Goal: Information Seeking & Learning: Check status

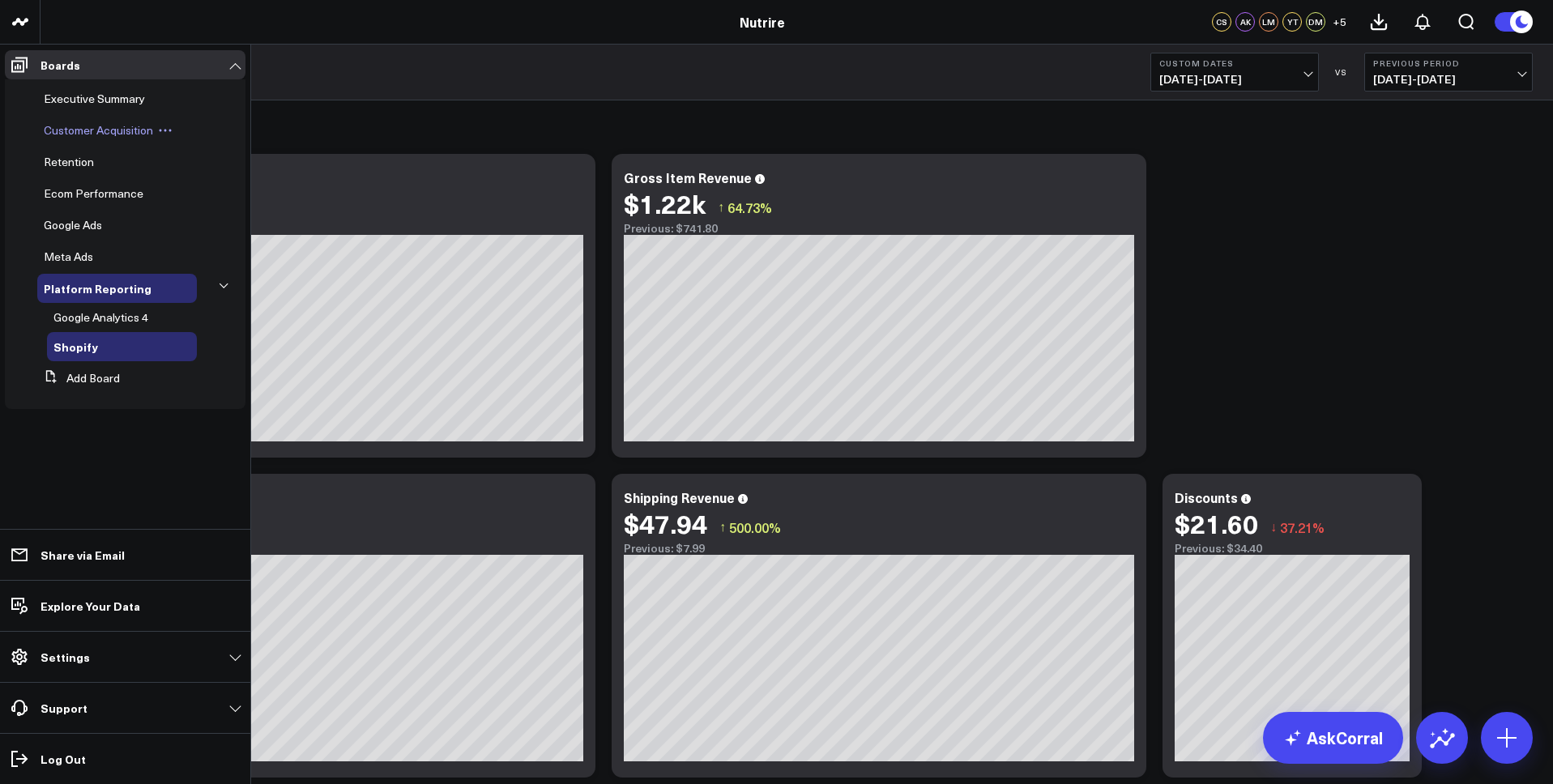
click at [84, 126] on span "Customer Acquisition" at bounding box center [98, 129] width 109 height 16
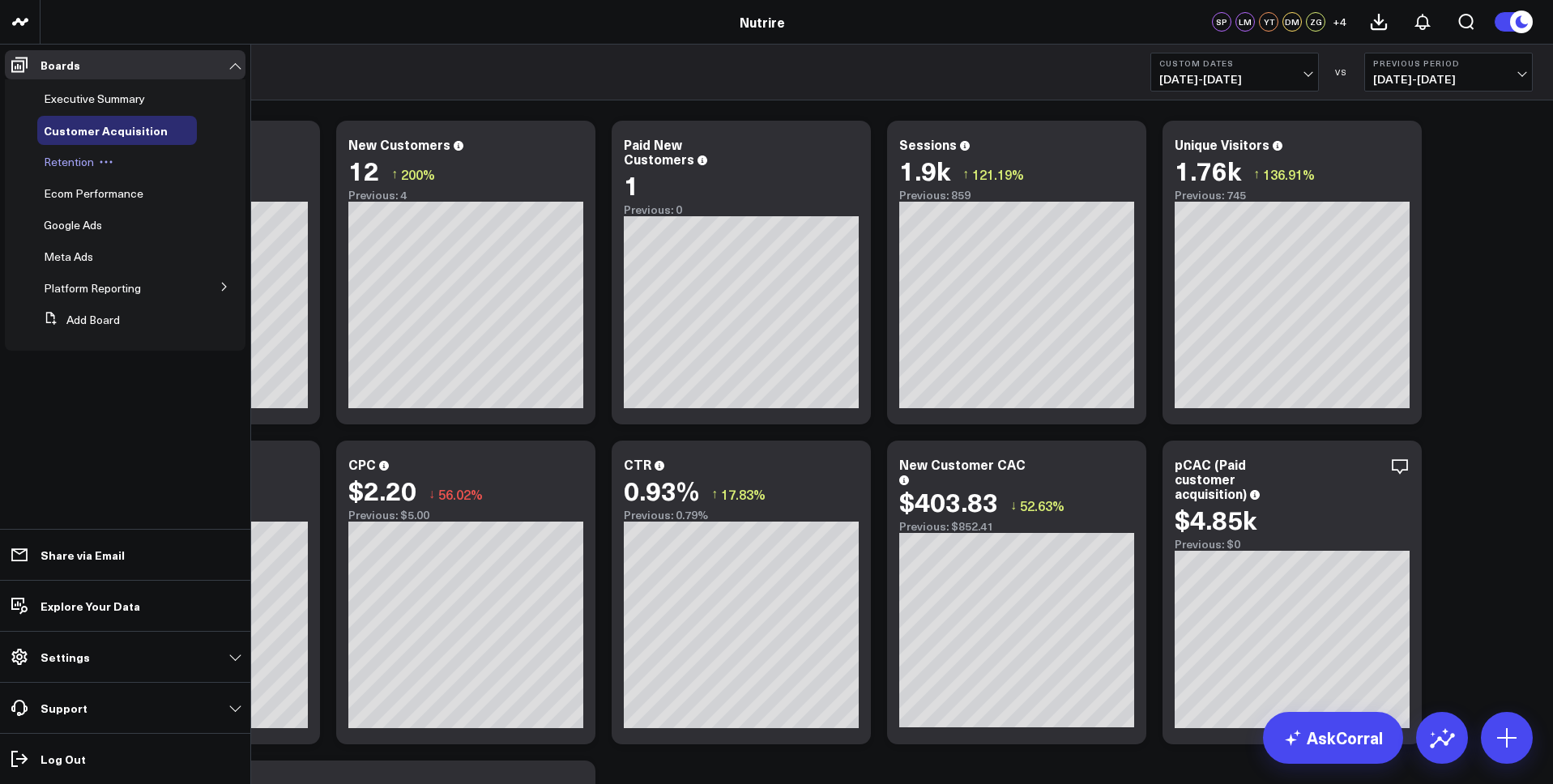
click at [75, 151] on div "Retention" at bounding box center [116, 161] width 159 height 29
click at [74, 164] on span "Retention" at bounding box center [69, 161] width 50 height 16
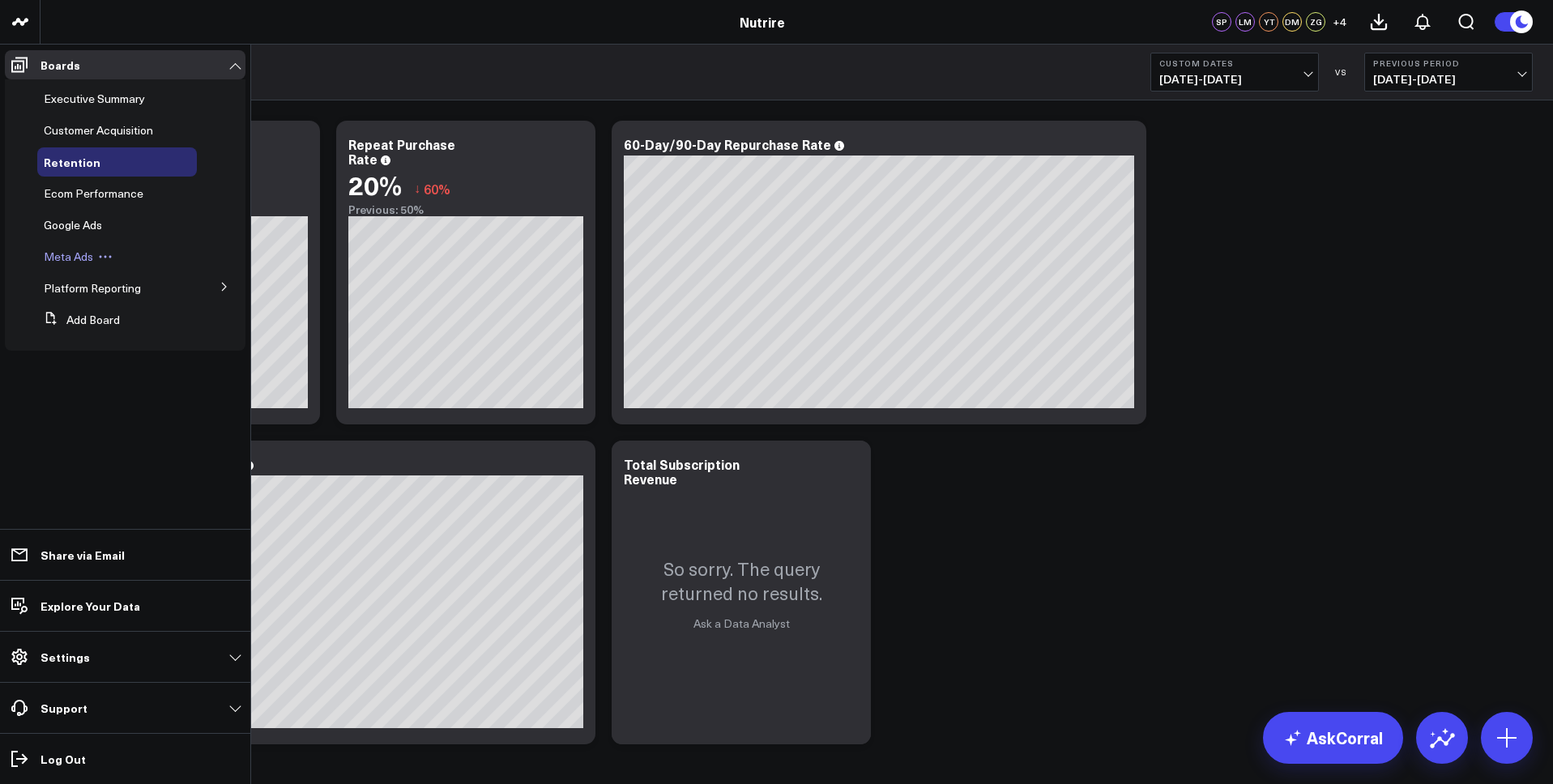
click at [71, 257] on span "Meta Ads" at bounding box center [68, 256] width 49 height 16
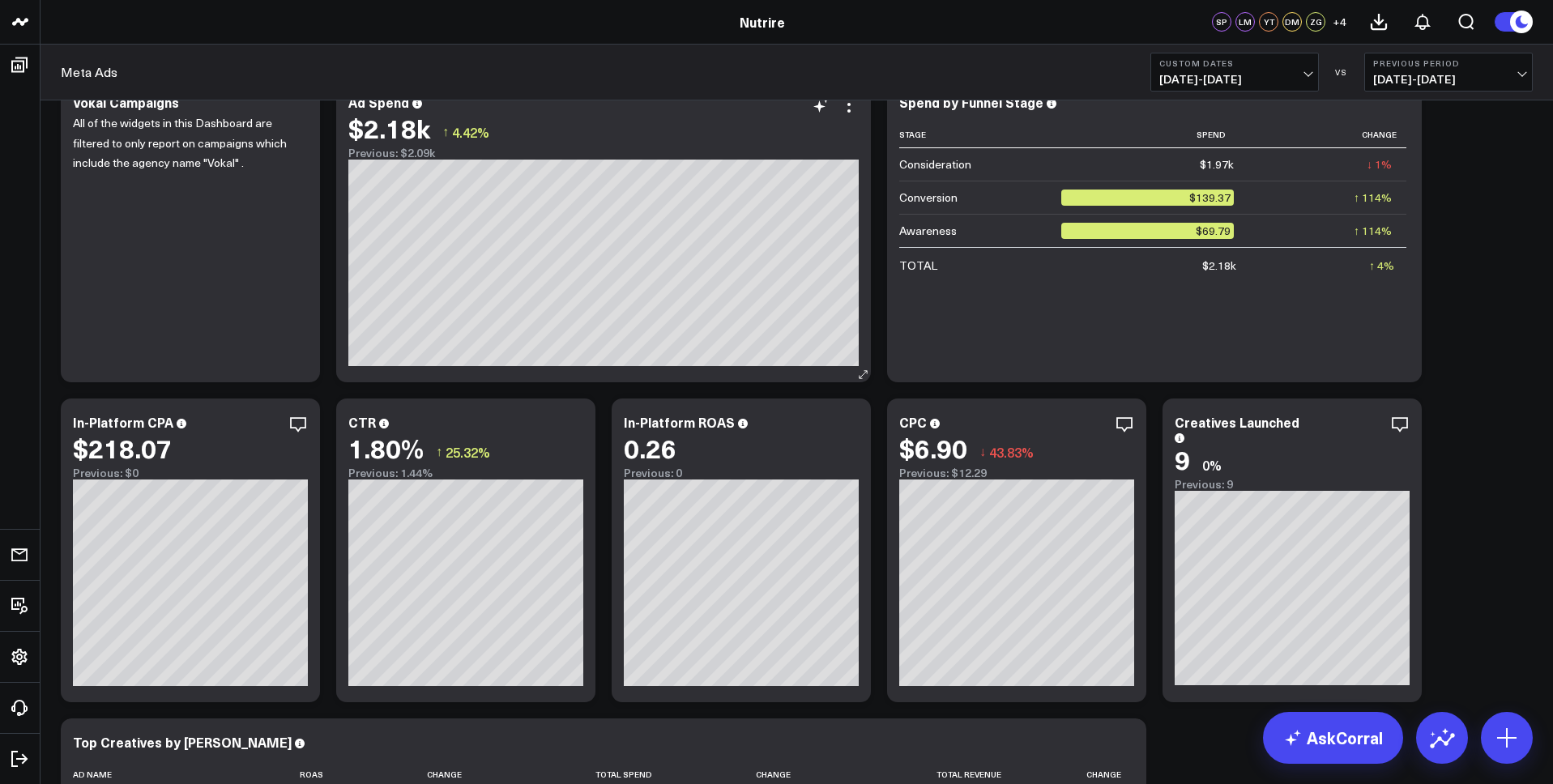
scroll to position [46, 0]
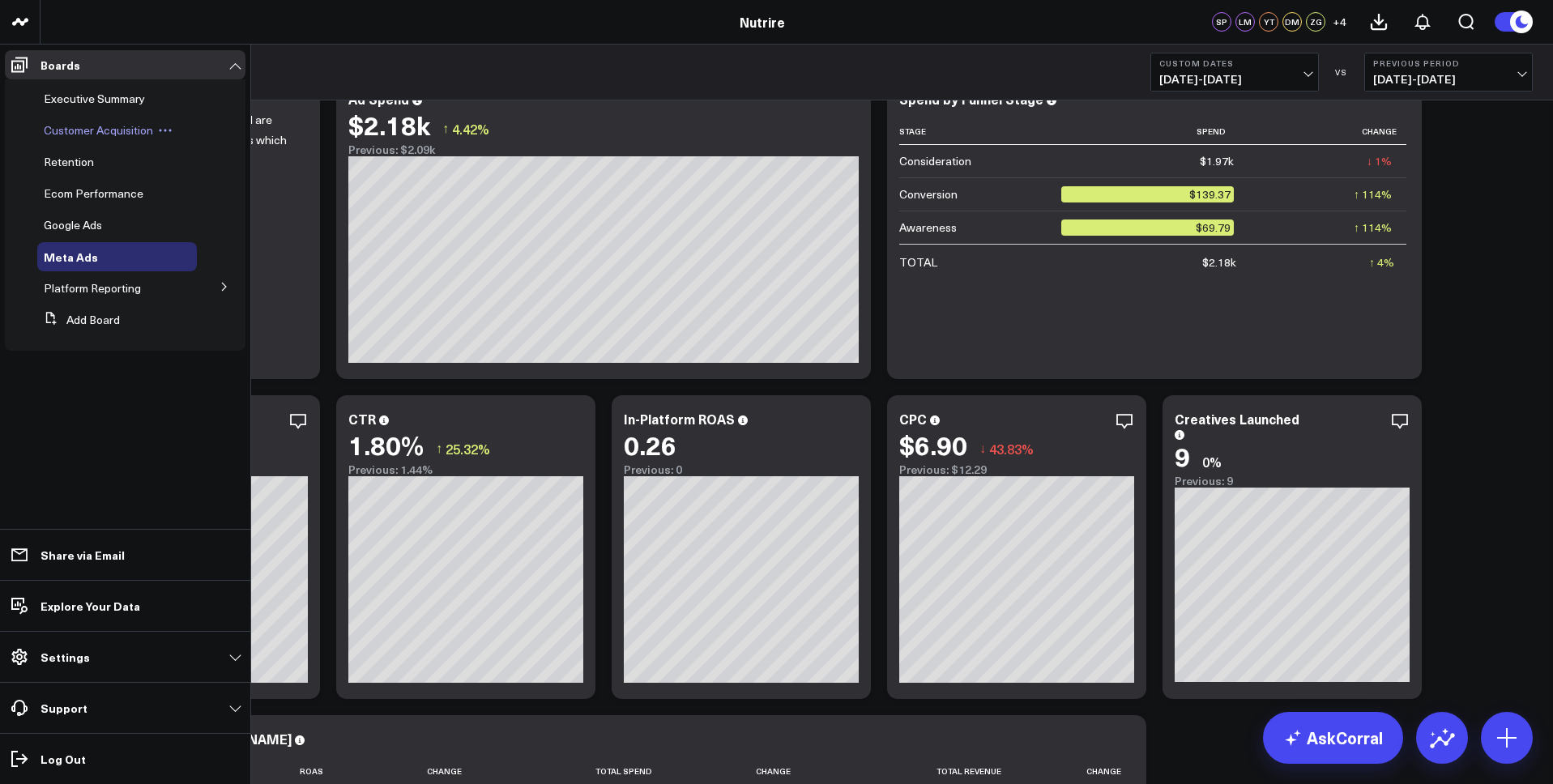
click at [89, 128] on span "Customer Acquisition" at bounding box center [98, 129] width 109 height 16
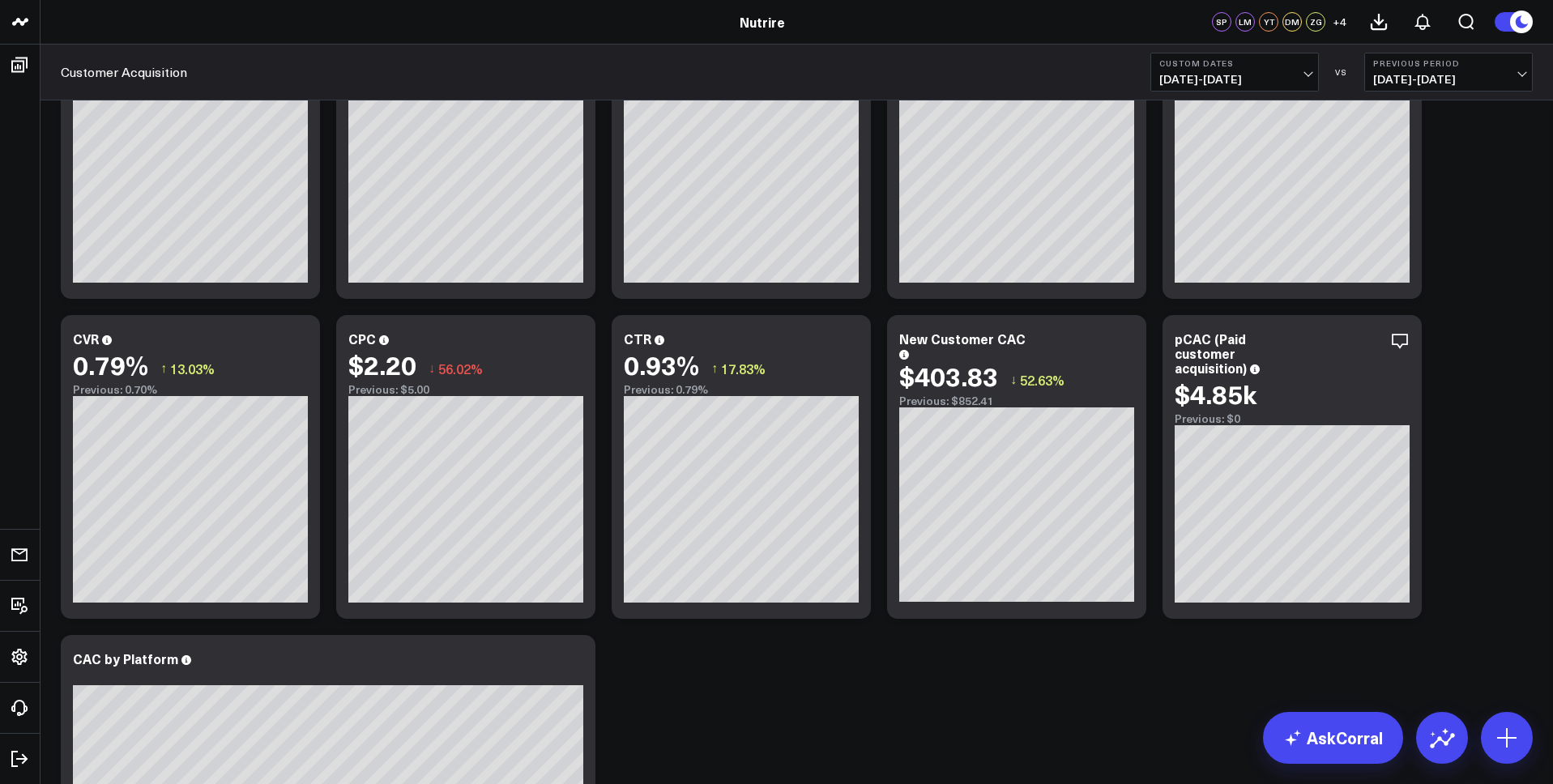
scroll to position [127, 0]
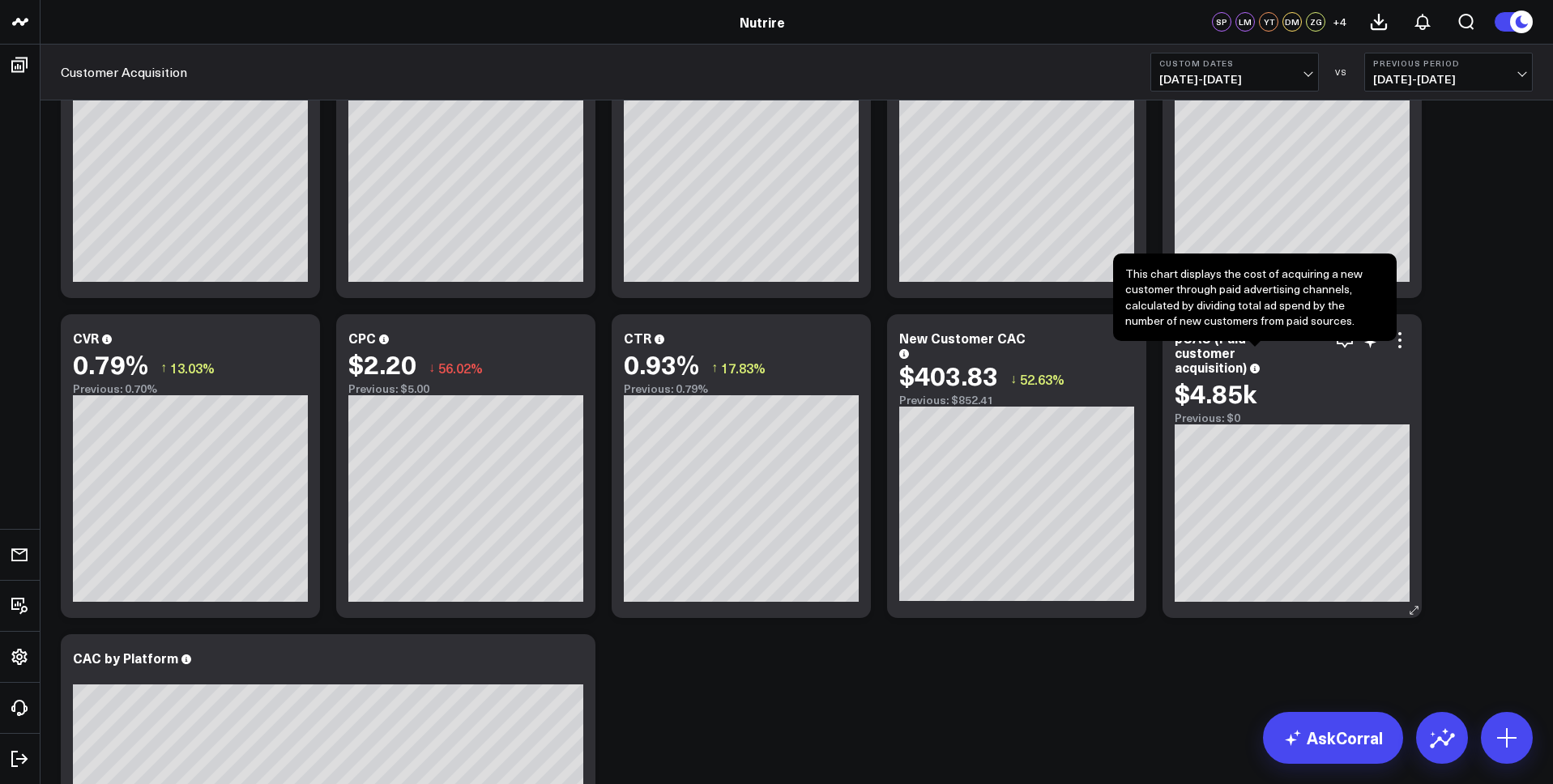
click at [1259, 363] on icon at bounding box center [1255, 368] width 9 height 9
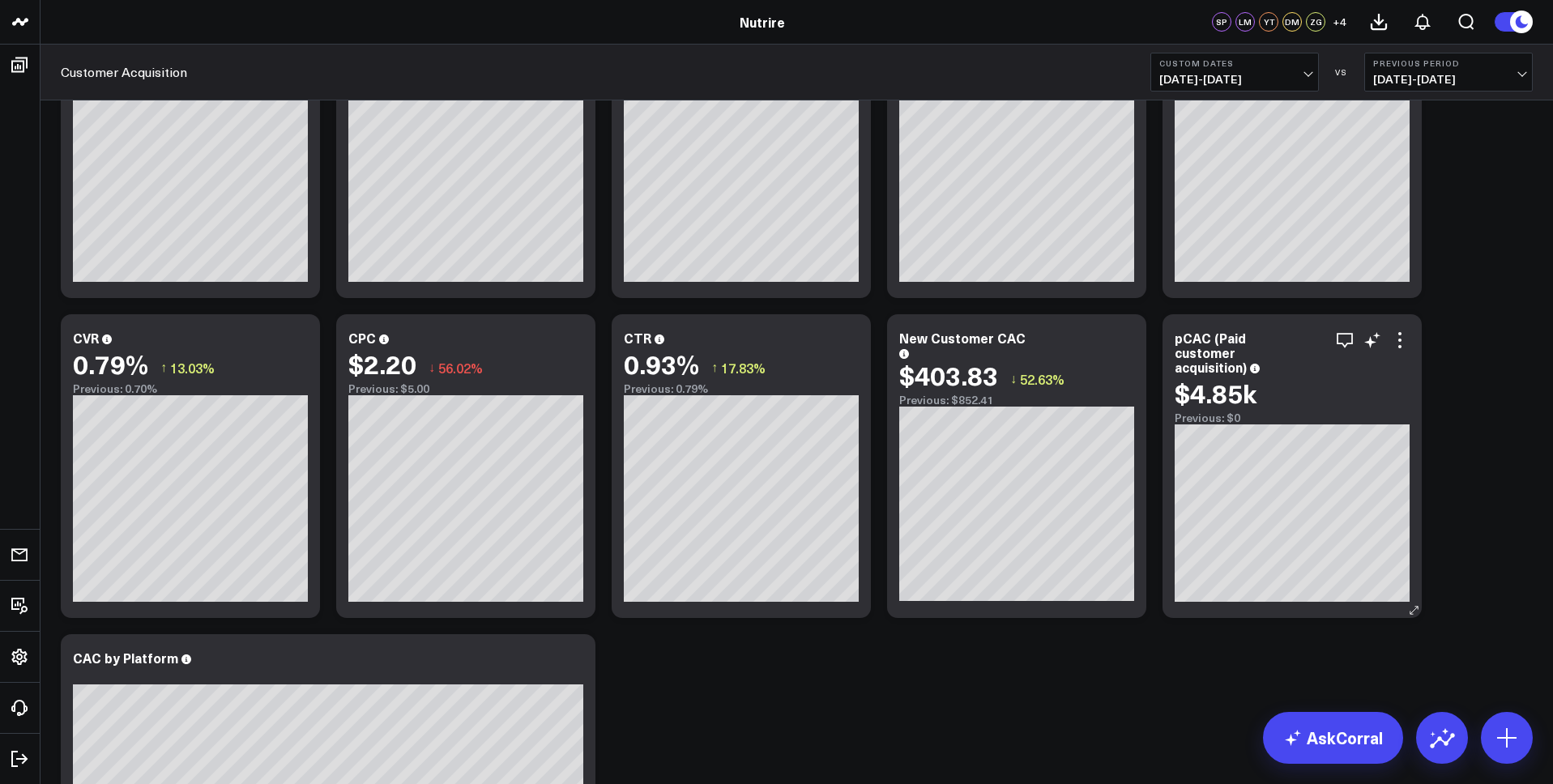
click at [1259, 363] on icon at bounding box center [1255, 368] width 9 height 9
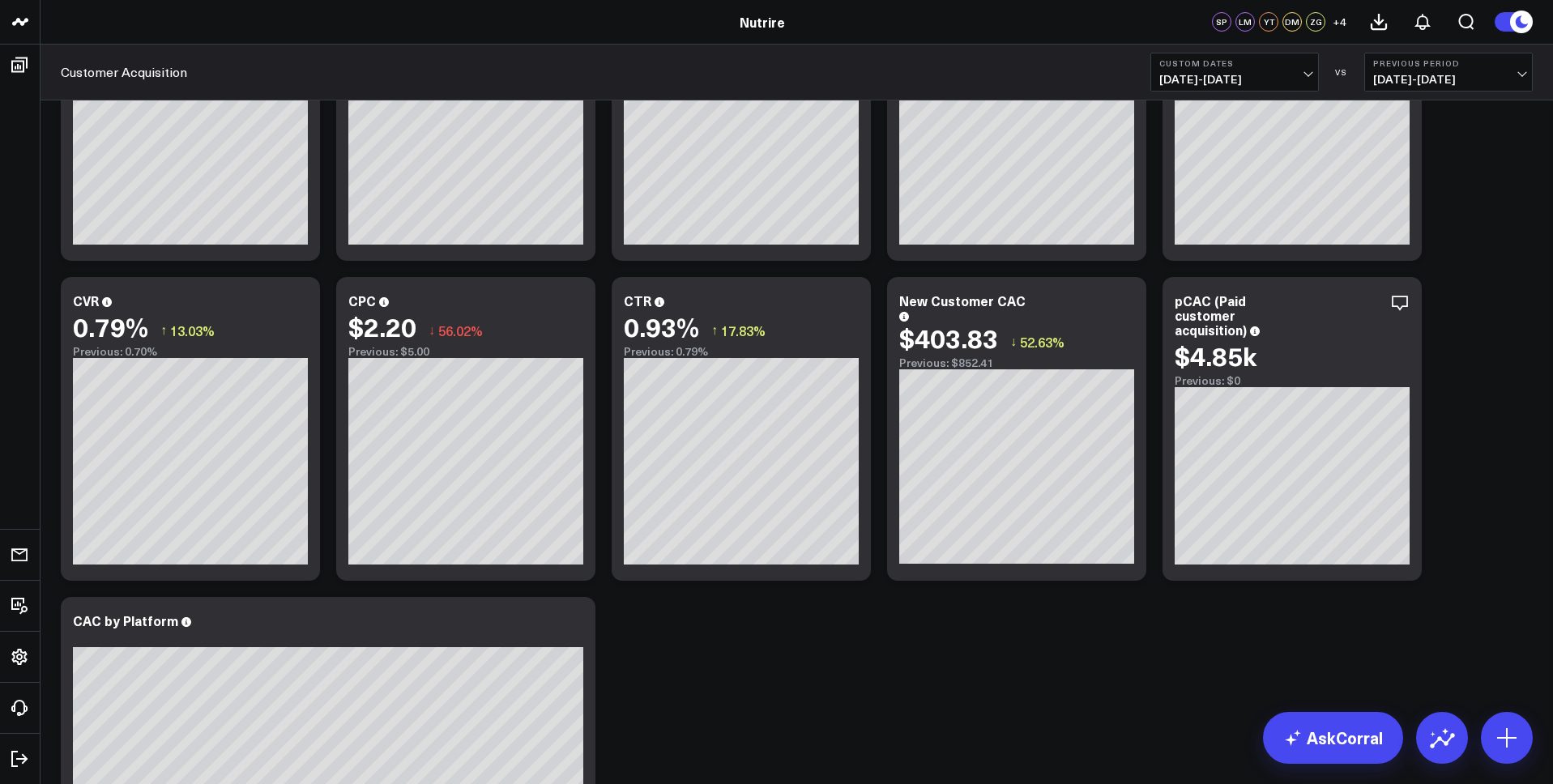
scroll to position [166, 0]
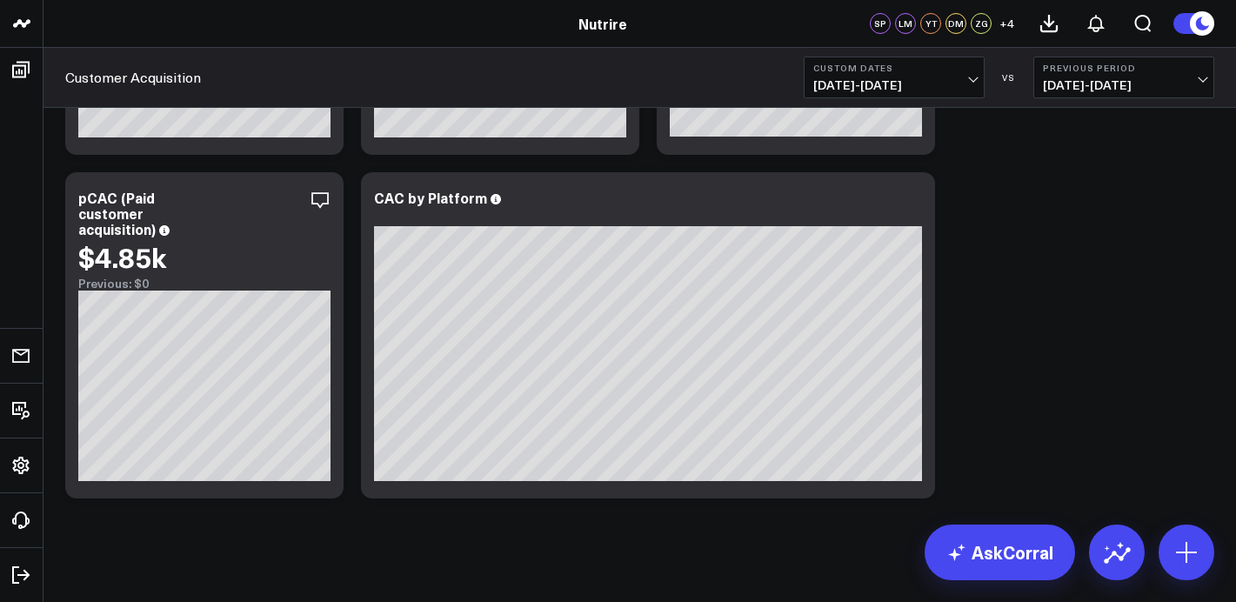
scroll to position [998, 0]
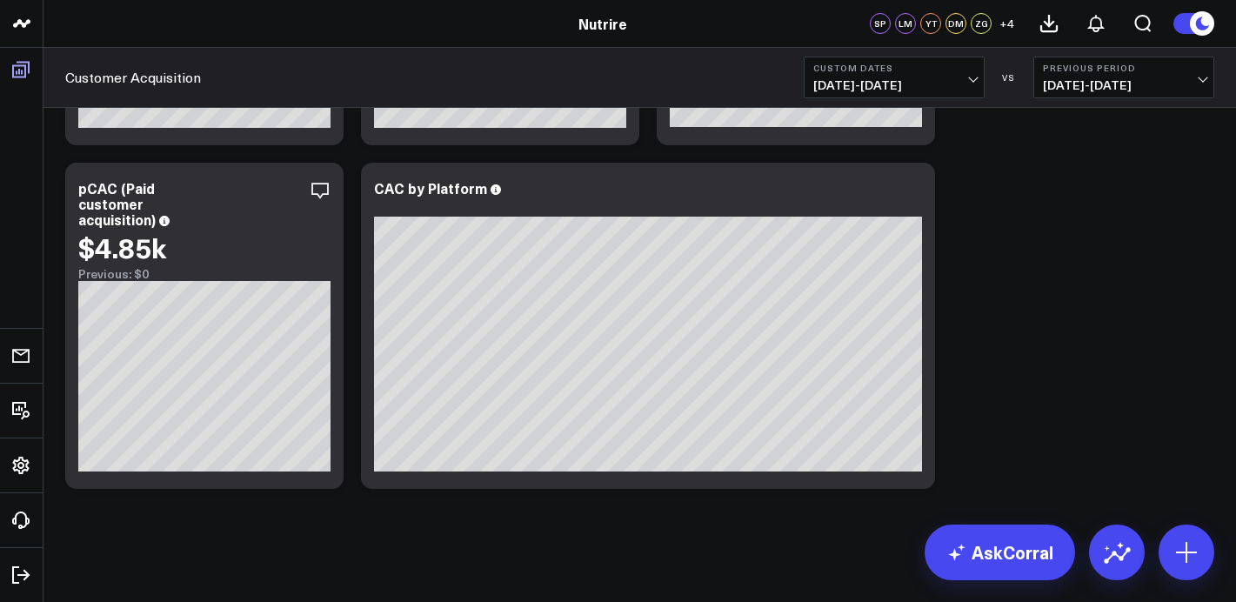
click at [29, 70] on icon at bounding box center [20, 70] width 17 height 17
click at [29, 70] on link "Boards" at bounding box center [21, 69] width 32 height 31
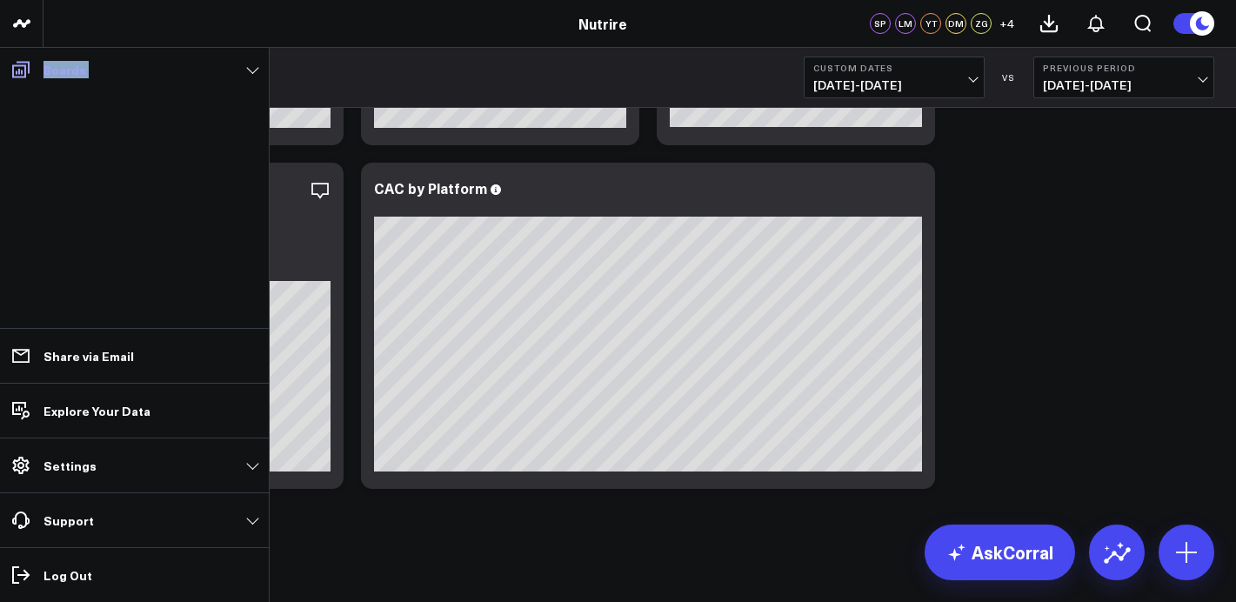
click at [29, 70] on icon at bounding box center [20, 70] width 17 height 17
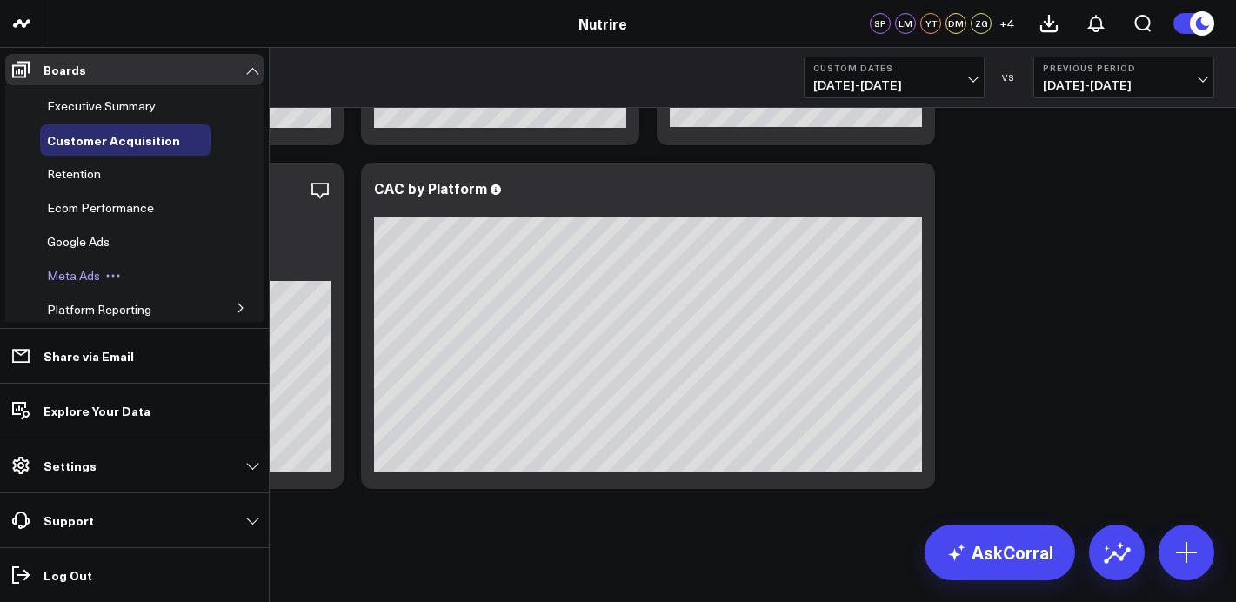
click at [77, 277] on span "Meta Ads" at bounding box center [73, 275] width 53 height 17
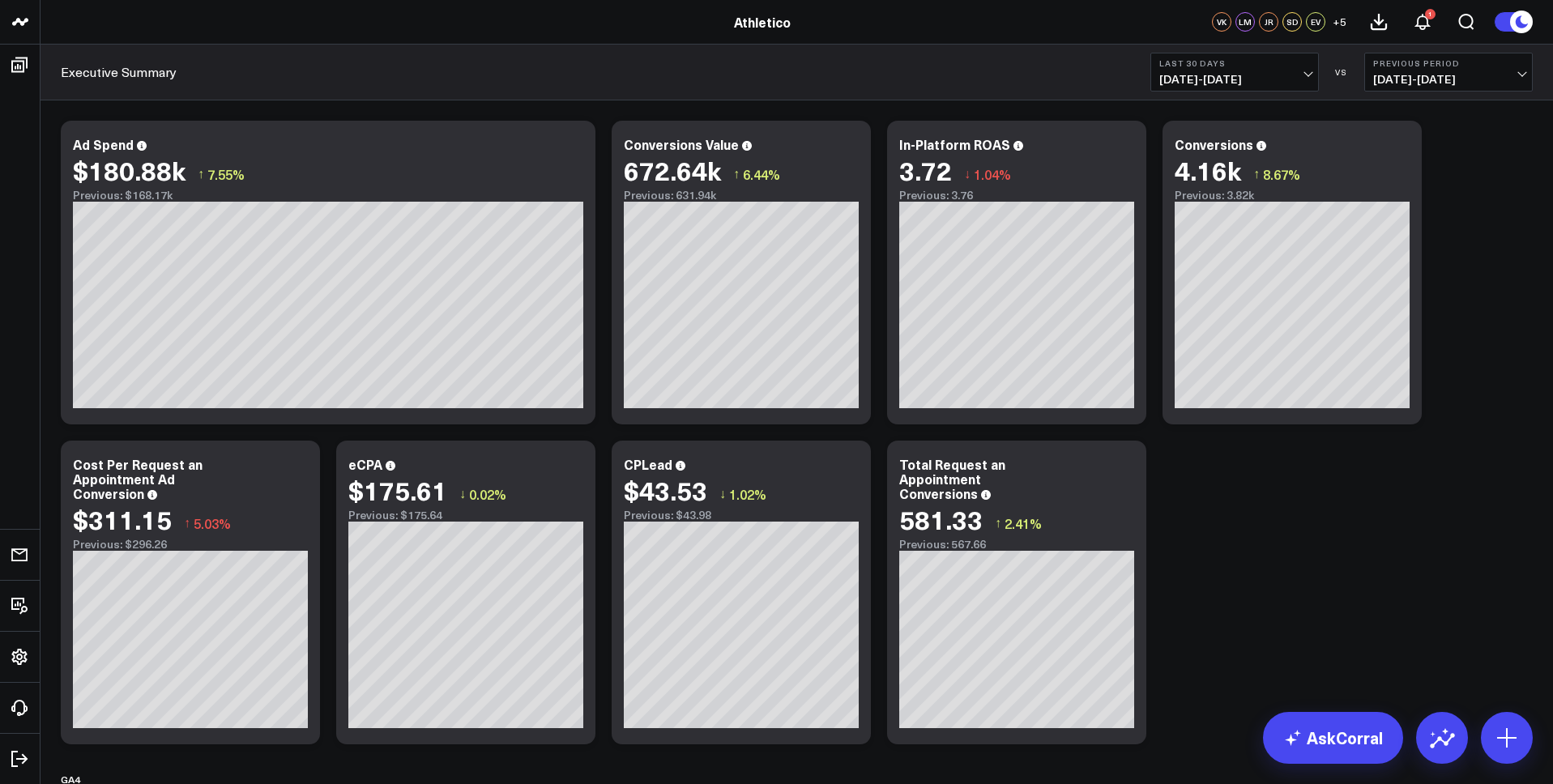
click at [1291, 75] on span "[DATE] - [DATE]" at bounding box center [1235, 79] width 151 height 13
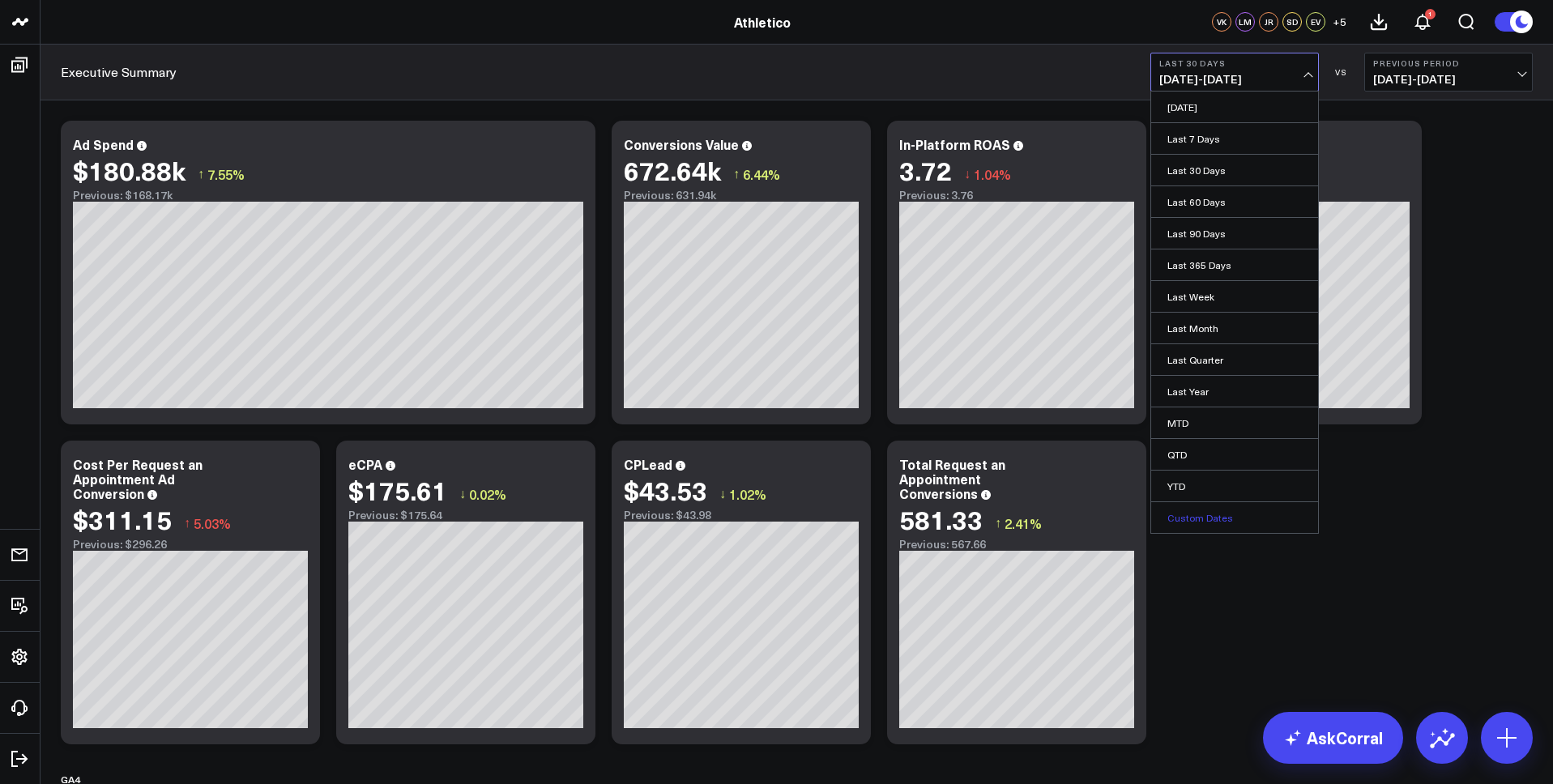
click at [1221, 502] on link "Custom Dates" at bounding box center [1234, 517] width 167 height 31
select select "7"
select select "2025"
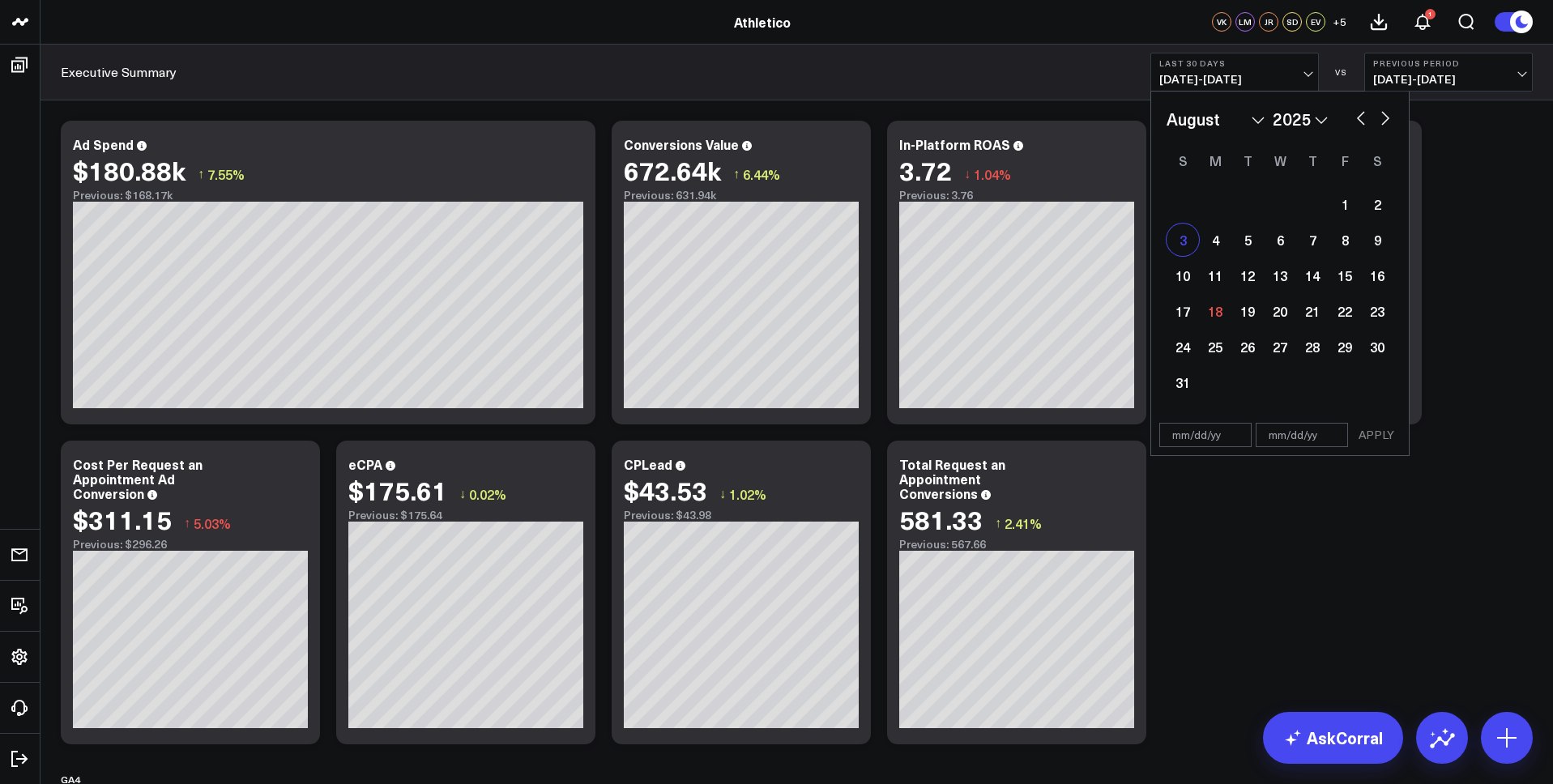
click at [1170, 236] on div "3" at bounding box center [1182, 239] width 33 height 33
type input "[DATE]"
select select "7"
select select "2025"
click at [1390, 230] on div "9" at bounding box center [1377, 239] width 33 height 33
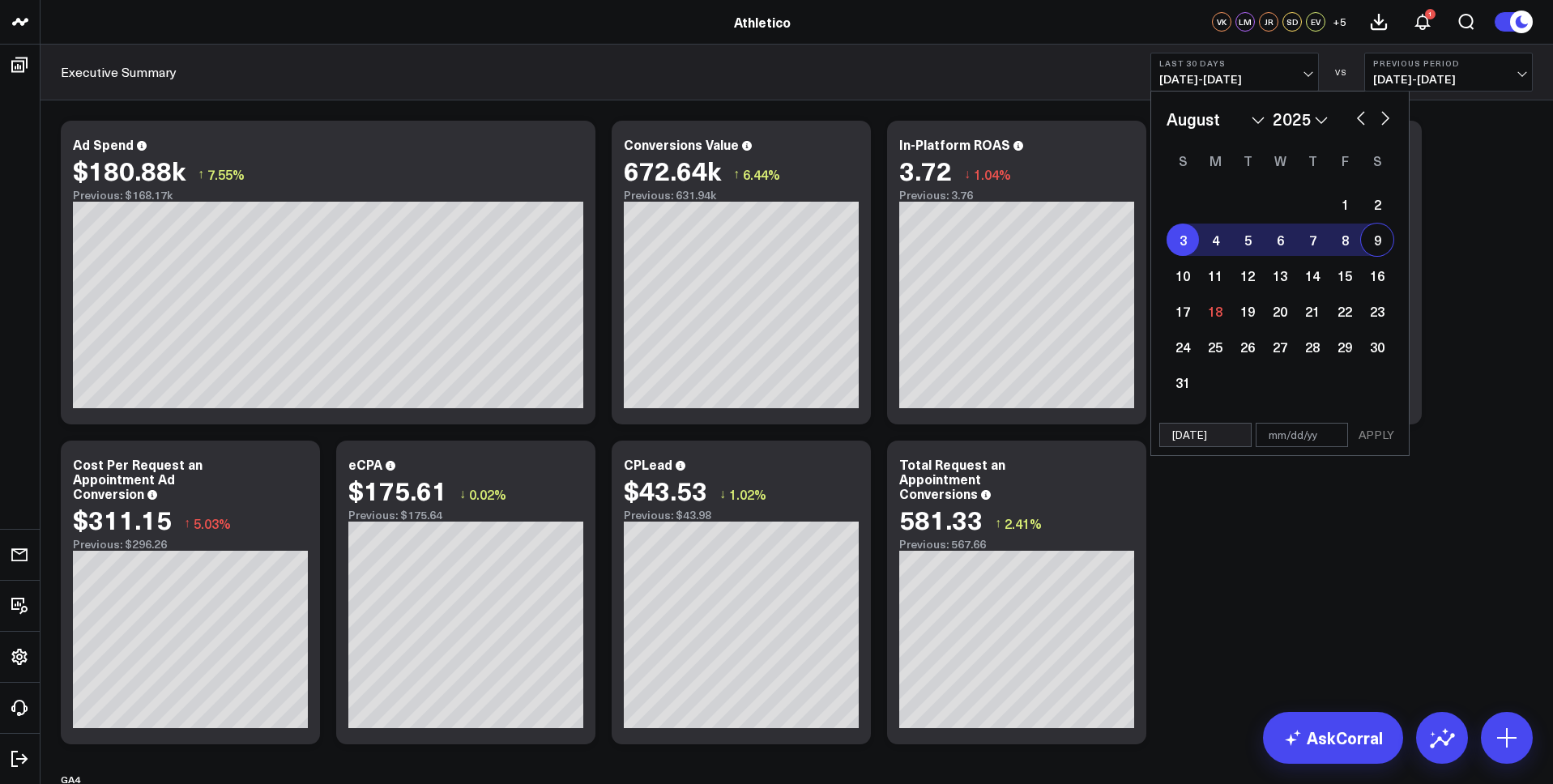
type input "[DATE]"
select select "7"
select select "2025"
click at [1366, 444] on button "APPLY" at bounding box center [1376, 435] width 48 height 24
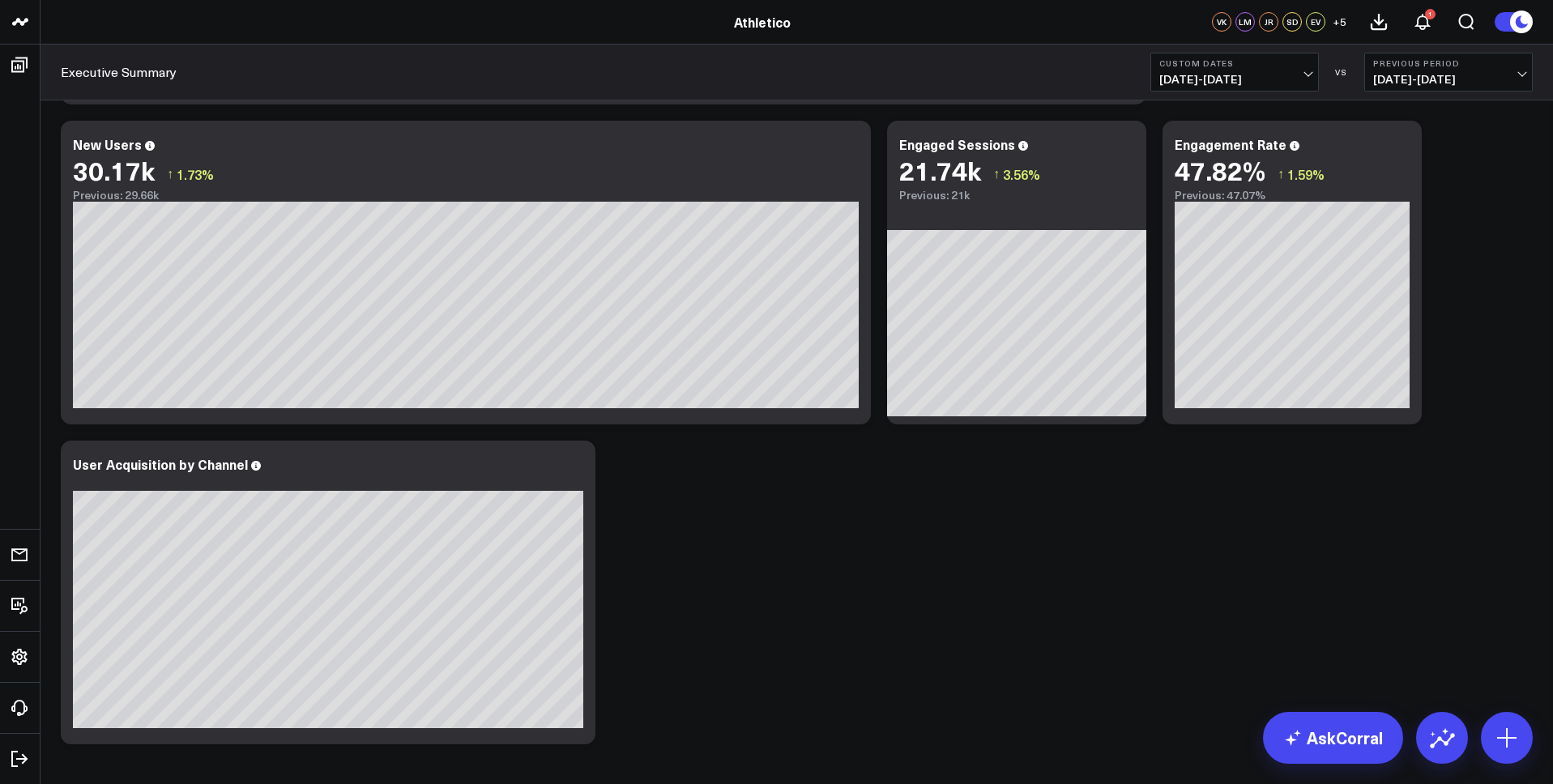
scroll to position [1071, 0]
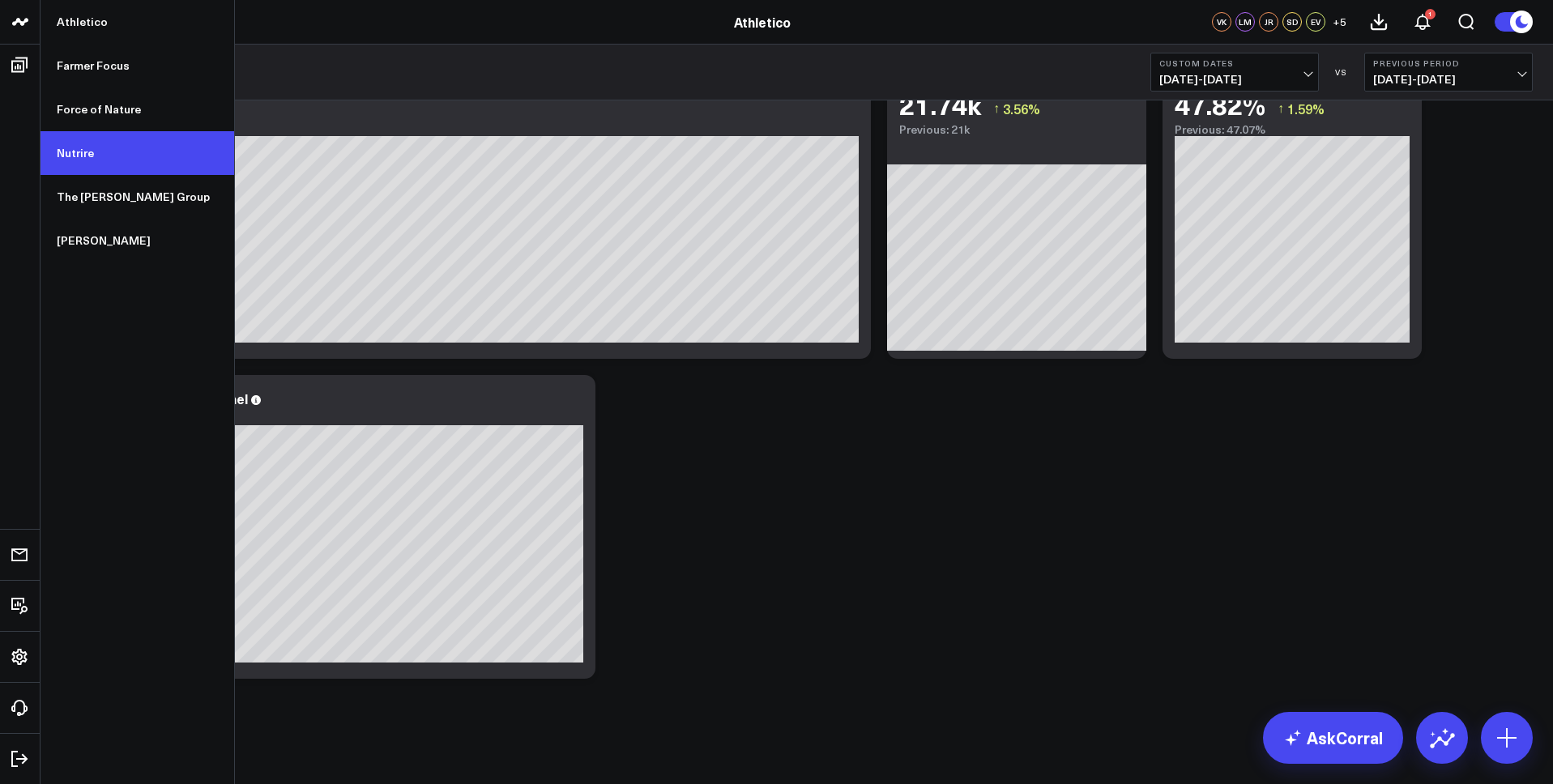
click at [75, 141] on link "Nutrire" at bounding box center [137, 153] width 194 height 44
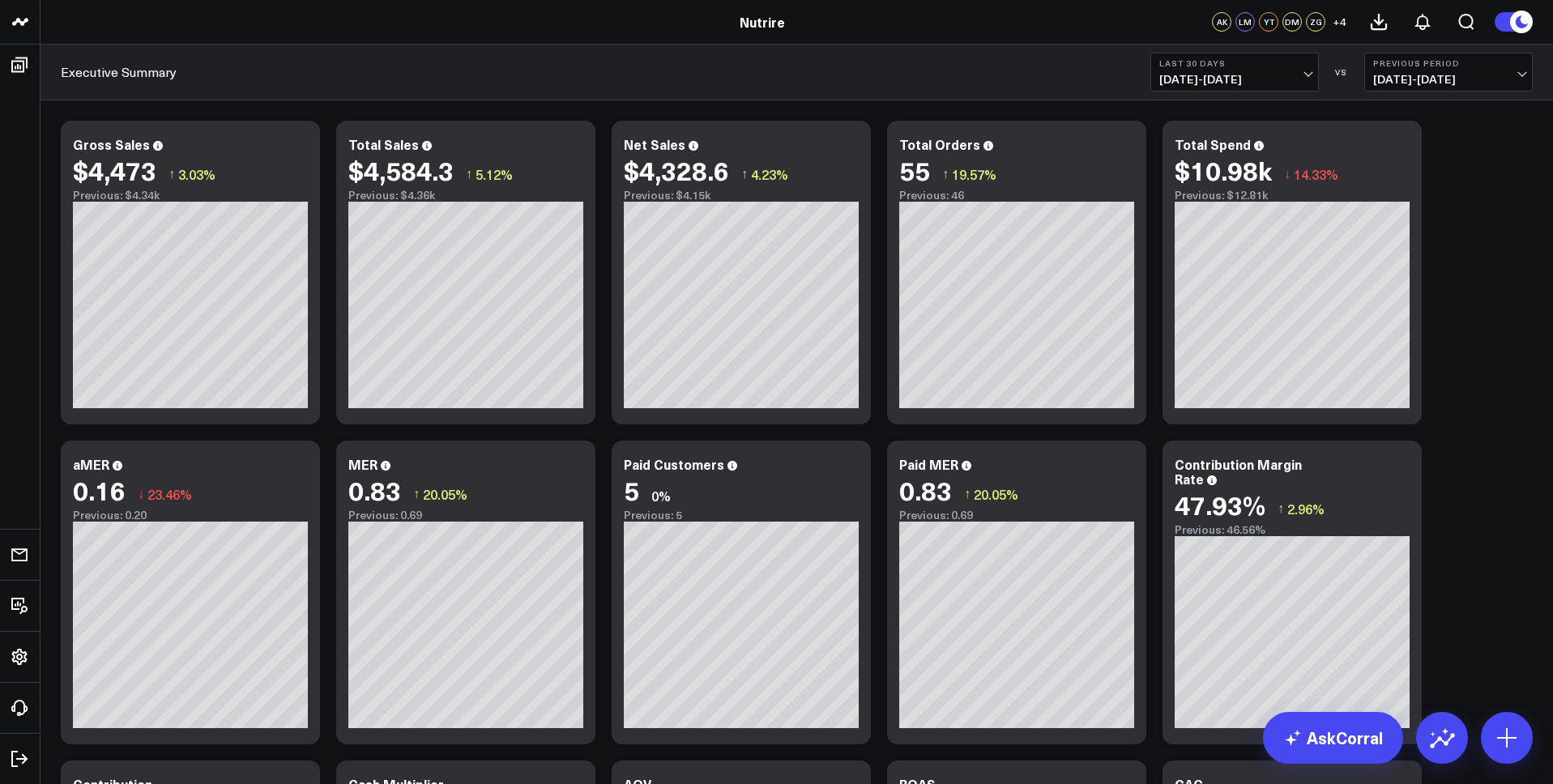
click at [1268, 98] on div "Executive Summary Last 30 Days [DATE] - [DATE] VS Previous Period [DATE] - [DAT…" at bounding box center [797, 73] width 1513 height 56
click at [1271, 79] on span "[DATE] - [DATE]" at bounding box center [1235, 79] width 151 height 13
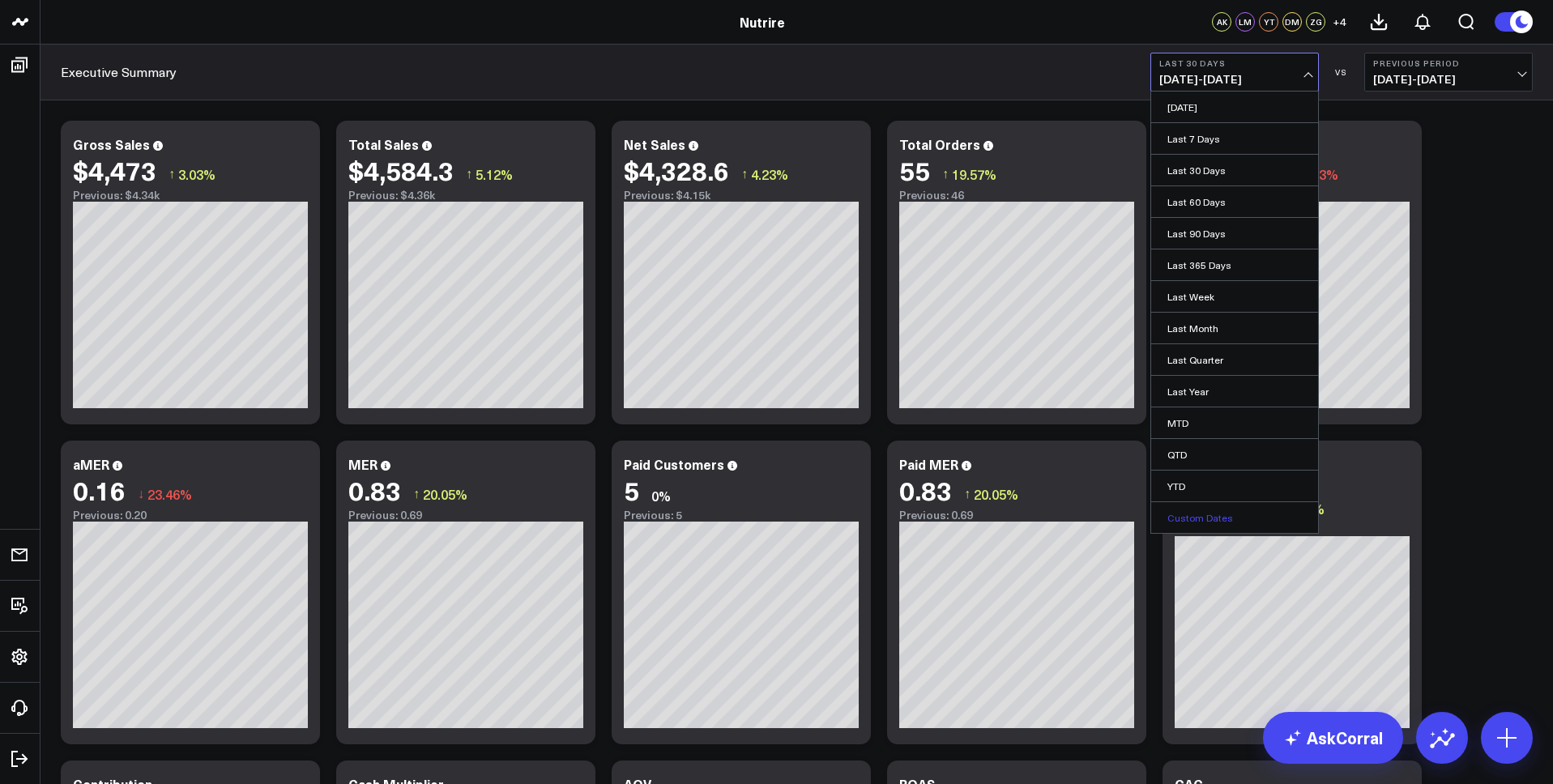
click at [1238, 521] on link "Custom Dates" at bounding box center [1234, 517] width 167 height 31
select select "7"
select select "2025"
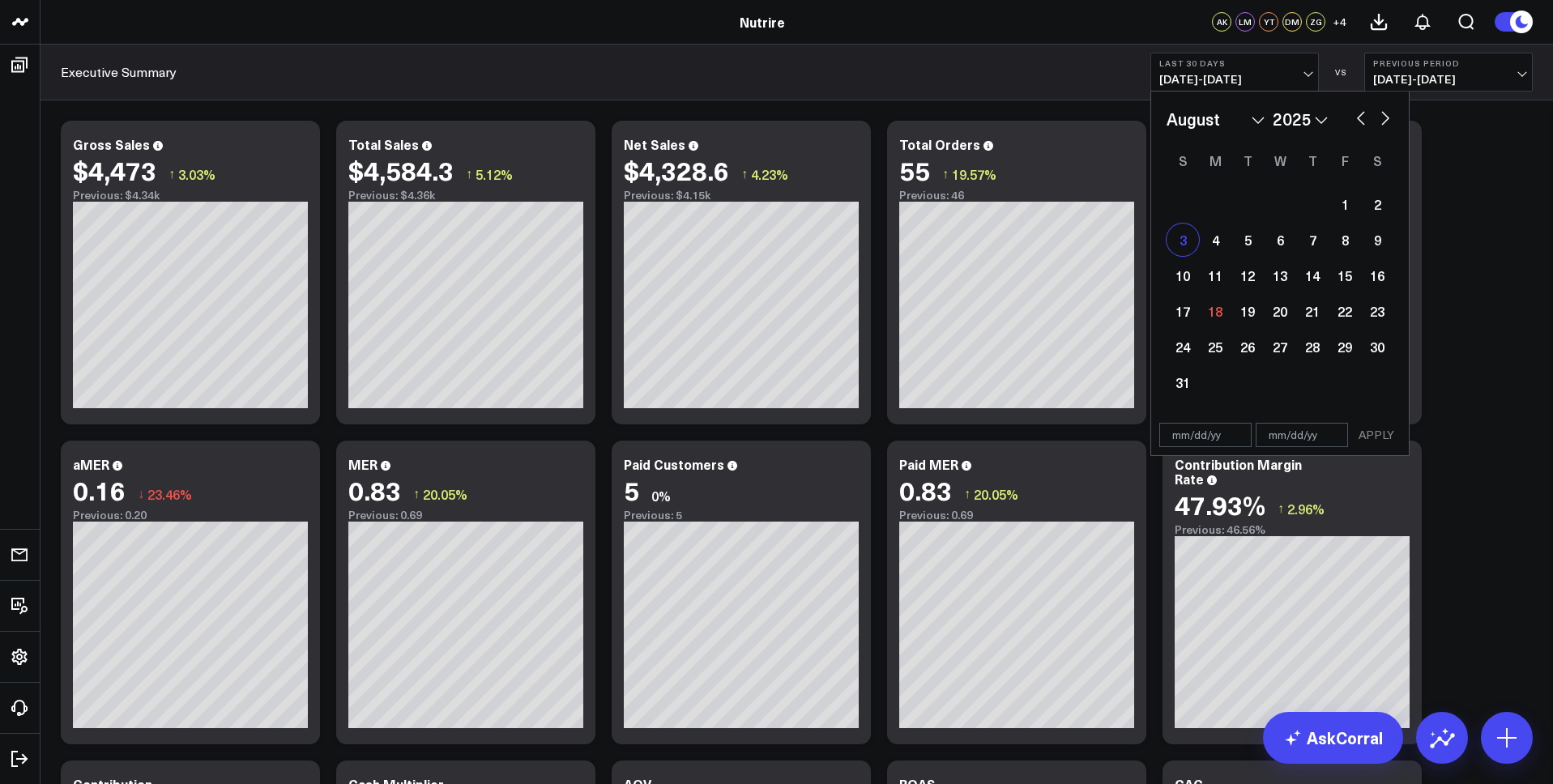
click at [1189, 238] on div "3" at bounding box center [1182, 239] width 33 height 33
type input "[DATE]"
select select "7"
select select "2025"
click at [1387, 241] on div "9" at bounding box center [1377, 239] width 33 height 33
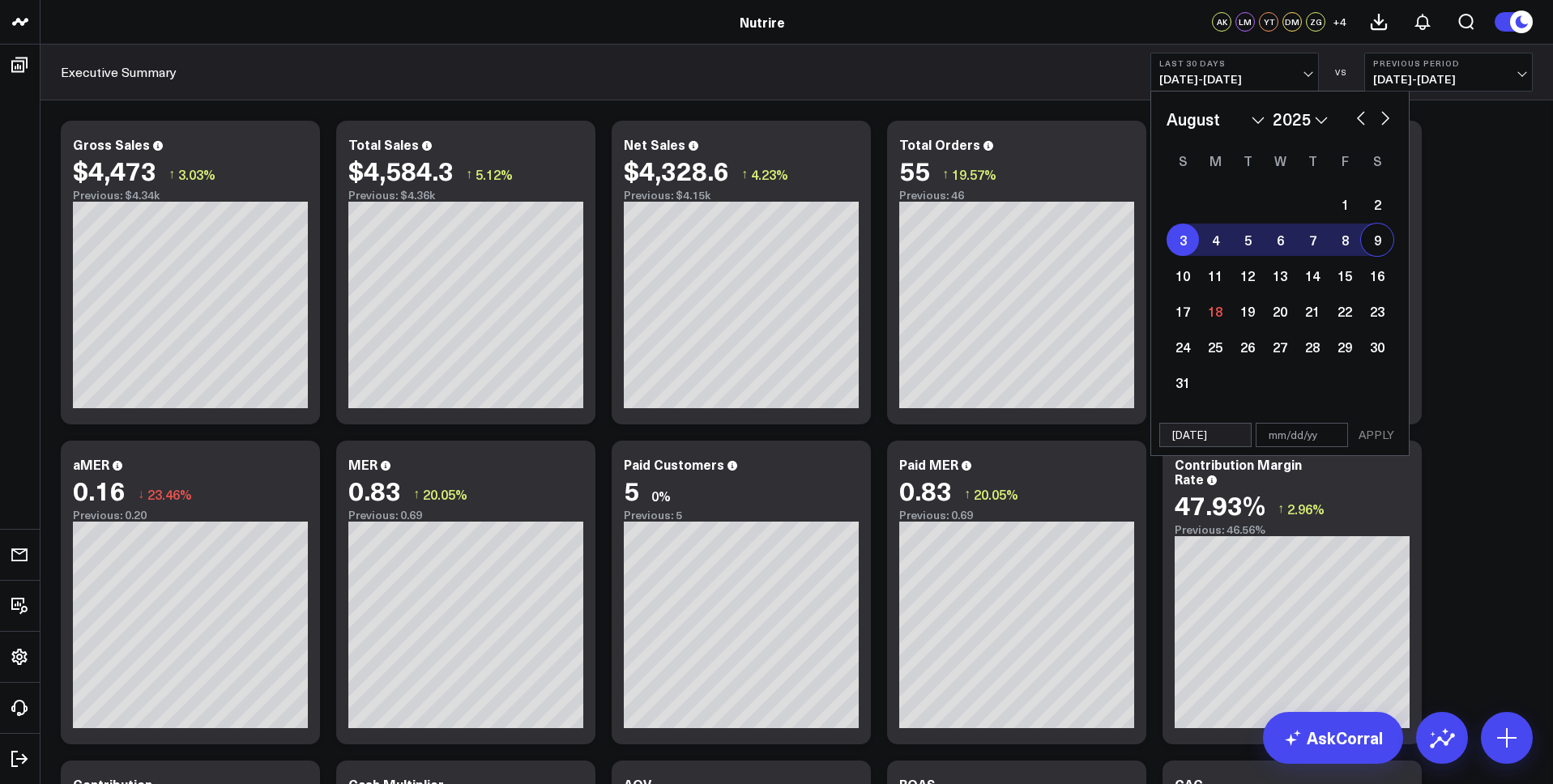
type input "[DATE]"
select select "7"
select select "2025"
click at [1383, 239] on div "9" at bounding box center [1377, 239] width 33 height 33
type input "[DATE]"
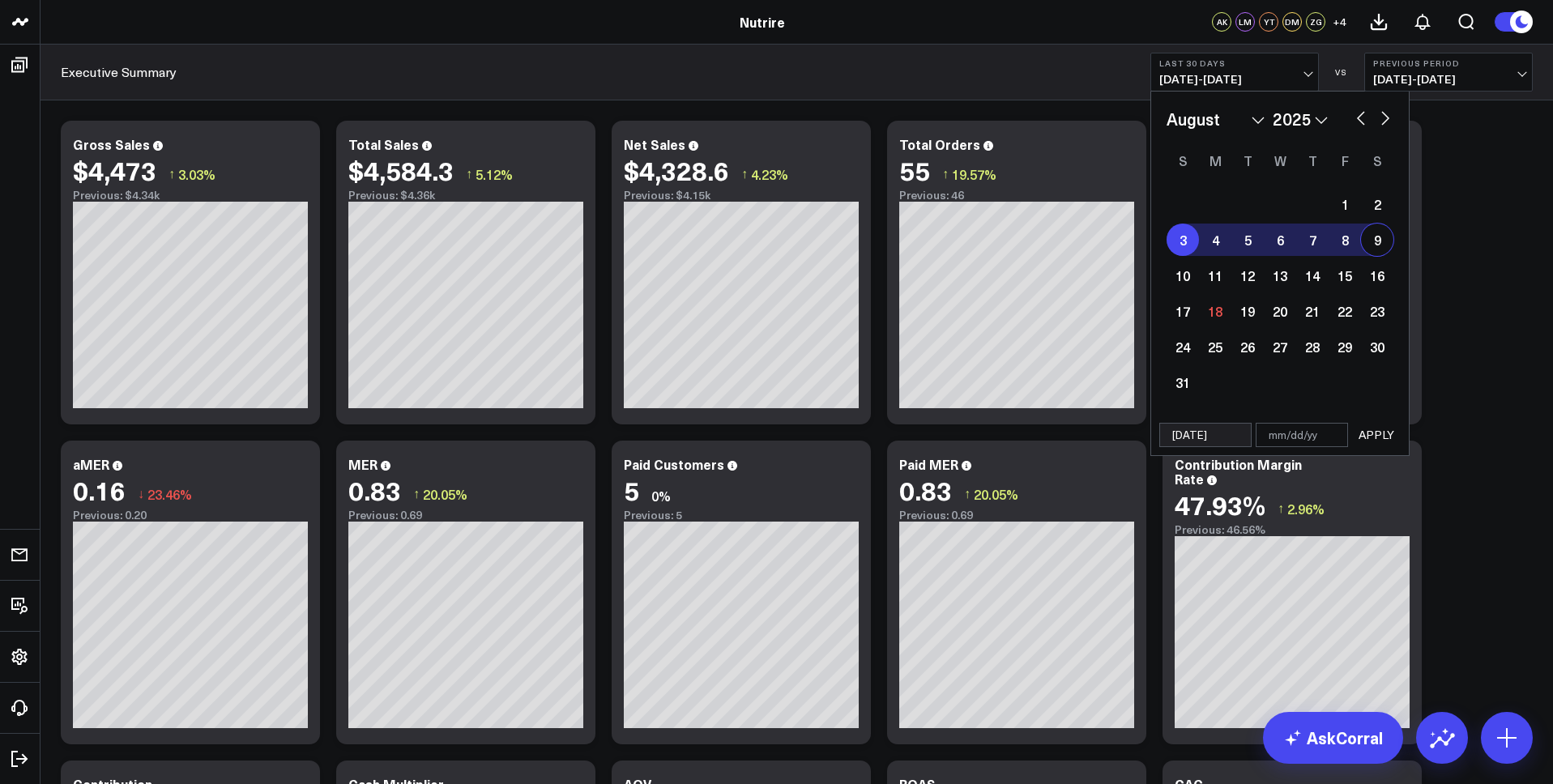
select select "7"
select select "2025"
click at [1179, 246] on div "3" at bounding box center [1182, 239] width 33 height 33
type input "[DATE]"
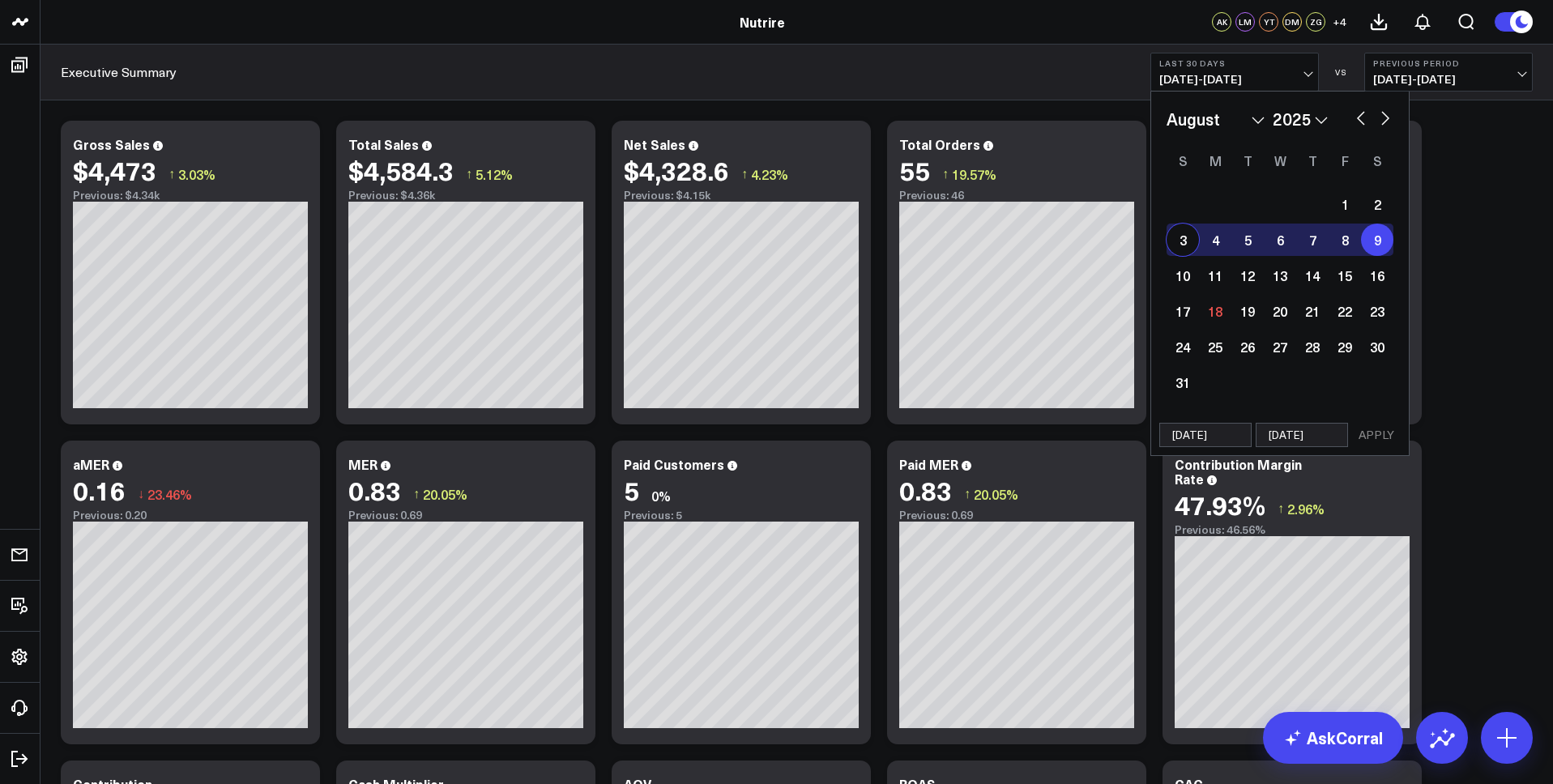
select select "7"
select select "2025"
click at [1383, 424] on button "APPLY" at bounding box center [1376, 435] width 48 height 24
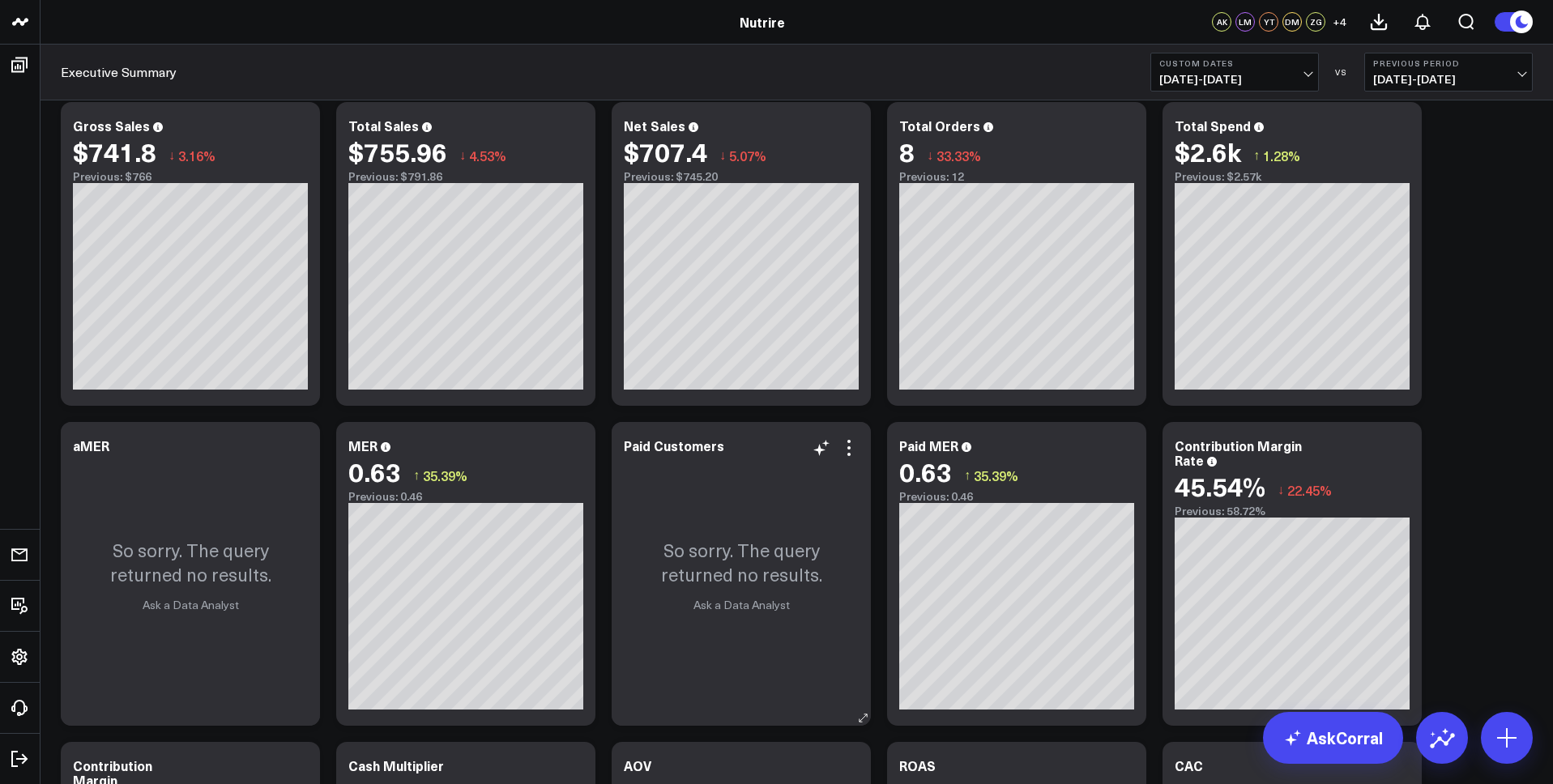
scroll to position [21, 0]
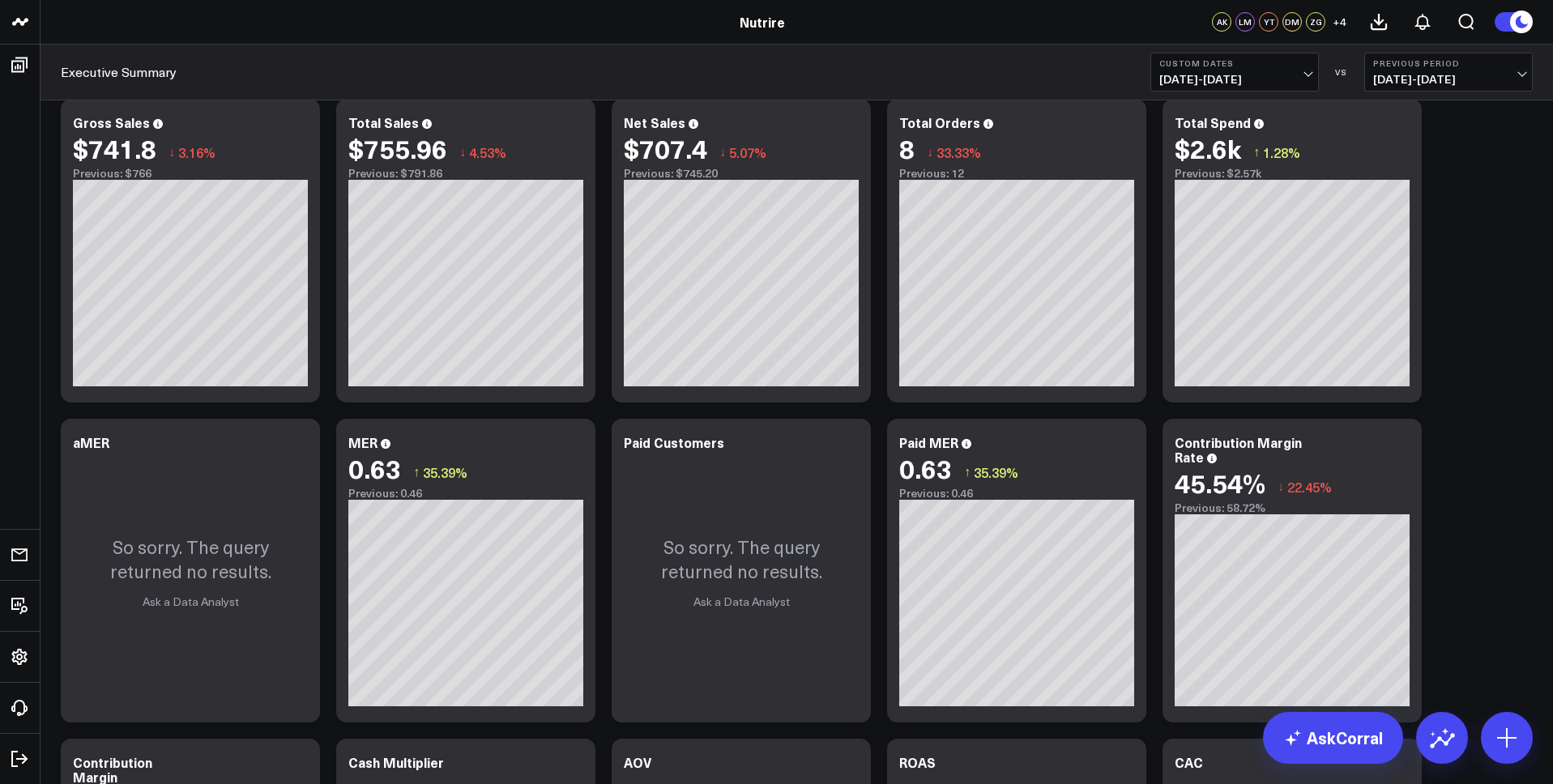
click at [1491, 72] on button "Previous Period 07/27/25 - 08/02/25" at bounding box center [1449, 73] width 169 height 39
click at [1451, 208] on link "No Comparison" at bounding box center [1448, 201] width 167 height 31
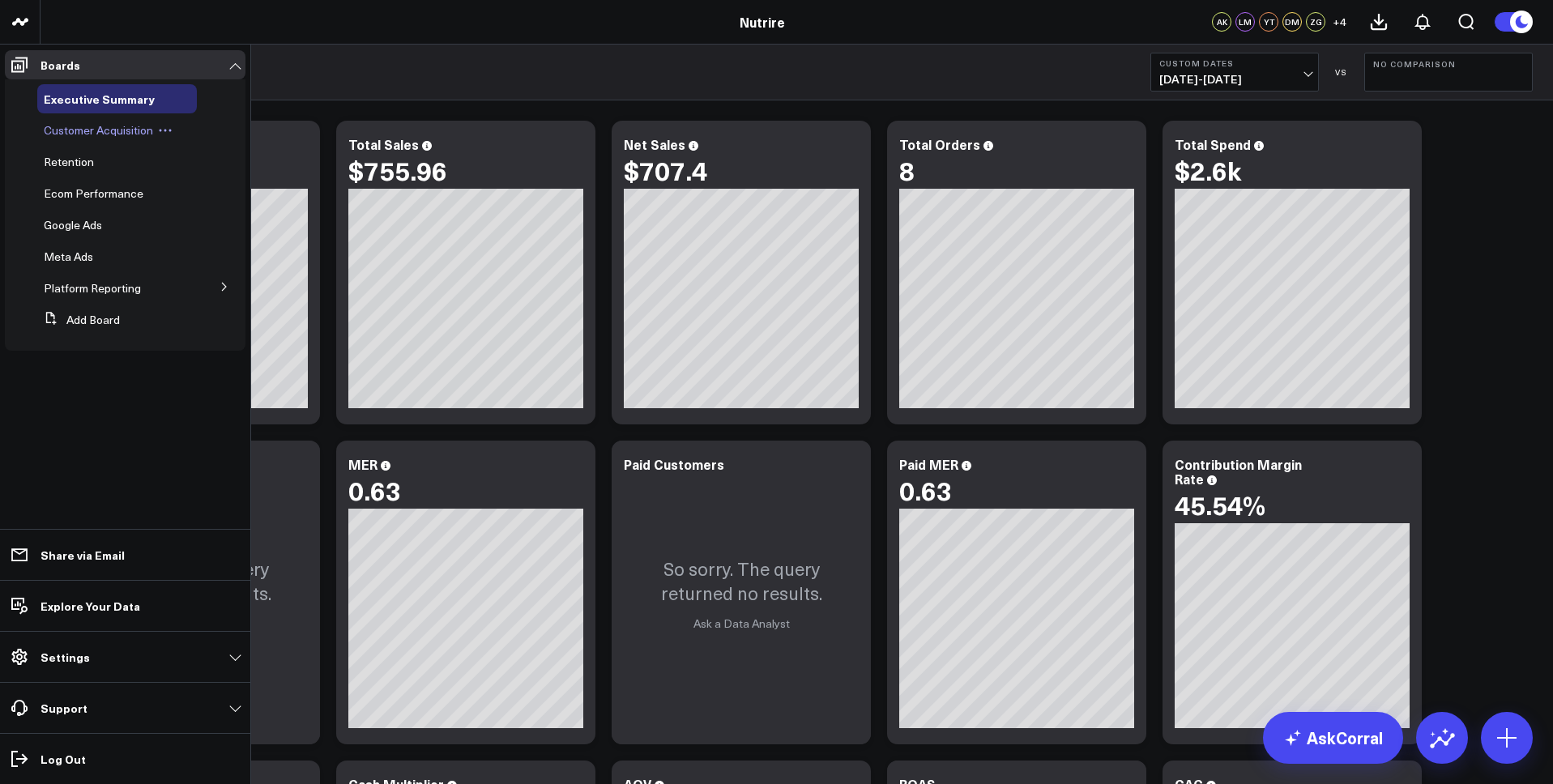
click at [92, 130] on span "Customer Acquisition" at bounding box center [98, 129] width 109 height 16
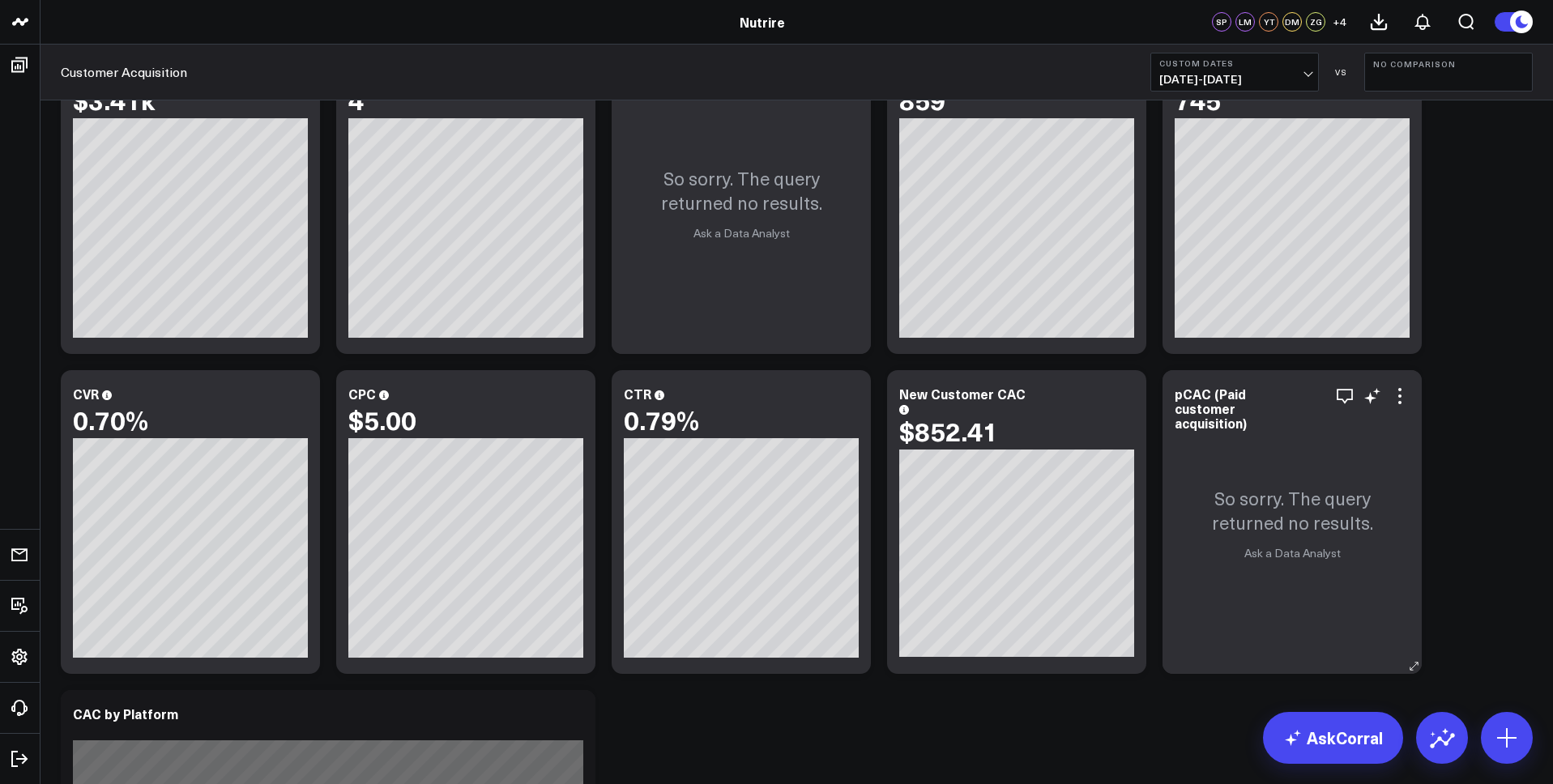
scroll to position [72, 0]
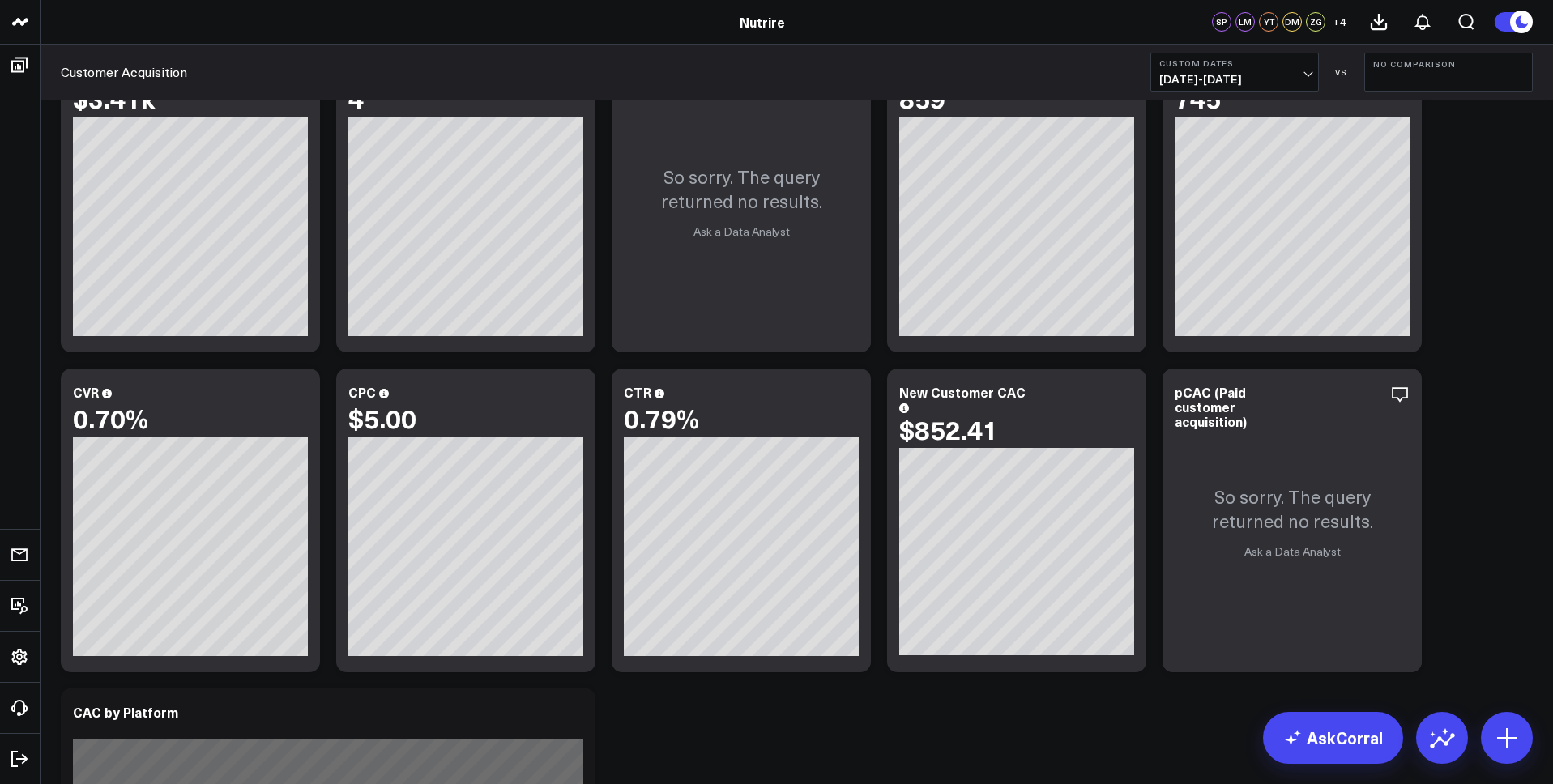
click at [1434, 77] on button "No Comparison" at bounding box center [1449, 73] width 169 height 39
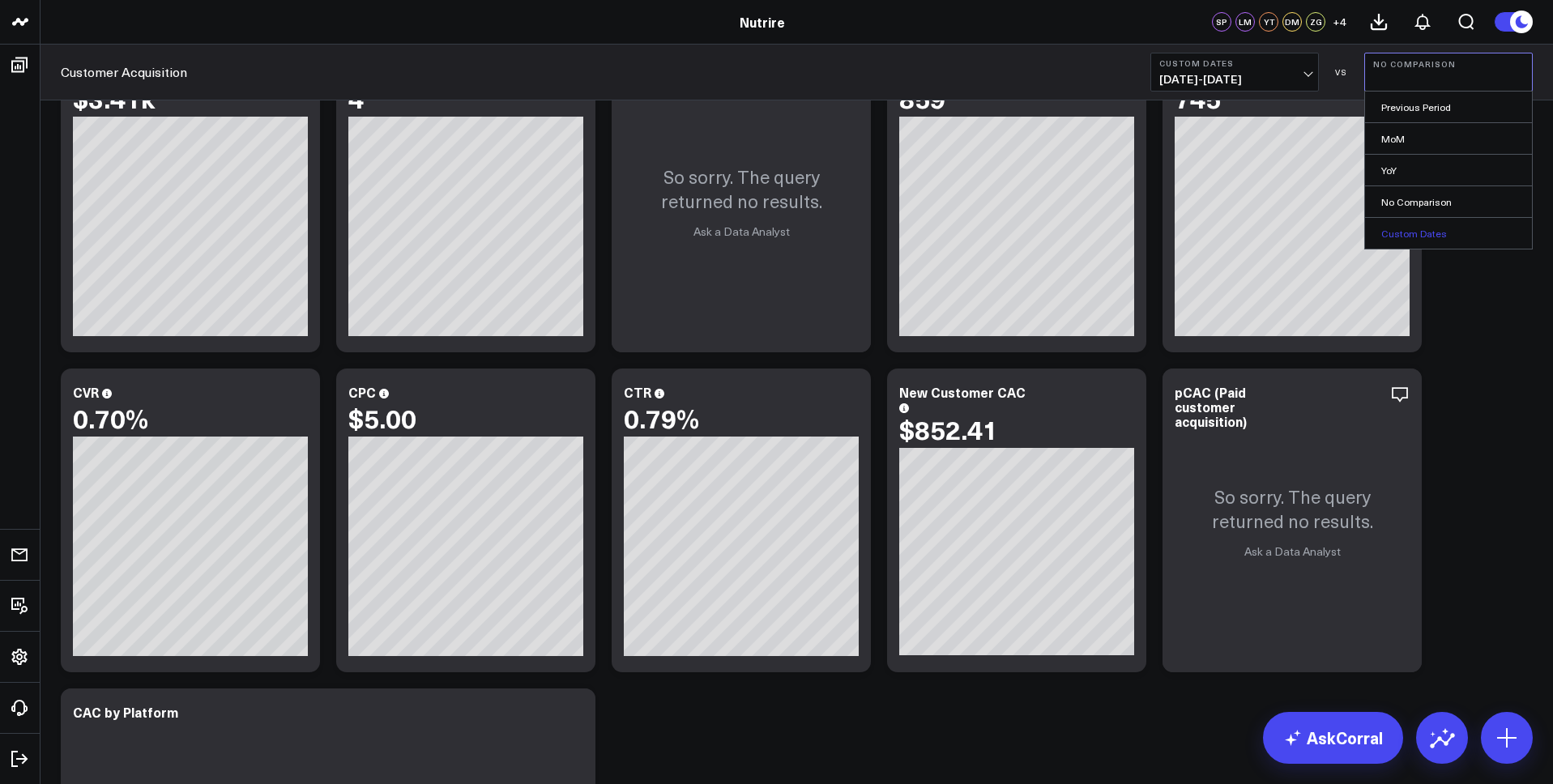
click at [1421, 237] on link "Custom Dates" at bounding box center [1448, 233] width 167 height 31
select select "7"
select select "2025"
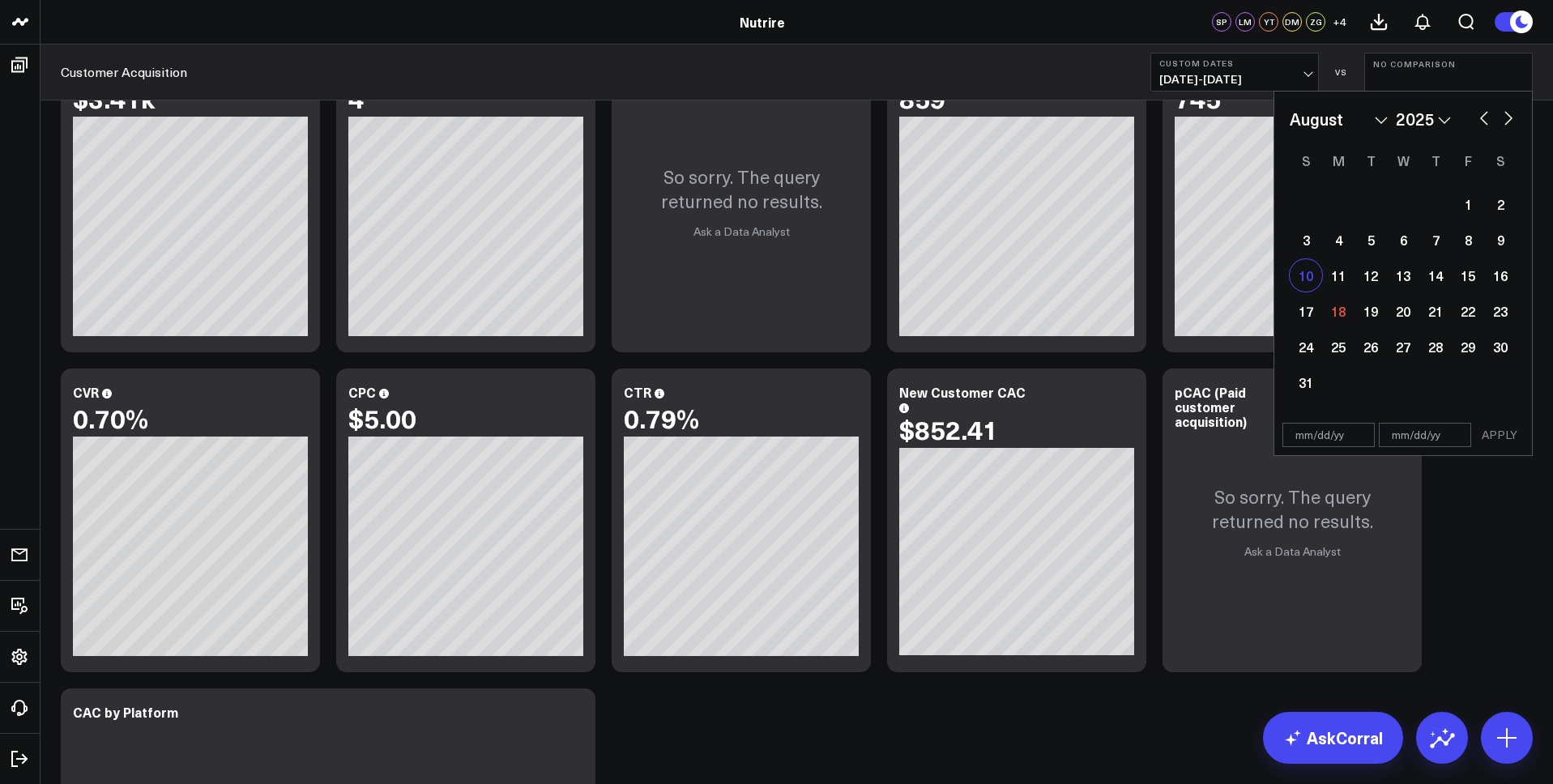
click at [1309, 283] on div "10" at bounding box center [1306, 275] width 33 height 33
type input "[DATE]"
select select "7"
select select "2025"
click at [1499, 280] on div "16" at bounding box center [1500, 275] width 33 height 33
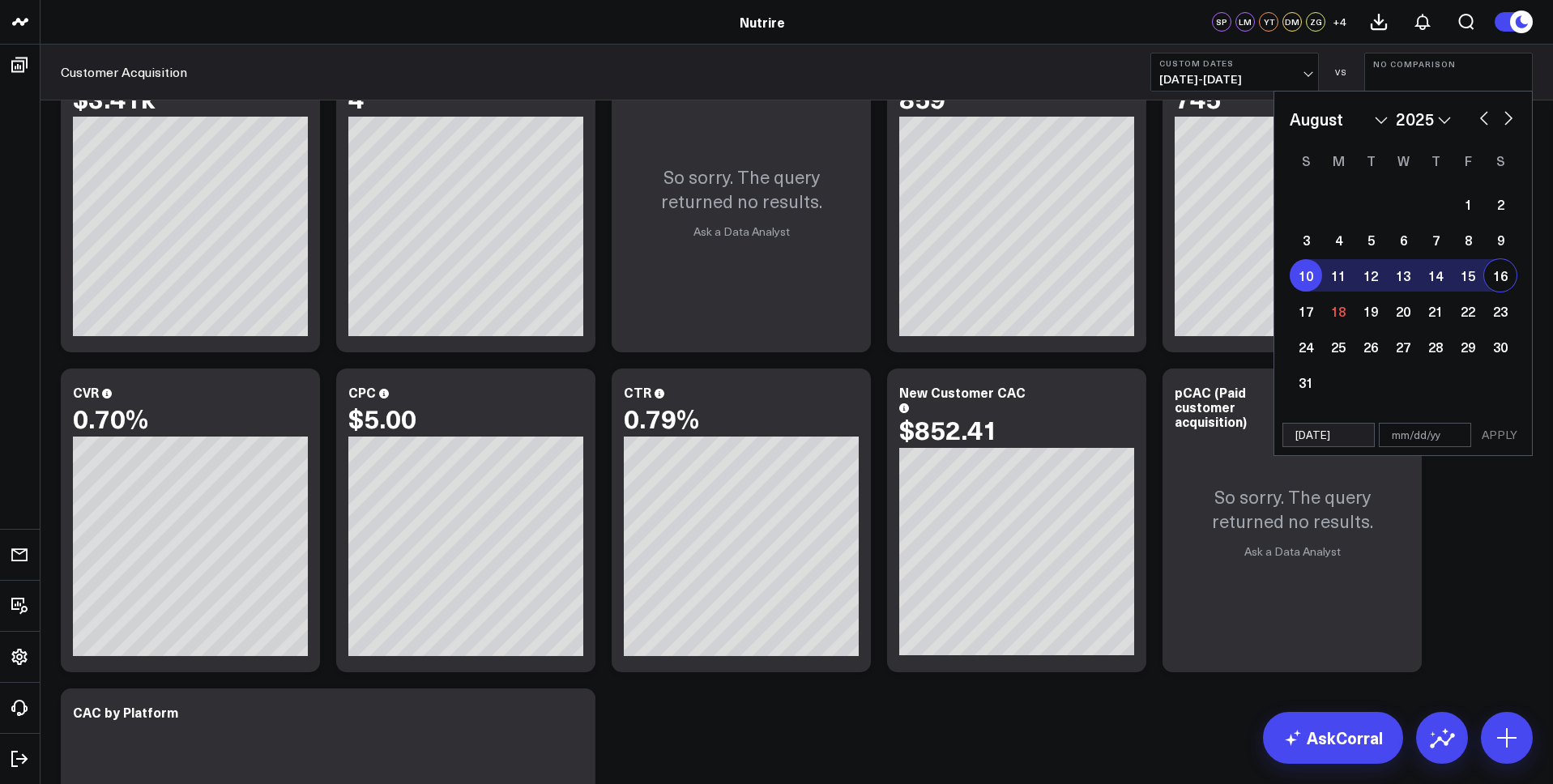
type input "[DATE]"
select select "7"
select select "2025"
click at [1510, 445] on button "APPLY" at bounding box center [1500, 435] width 48 height 24
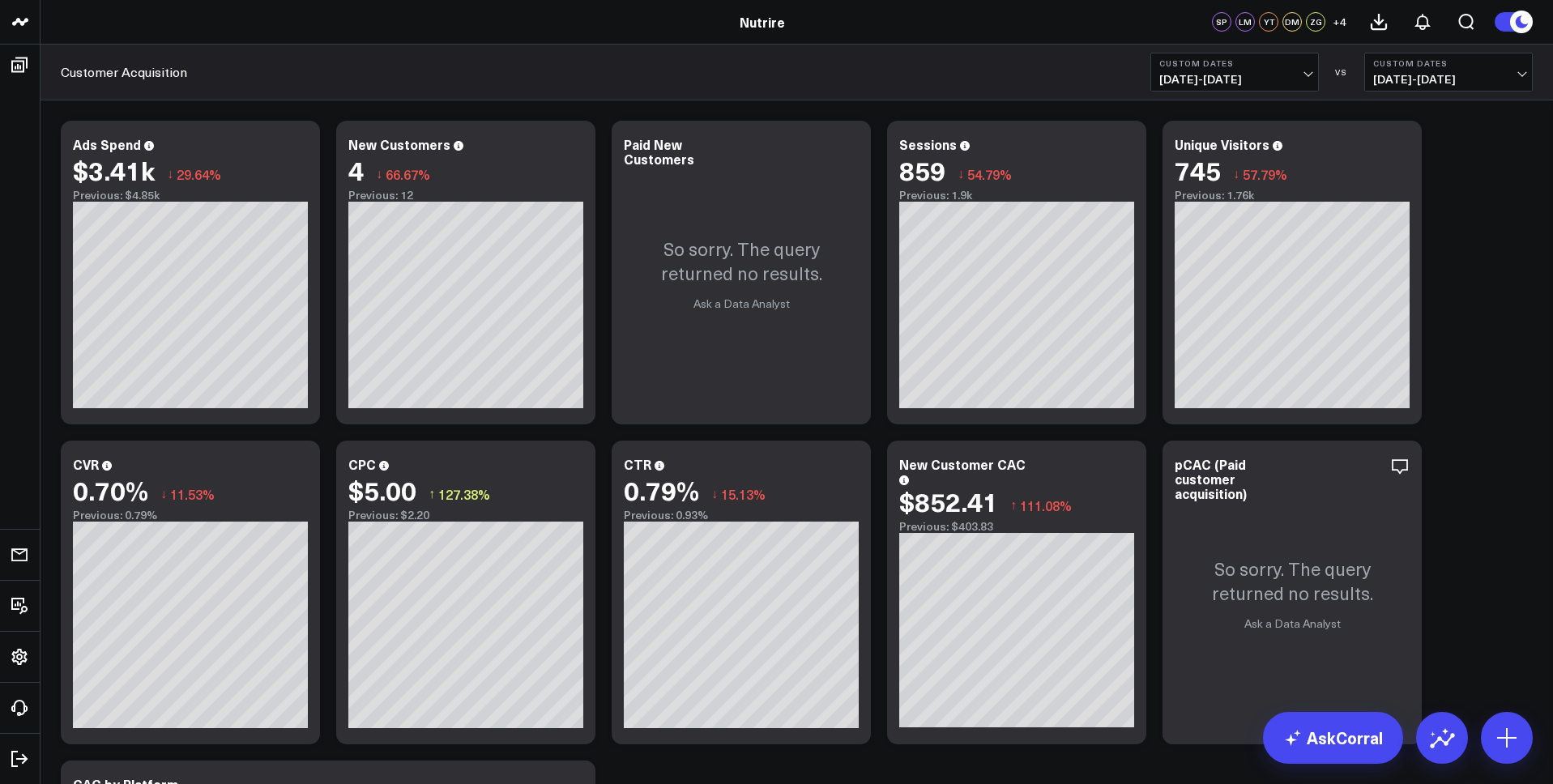
click at [1344, 72] on div "VS" at bounding box center [1342, 72] width 29 height 9
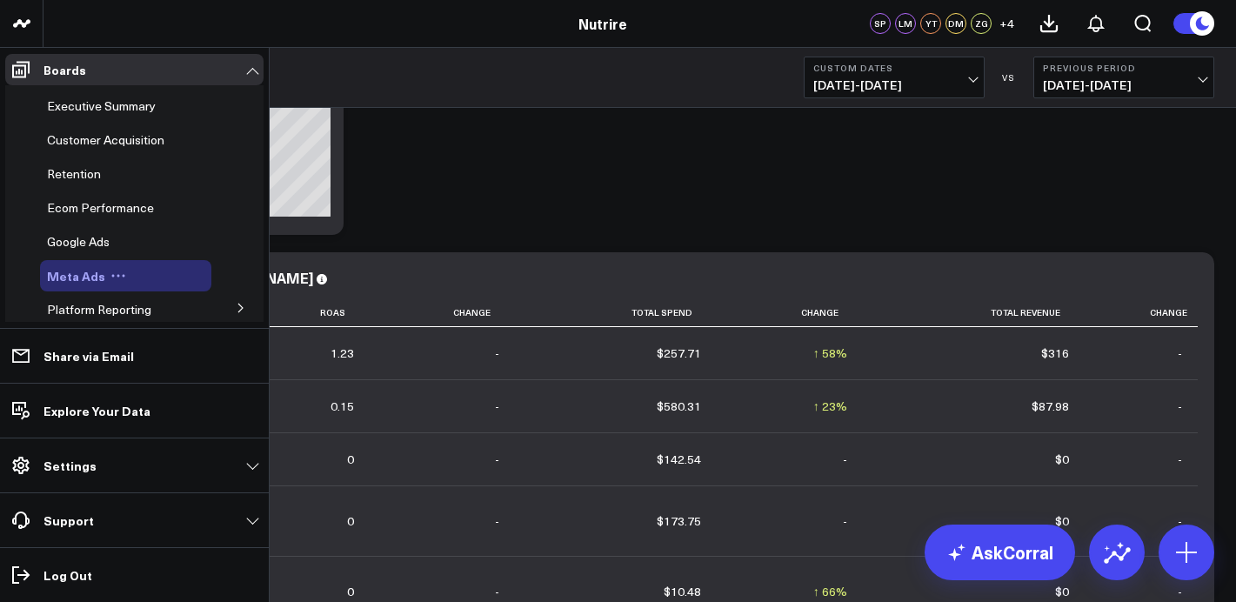
scroll to position [65, 0]
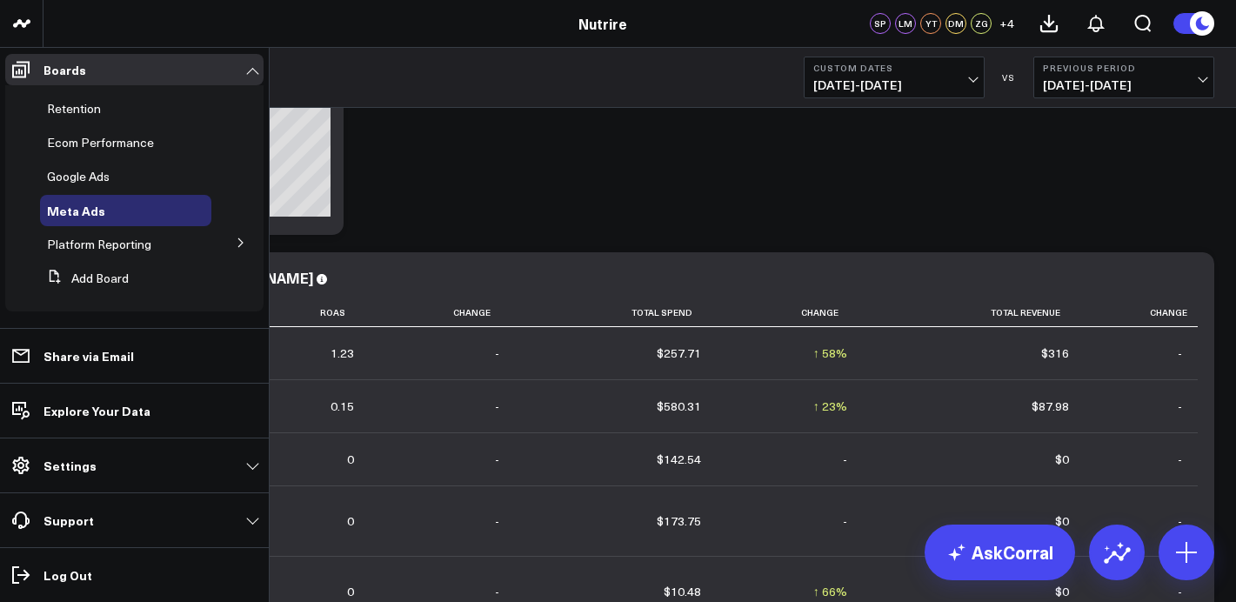
click at [236, 241] on icon at bounding box center [241, 242] width 10 height 10
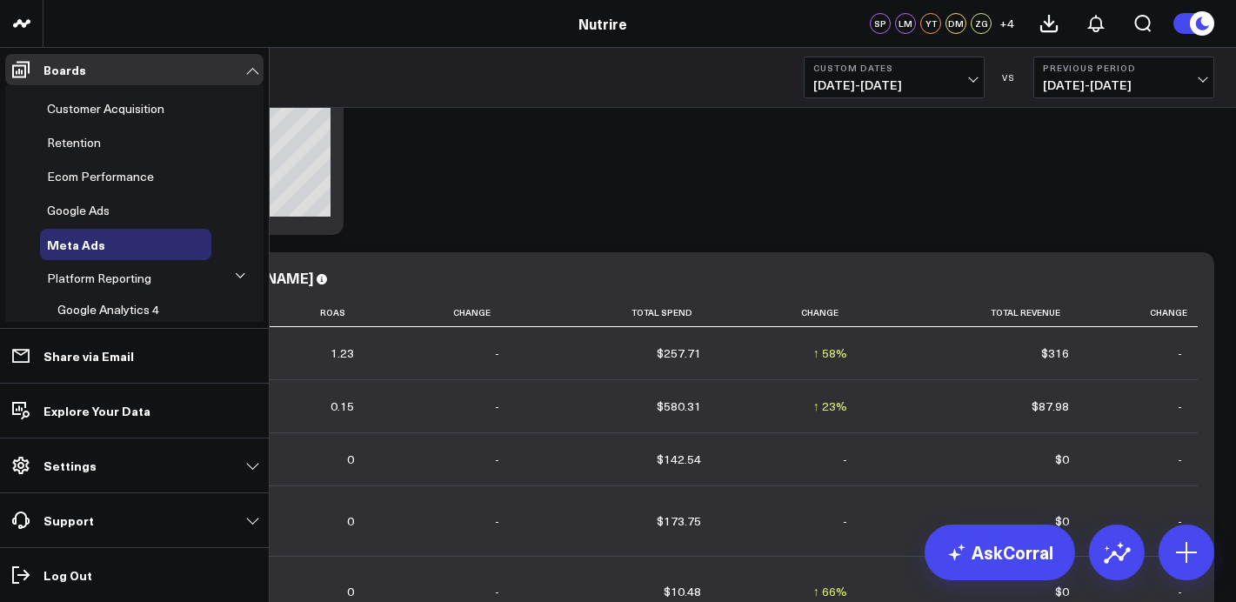
scroll to position [22, 0]
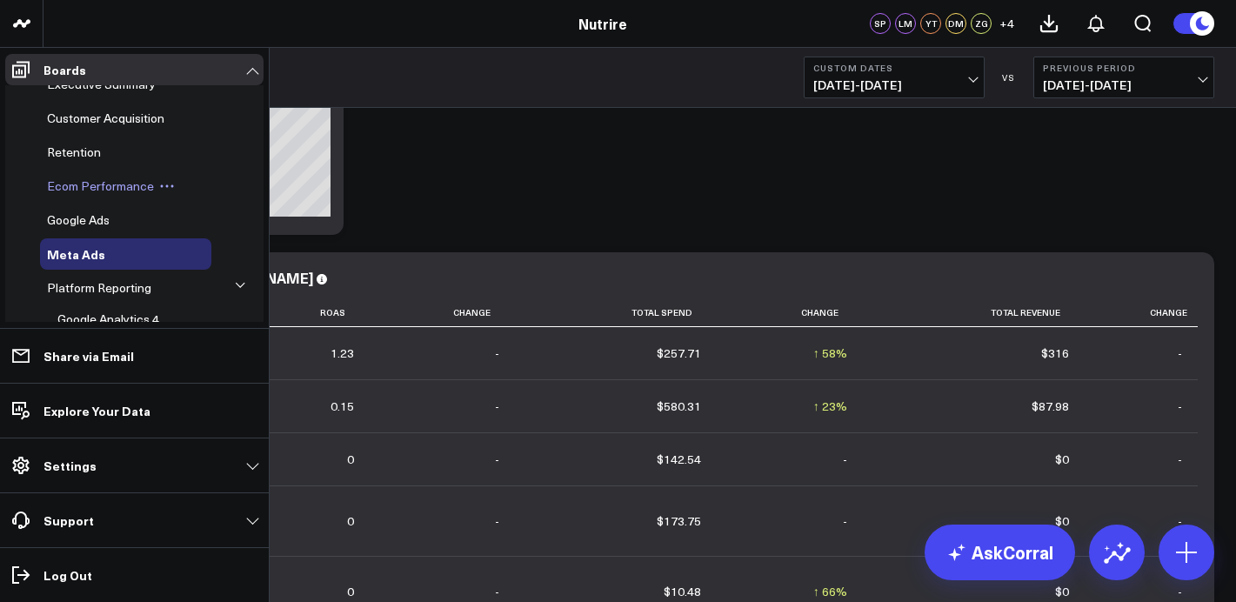
click at [153, 194] on div "Ecom Performance" at bounding box center [125, 185] width 171 height 31
click at [115, 166] on div "Retention" at bounding box center [125, 152] width 171 height 31
click at [112, 182] on span "Ecom Performance" at bounding box center [100, 185] width 107 height 17
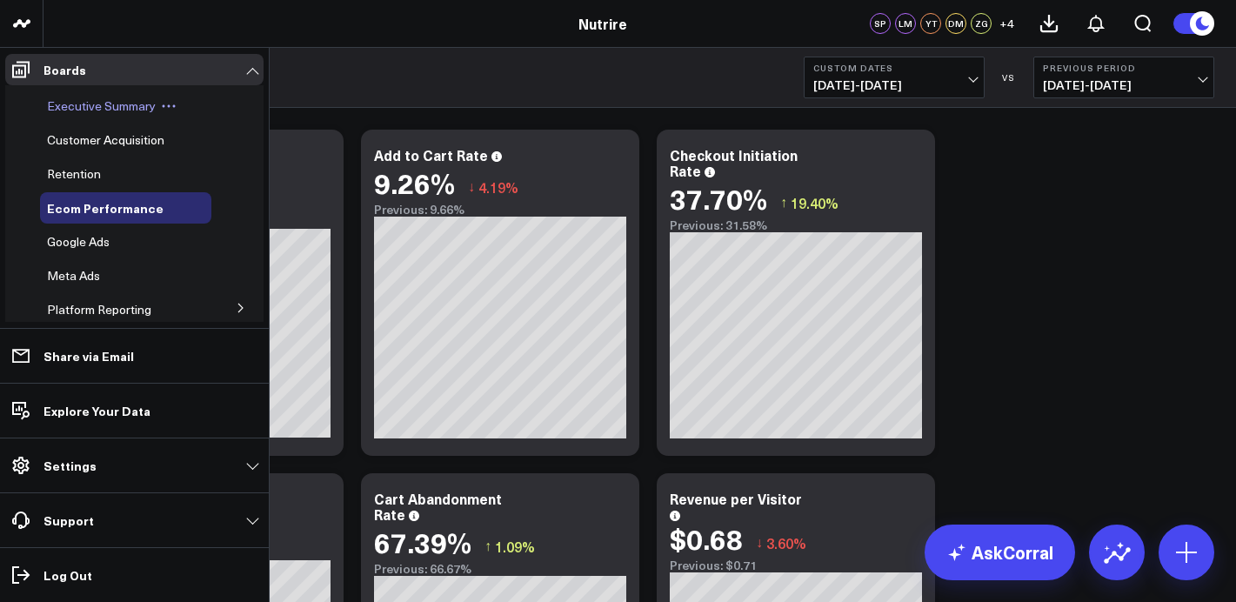
click at [104, 115] on div "Executive Summary" at bounding box center [125, 105] width 171 height 31
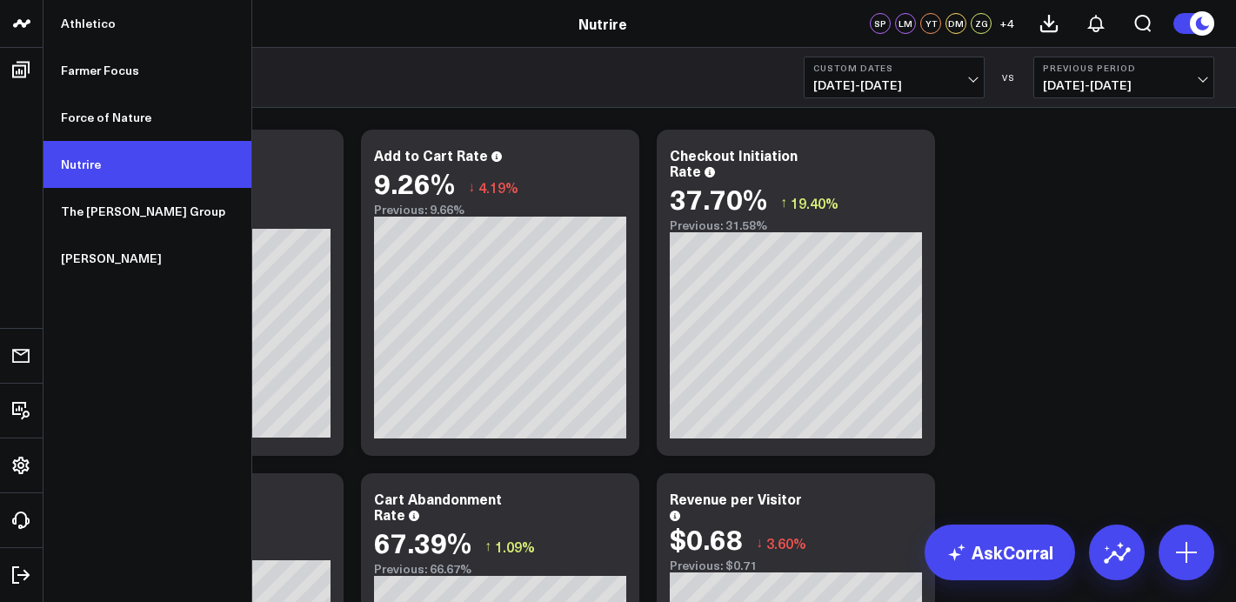
click at [96, 180] on link "Nutrire" at bounding box center [147, 164] width 208 height 47
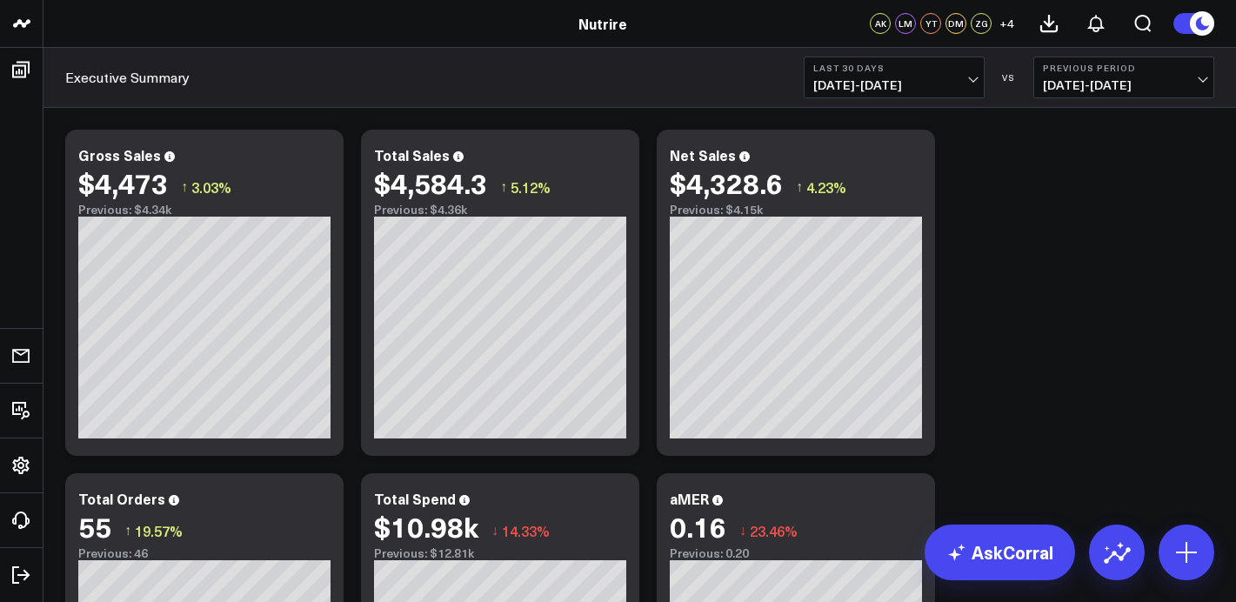
click at [850, 99] on div "Executive Summary Last 30 Days 07/19/25 - 08/17/25 VS Previous Period 06/19/25 …" at bounding box center [639, 78] width 1192 height 60
click at [861, 86] on span "07/19/25 - 08/17/25" at bounding box center [894, 85] width 162 height 14
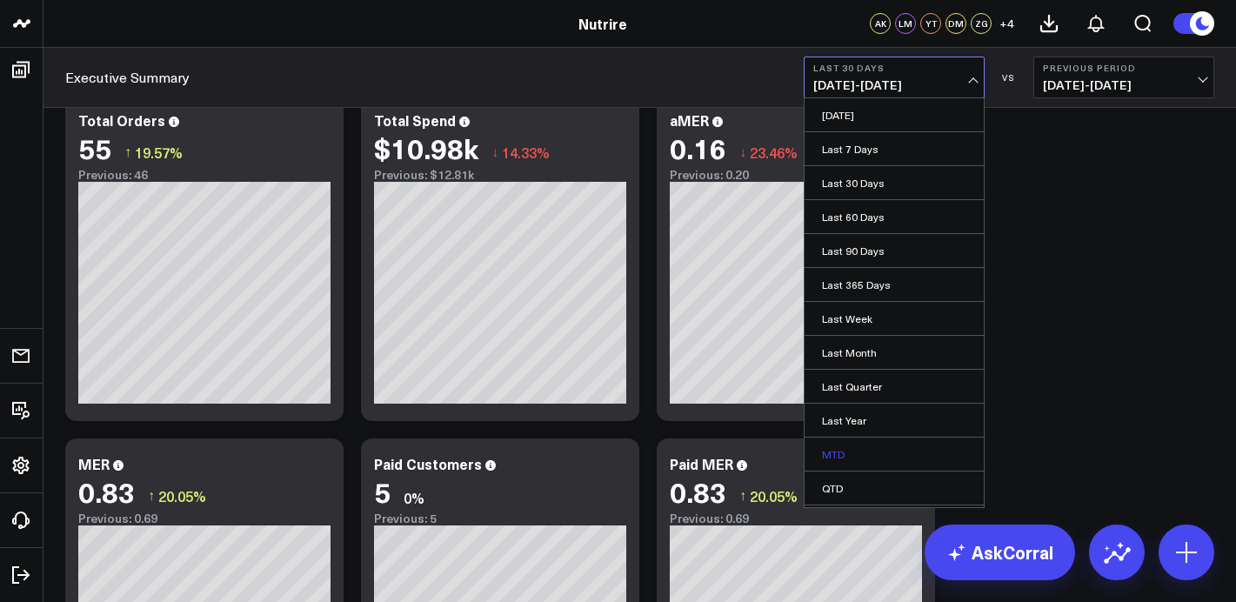
scroll to position [65, 0]
click at [854, 488] on link "Custom Dates" at bounding box center [893, 490] width 179 height 33
select select "7"
select select "2025"
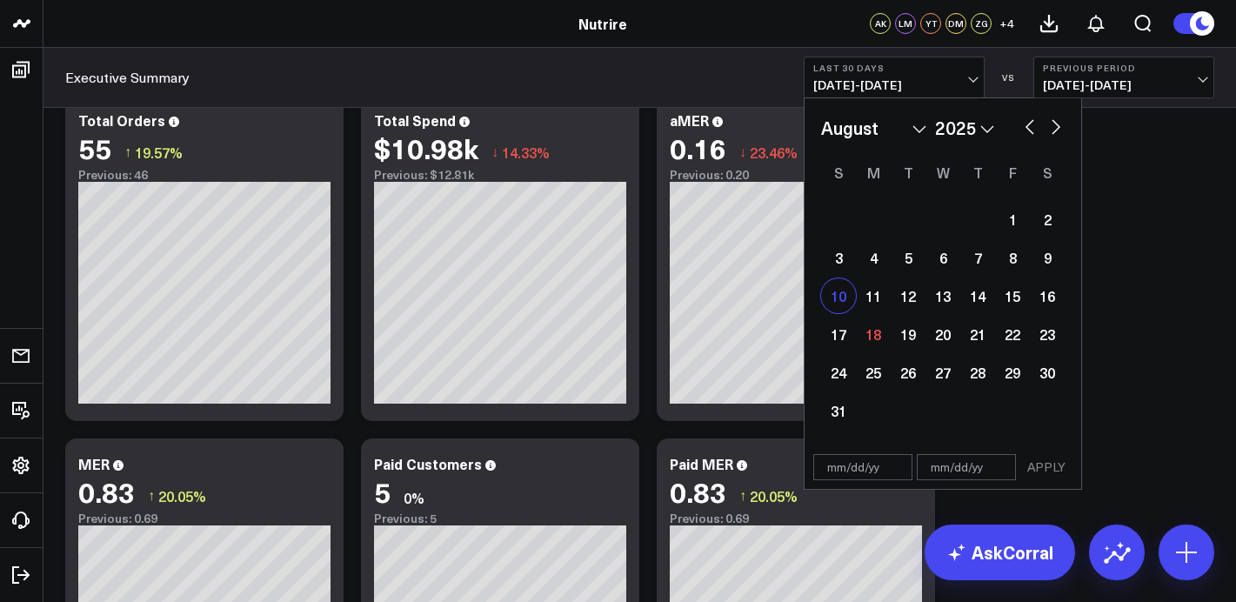
click at [834, 296] on div "10" at bounding box center [838, 295] width 35 height 35
type input "08/10/25"
select select "7"
select select "2025"
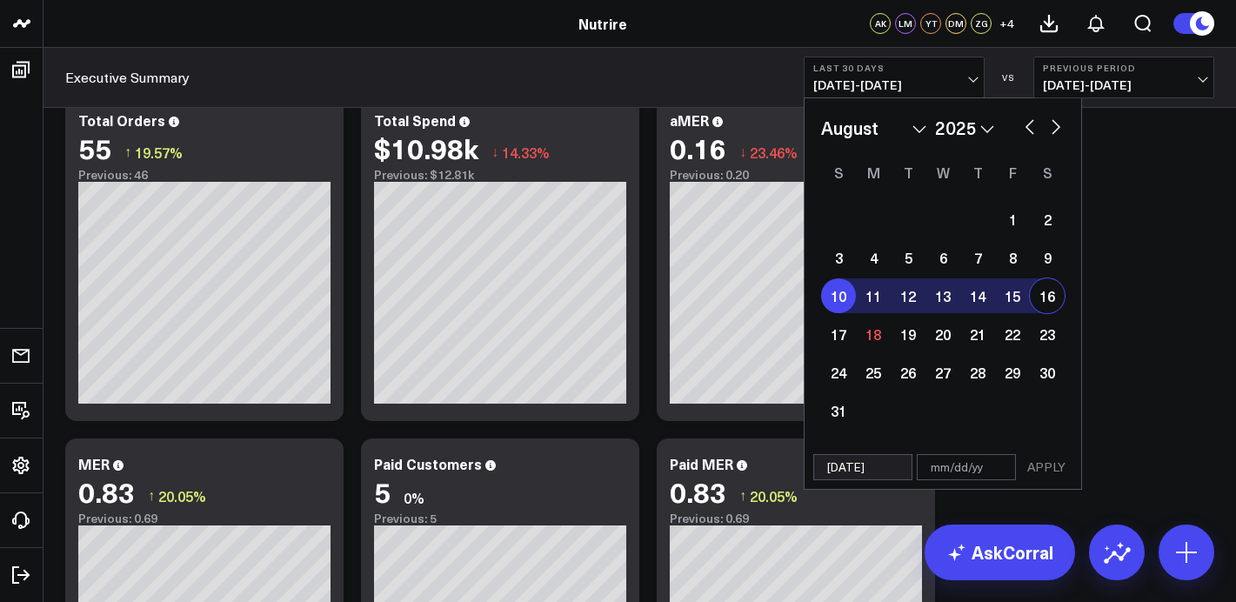
click at [1055, 299] on div "16" at bounding box center [1047, 295] width 35 height 35
type input "08/16/25"
select select "7"
select select "2025"
click at [1038, 470] on button "APPLY" at bounding box center [1046, 467] width 52 height 26
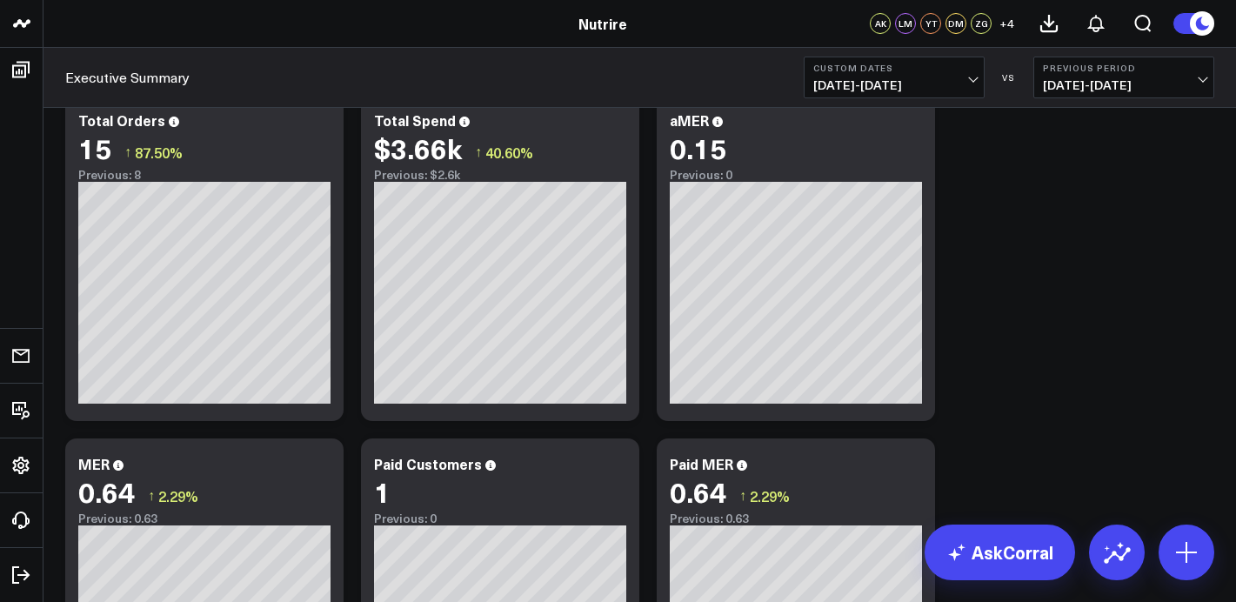
click at [1147, 86] on span "08/03/25 - 08/09/25" at bounding box center [1124, 85] width 162 height 14
click at [1124, 83] on span "08/03/25 - 08/09/25" at bounding box center [1124, 85] width 162 height 14
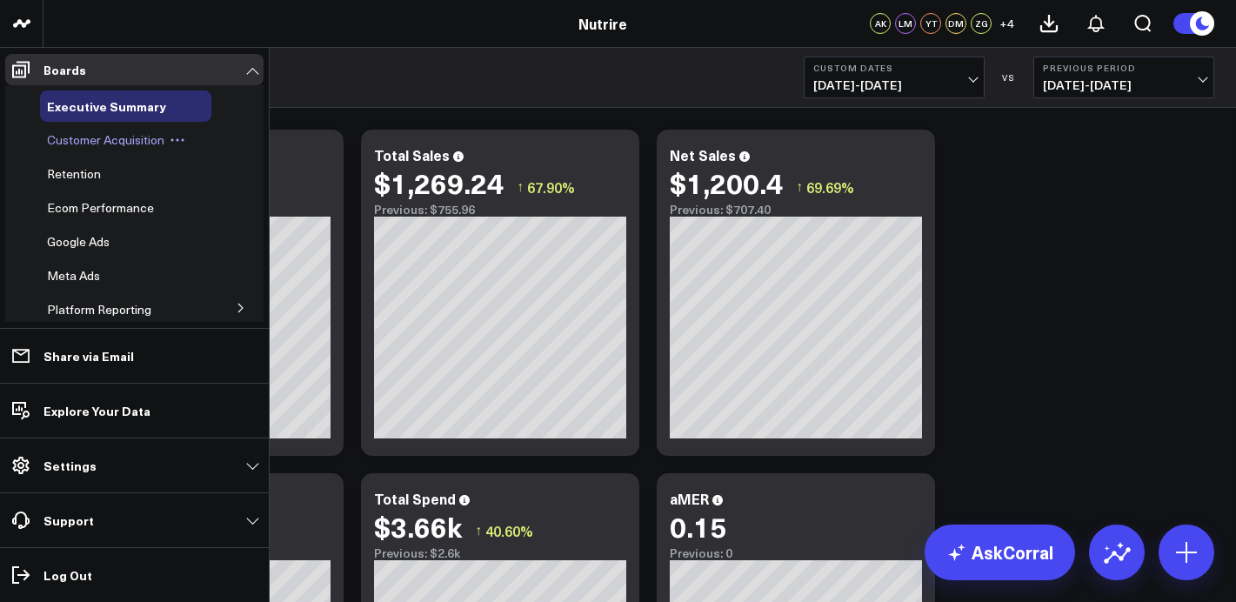
click at [74, 150] on div "Customer Acquisition" at bounding box center [125, 139] width 171 height 31
click at [121, 137] on span "Customer Acquisition" at bounding box center [105, 139] width 117 height 17
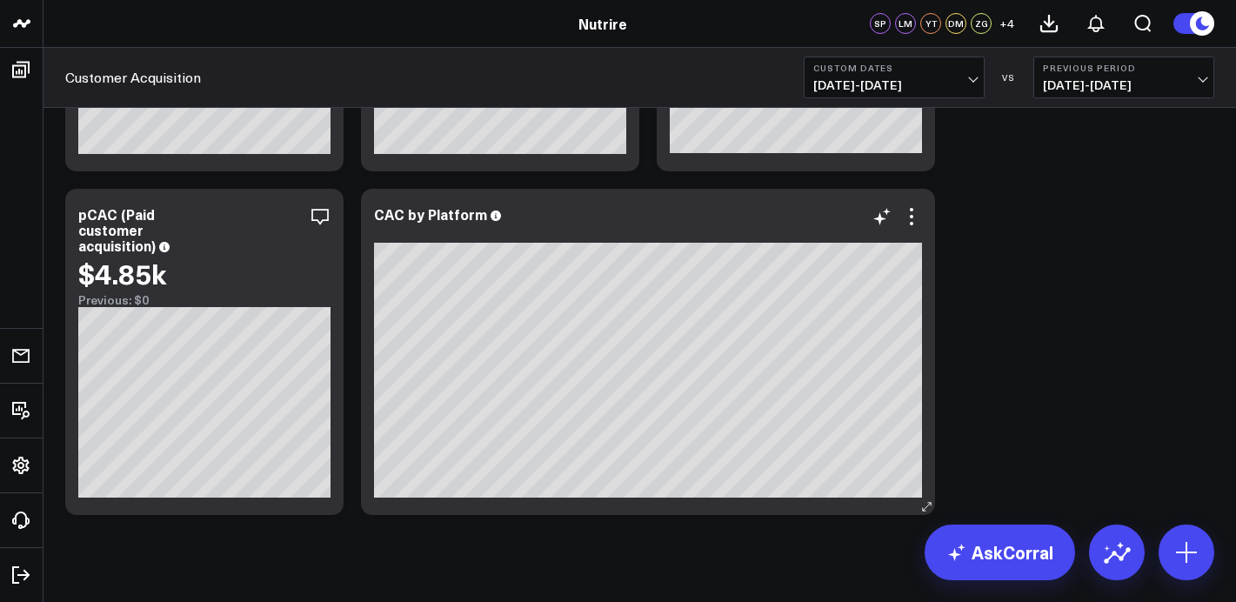
scroll to position [998, 0]
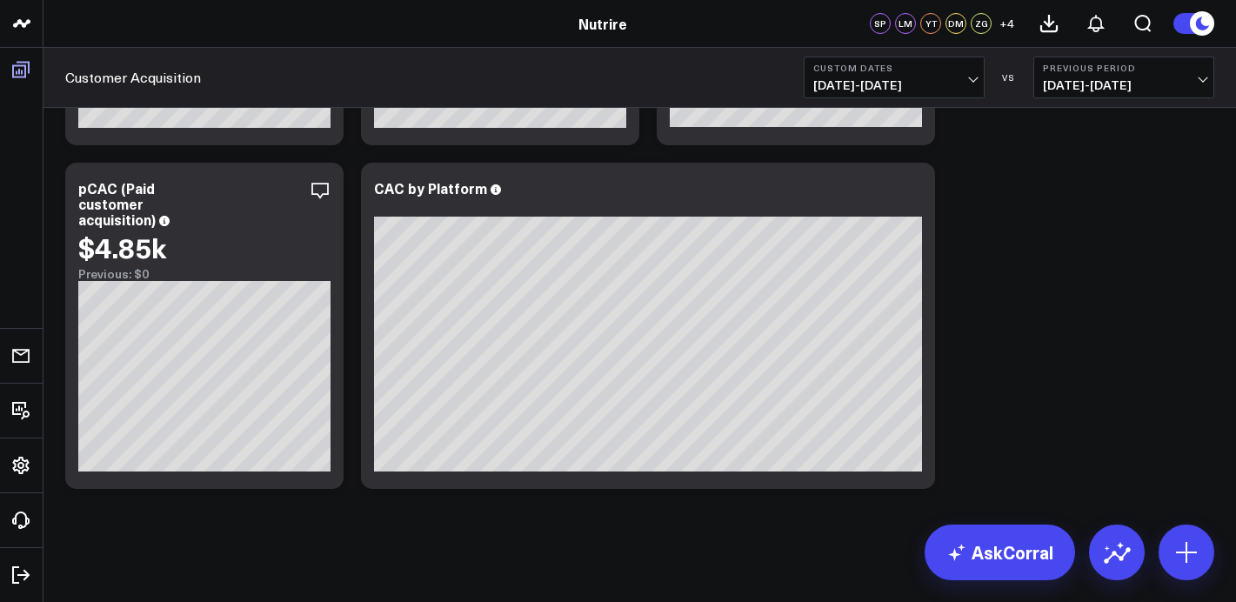
click at [23, 70] on icon at bounding box center [20, 69] width 21 height 21
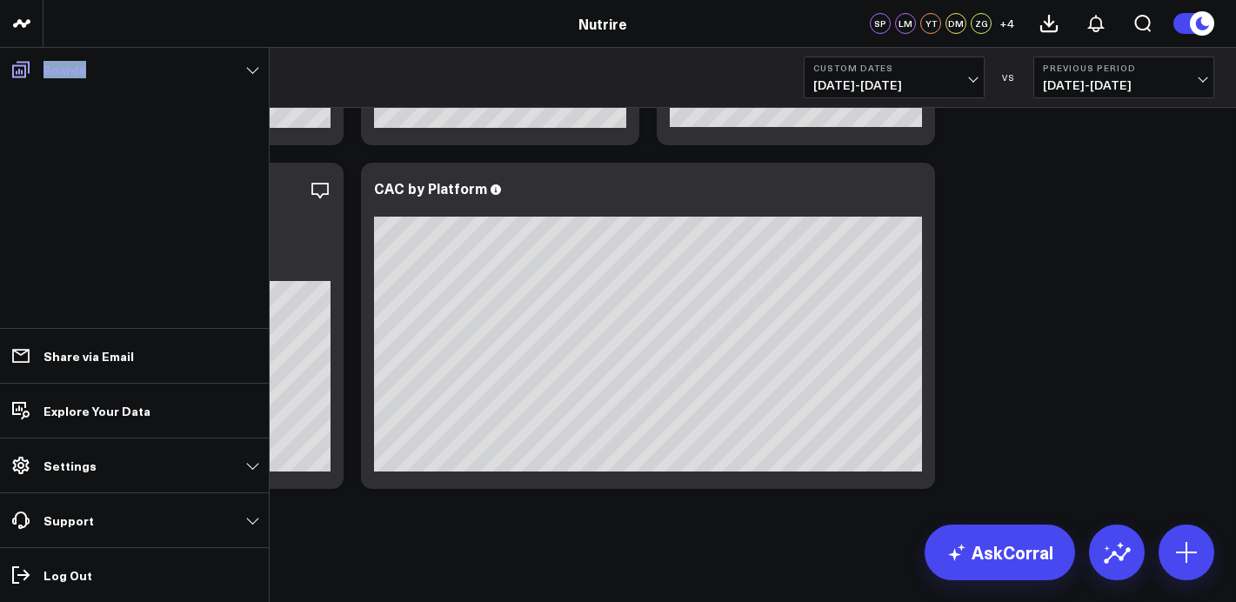
click at [23, 70] on icon at bounding box center [20, 69] width 21 height 21
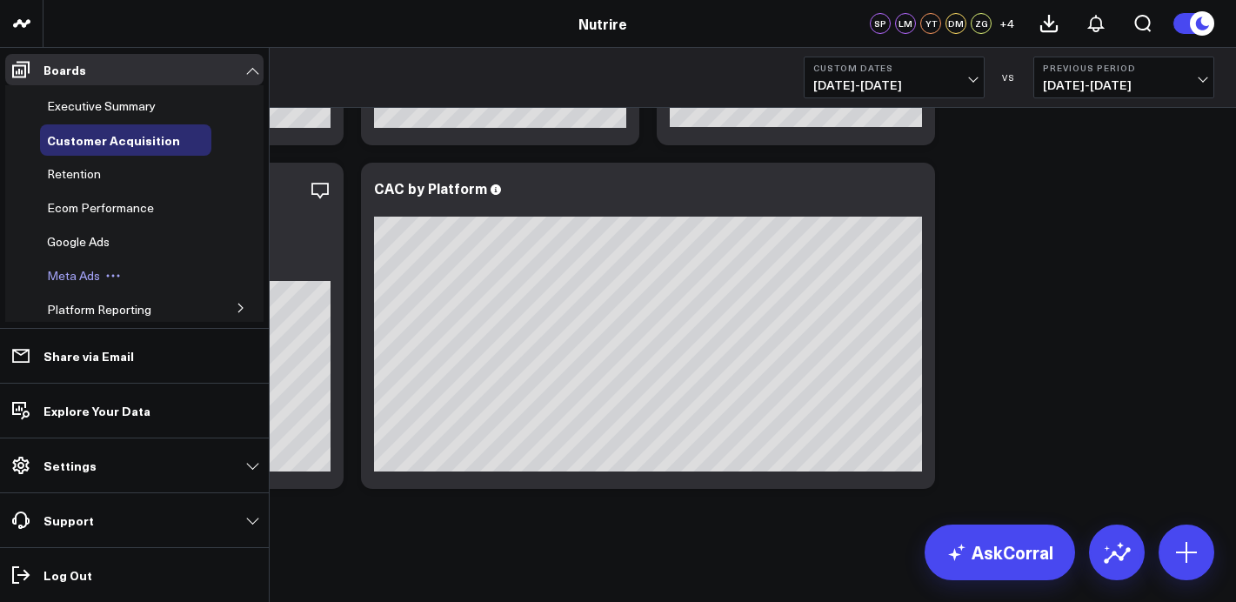
click at [84, 284] on div "Meta Ads" at bounding box center [125, 275] width 171 height 31
click at [83, 274] on span "Meta Ads" at bounding box center [73, 275] width 53 height 17
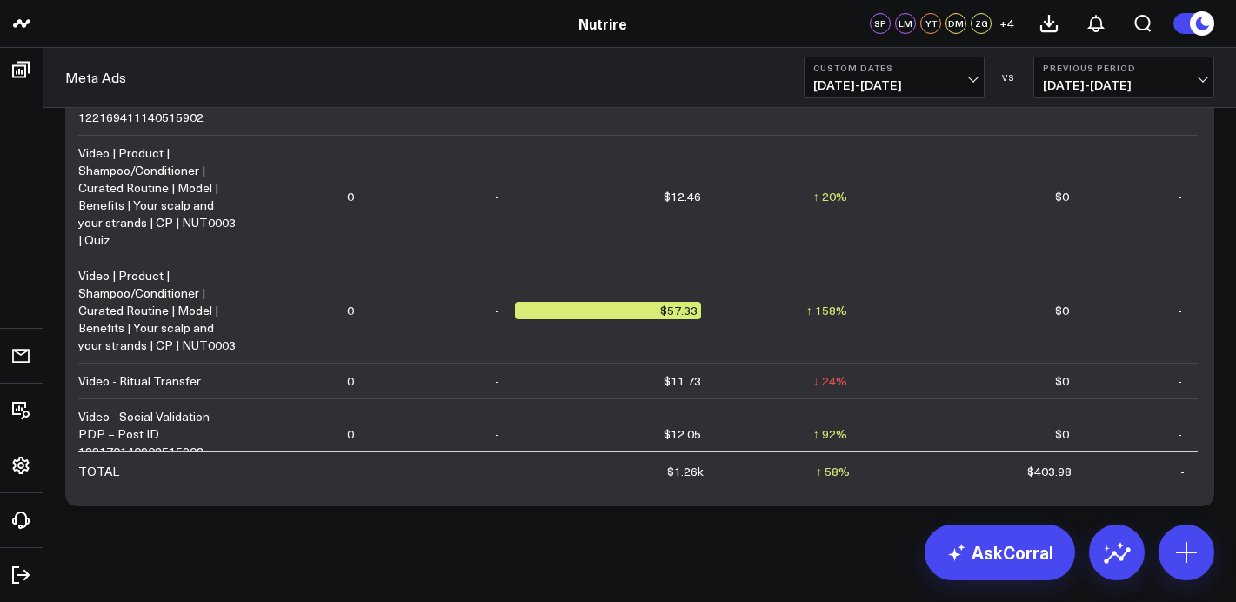
scroll to position [1685, 0]
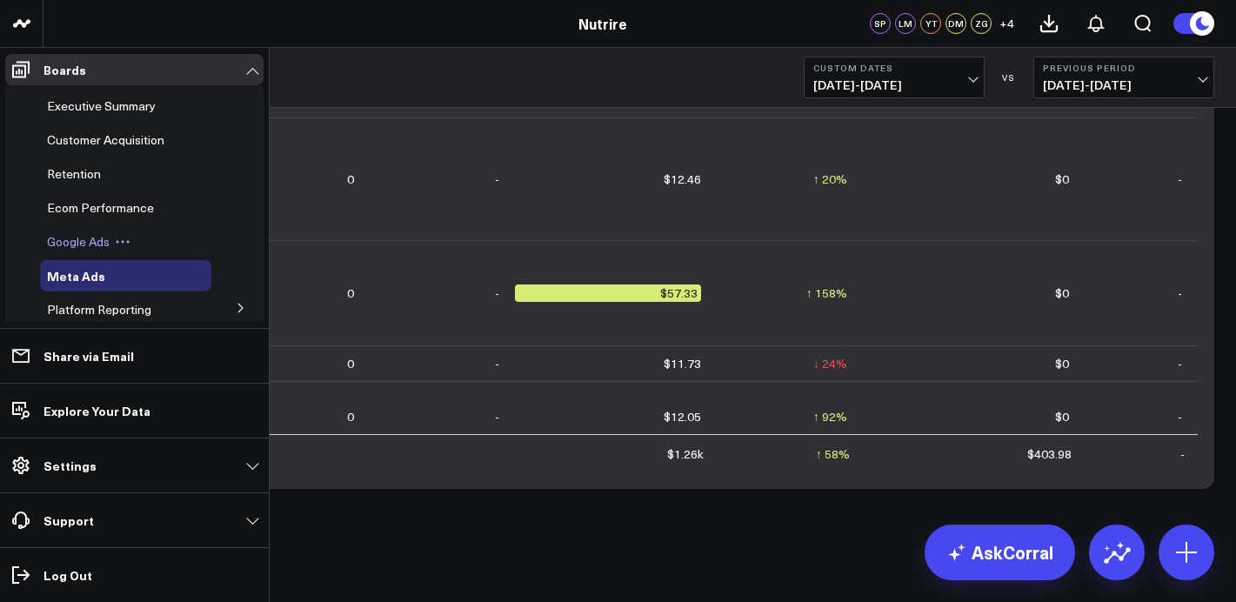
click at [121, 236] on icon at bounding box center [123, 242] width 16 height 16
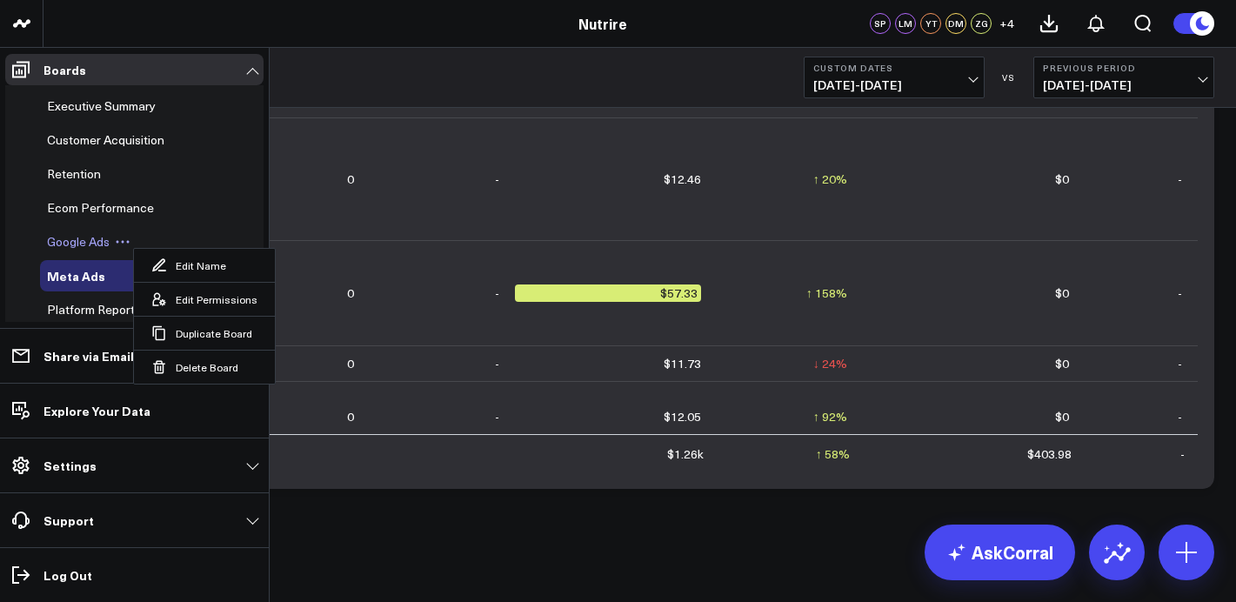
click at [90, 236] on span "Google Ads" at bounding box center [78, 241] width 63 height 17
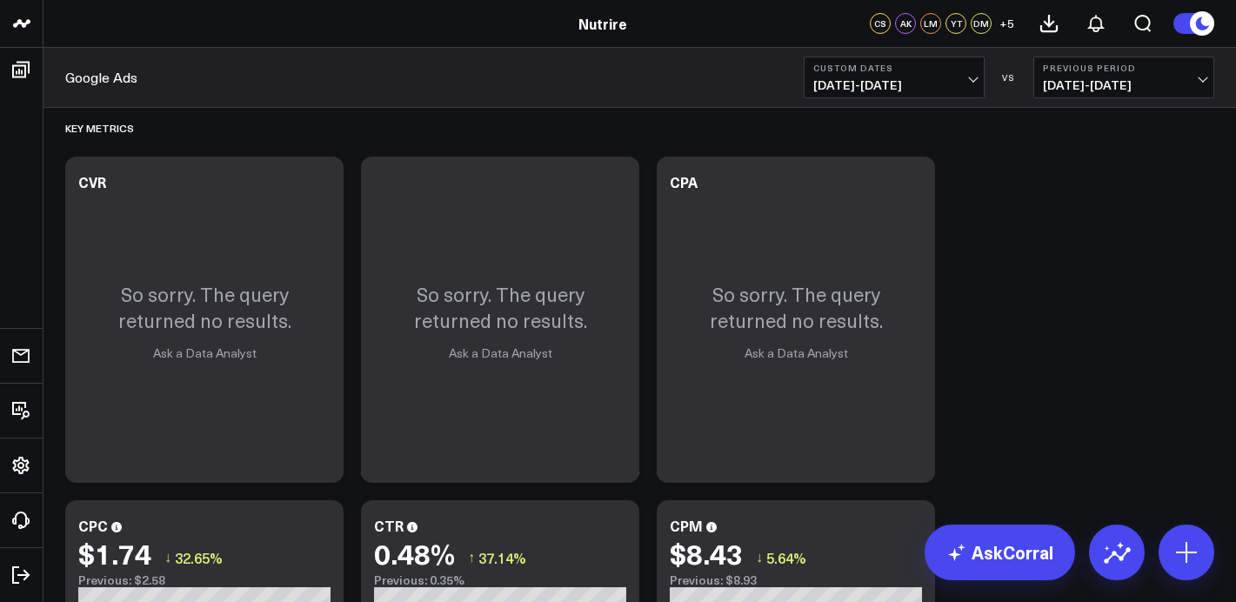
scroll to position [1772, 0]
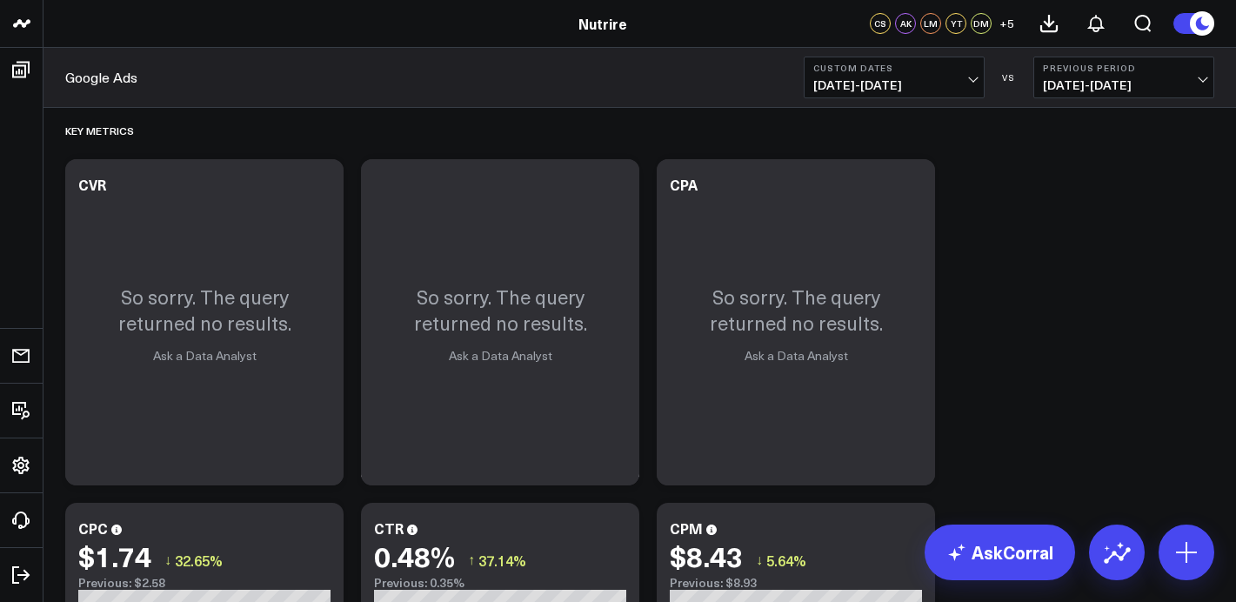
click at [960, 80] on span "08/10/25 - 08/16/25" at bounding box center [894, 85] width 162 height 14
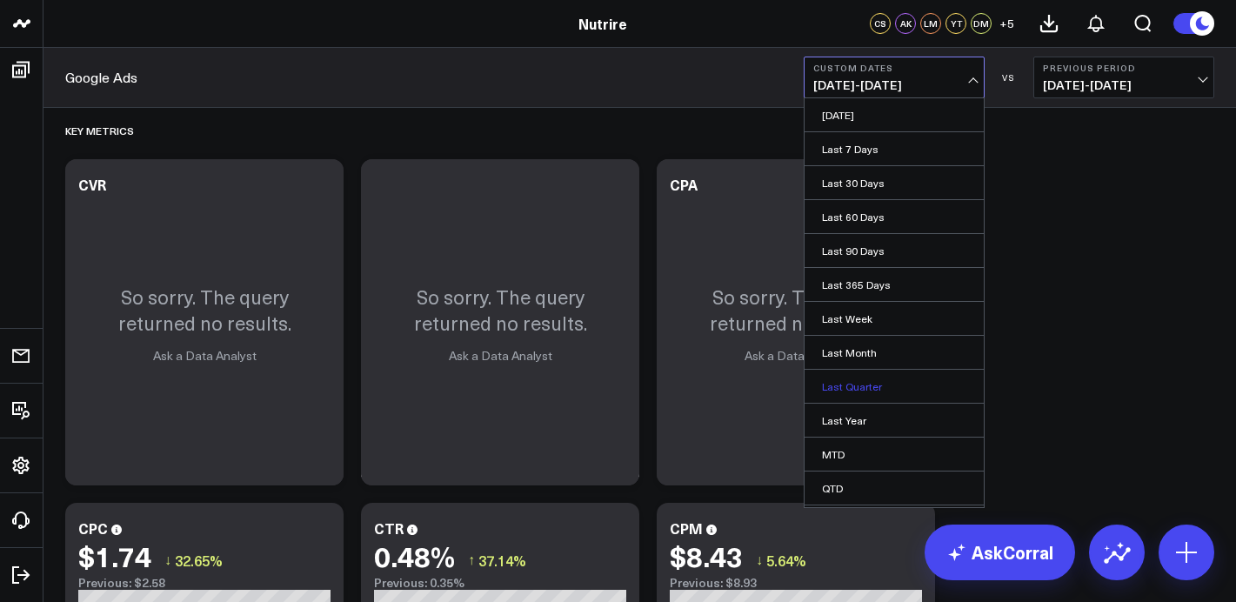
scroll to position [65, 0]
click at [887, 497] on link "Custom Dates" at bounding box center [893, 490] width 179 height 33
select select "7"
select select "2025"
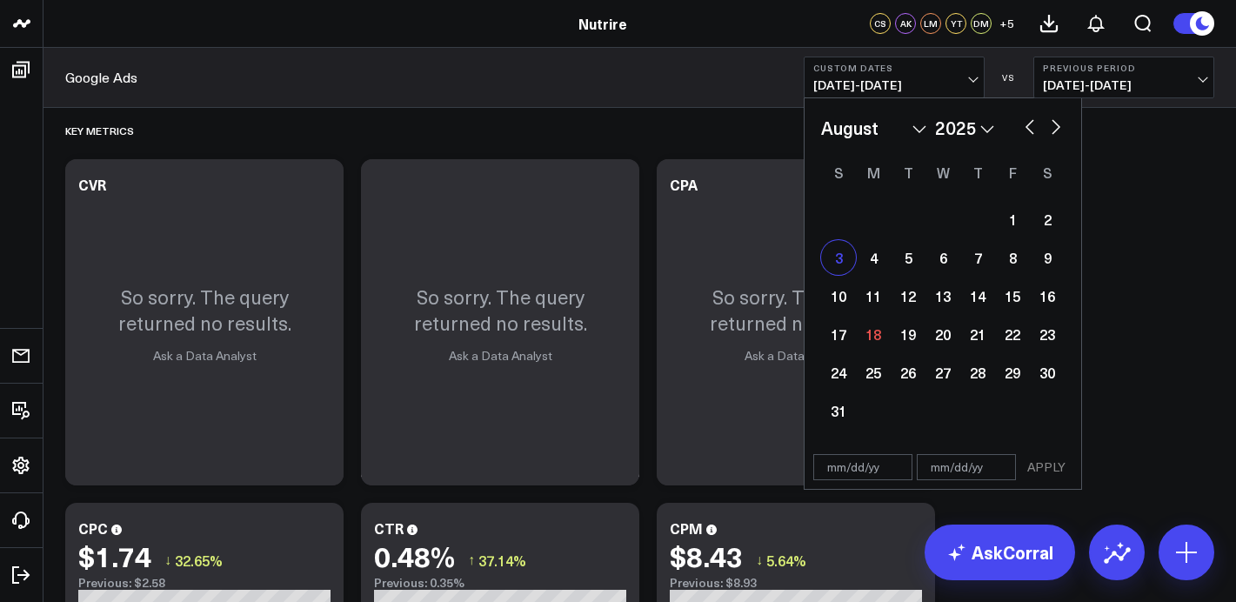
click at [845, 257] on div "3" at bounding box center [838, 257] width 35 height 35
type input "08/03/25"
select select "7"
select select "2025"
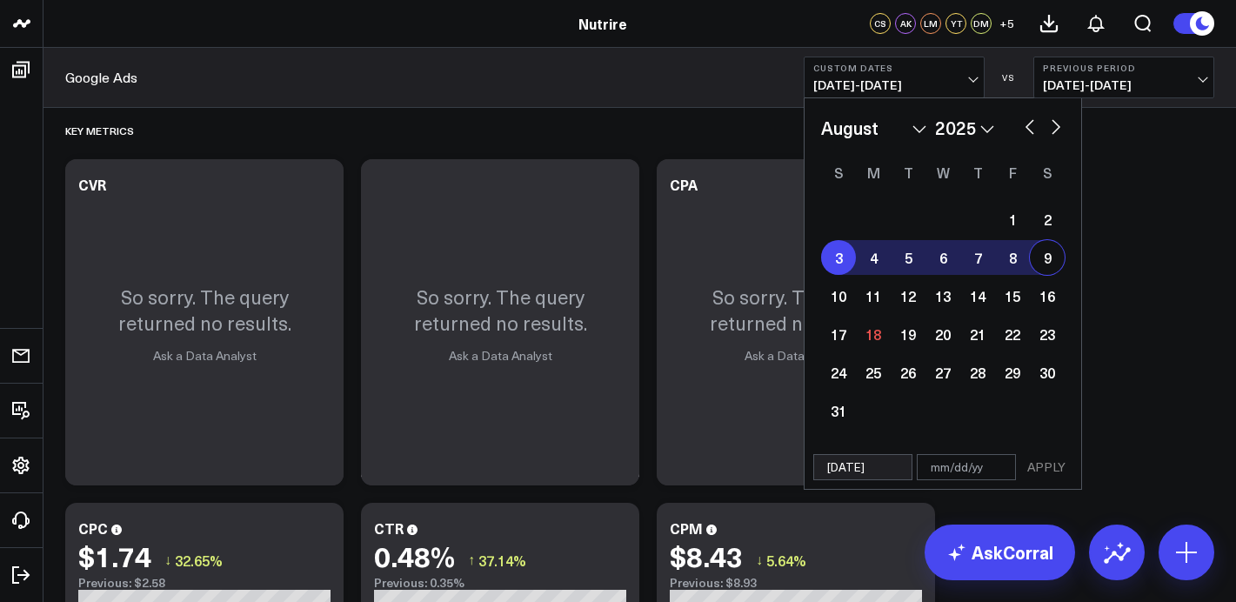
click at [1058, 254] on div "9" at bounding box center [1047, 257] width 35 height 35
type input "08/09/25"
select select "7"
select select "2025"
click at [1053, 471] on button "APPLY" at bounding box center [1046, 467] width 52 height 26
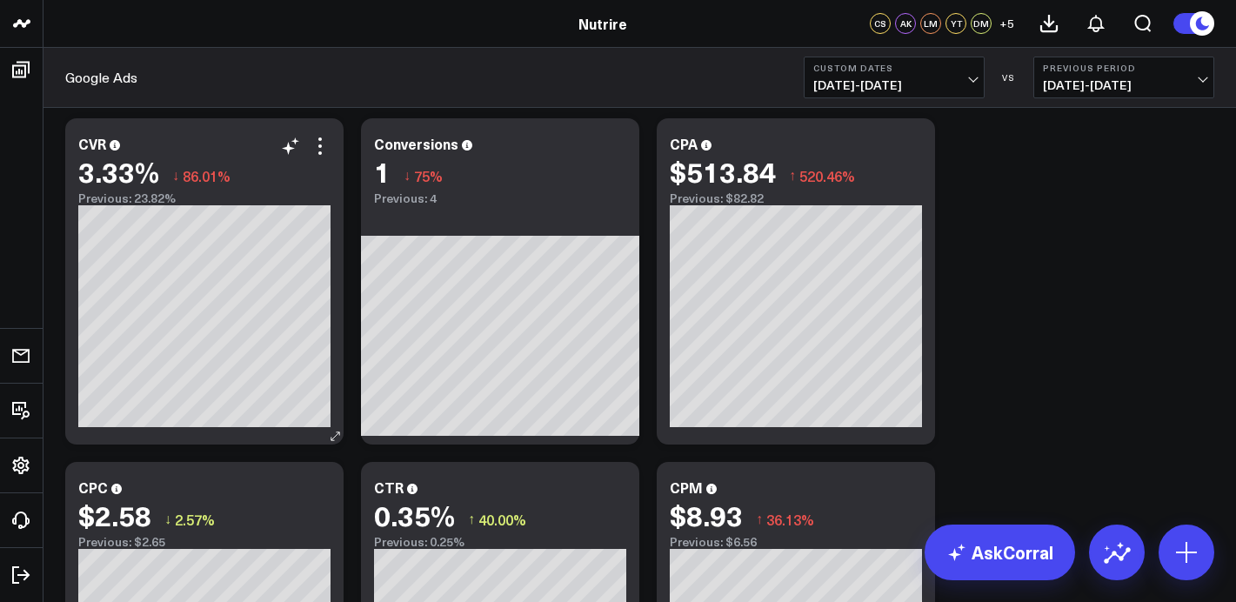
scroll to position [1817, 0]
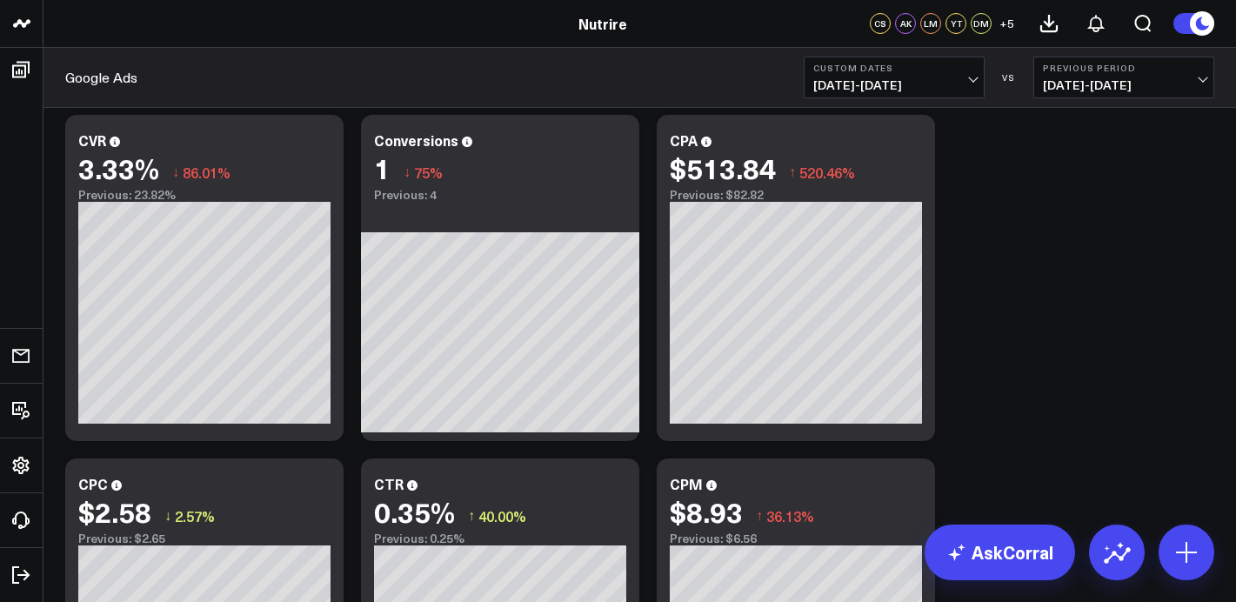
click at [1062, 82] on span "07/27/25 - 08/02/25" at bounding box center [1124, 85] width 162 height 14
click at [1080, 217] on link "No Comparison" at bounding box center [1123, 216] width 179 height 33
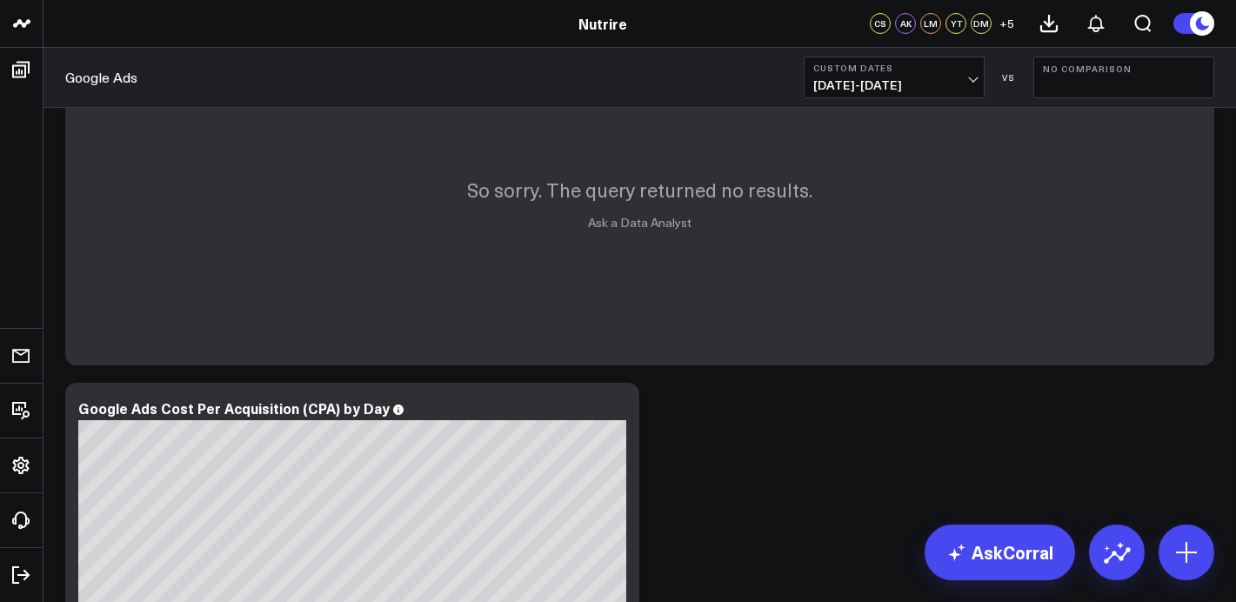
scroll to position [3361, 0]
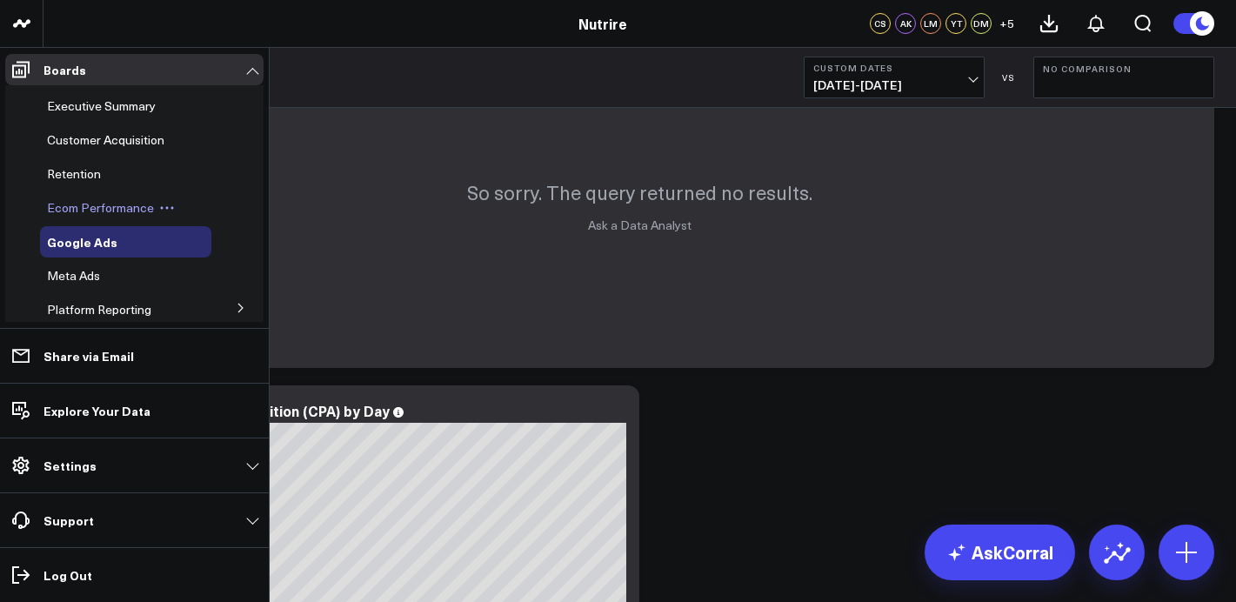
click at [88, 204] on span "Ecom Performance" at bounding box center [100, 207] width 107 height 17
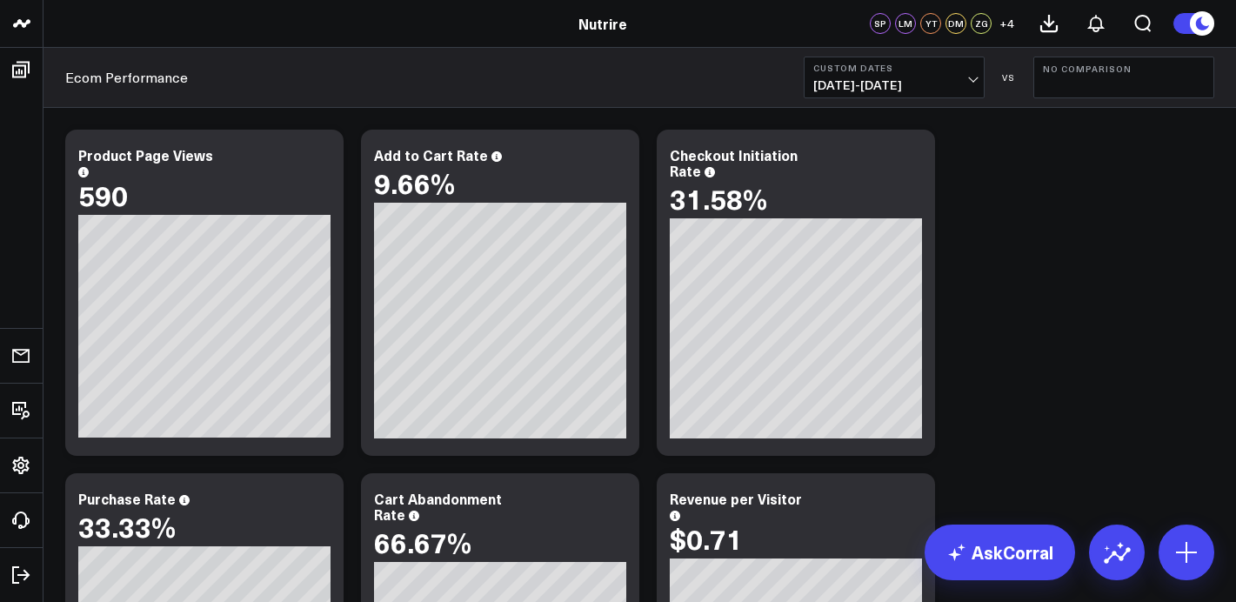
scroll to position [17, 0]
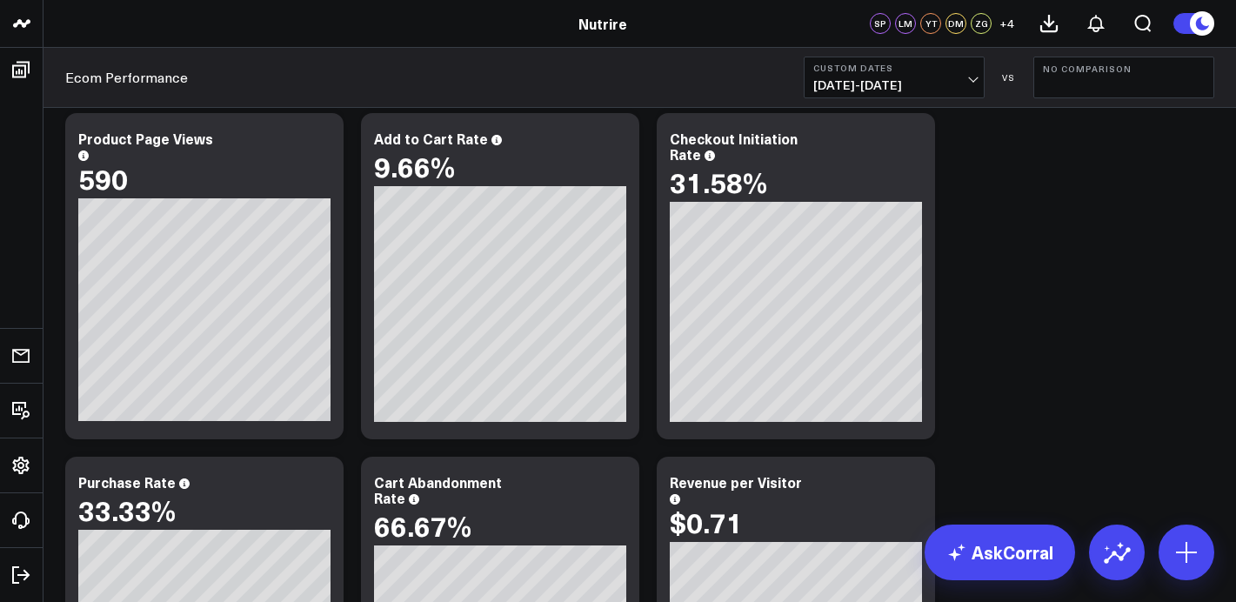
click at [886, 87] on span "08/03/25 - 08/09/25" at bounding box center [894, 85] width 162 height 14
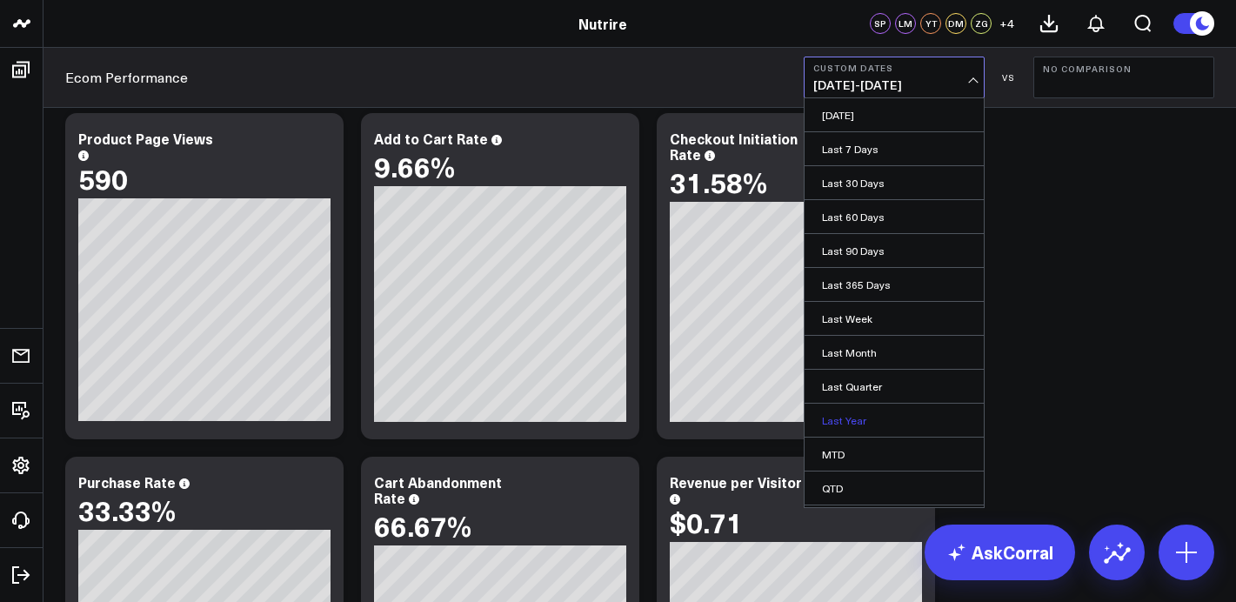
scroll to position [65, 0]
click at [881, 495] on link "Custom Dates" at bounding box center [893, 490] width 179 height 33
select select "7"
select select "2025"
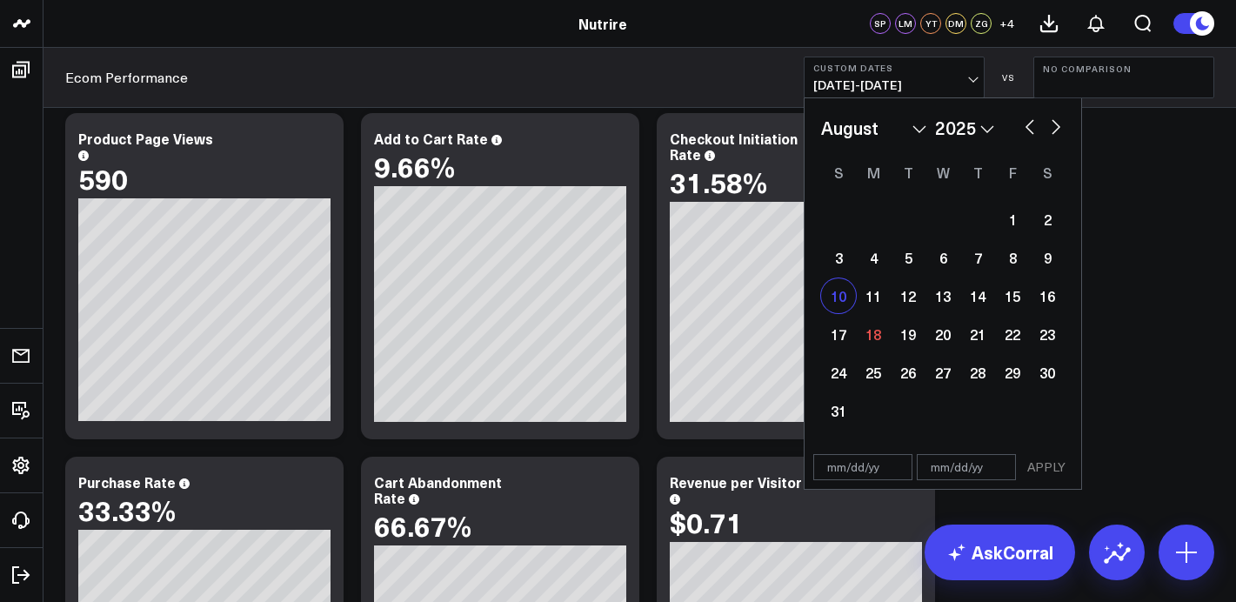
click at [840, 296] on div "10" at bounding box center [838, 295] width 35 height 35
type input "08/10/25"
select select "7"
select select "2025"
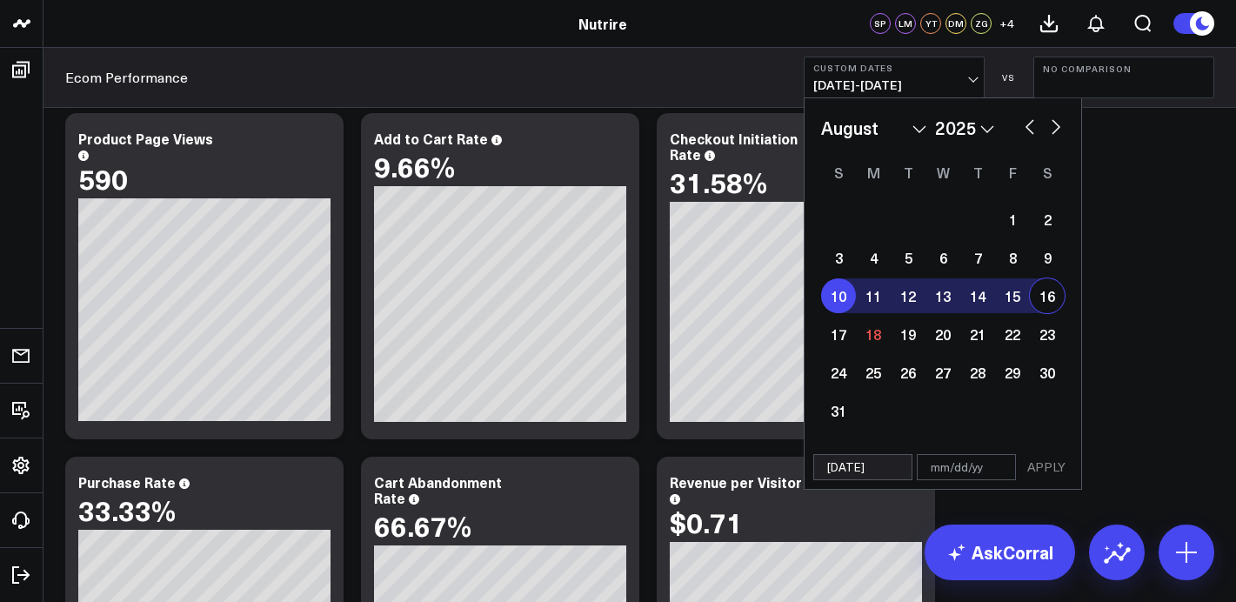
click at [1051, 286] on div "16" at bounding box center [1047, 295] width 35 height 35
type input "08/16/25"
select select "7"
select select "2025"
click at [1047, 479] on button "APPLY" at bounding box center [1046, 467] width 52 height 26
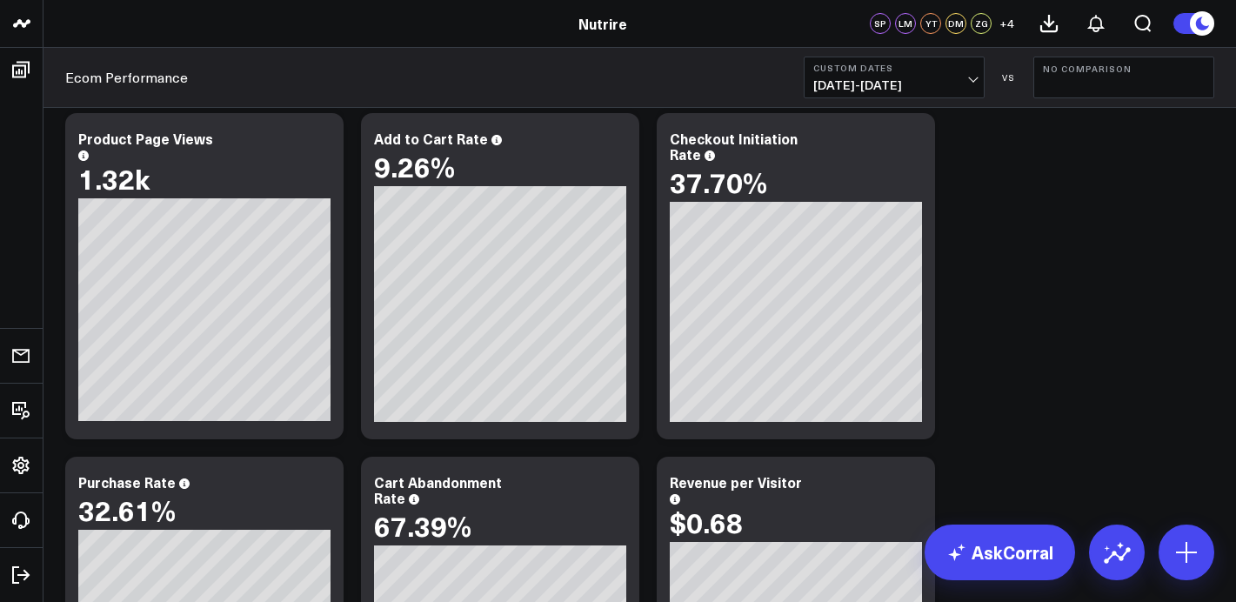
click at [1120, 73] on b "No Comparison" at bounding box center [1124, 68] width 162 height 10
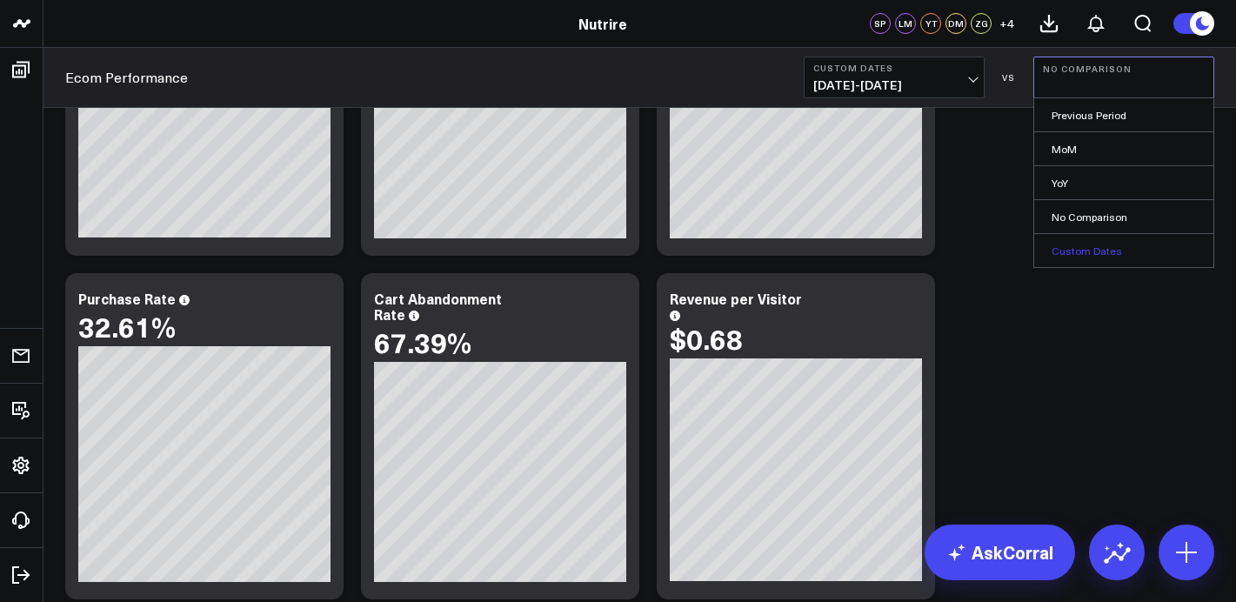
scroll to position [264, 0]
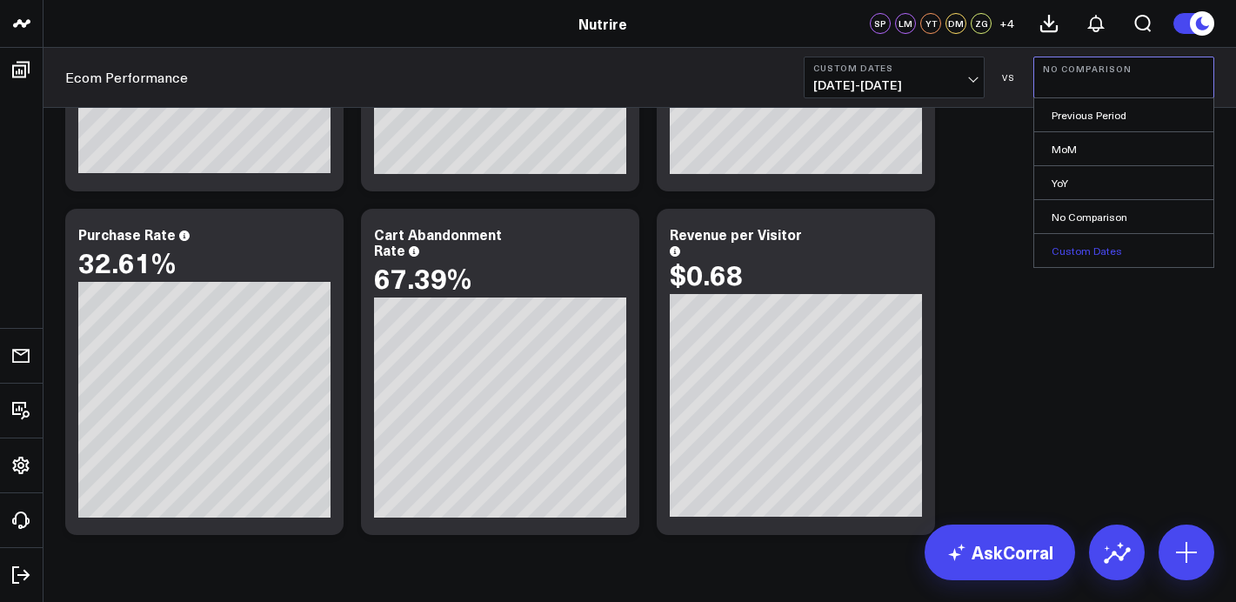
click at [1094, 251] on link "Custom Dates" at bounding box center [1123, 250] width 179 height 33
select select "7"
select select "2025"
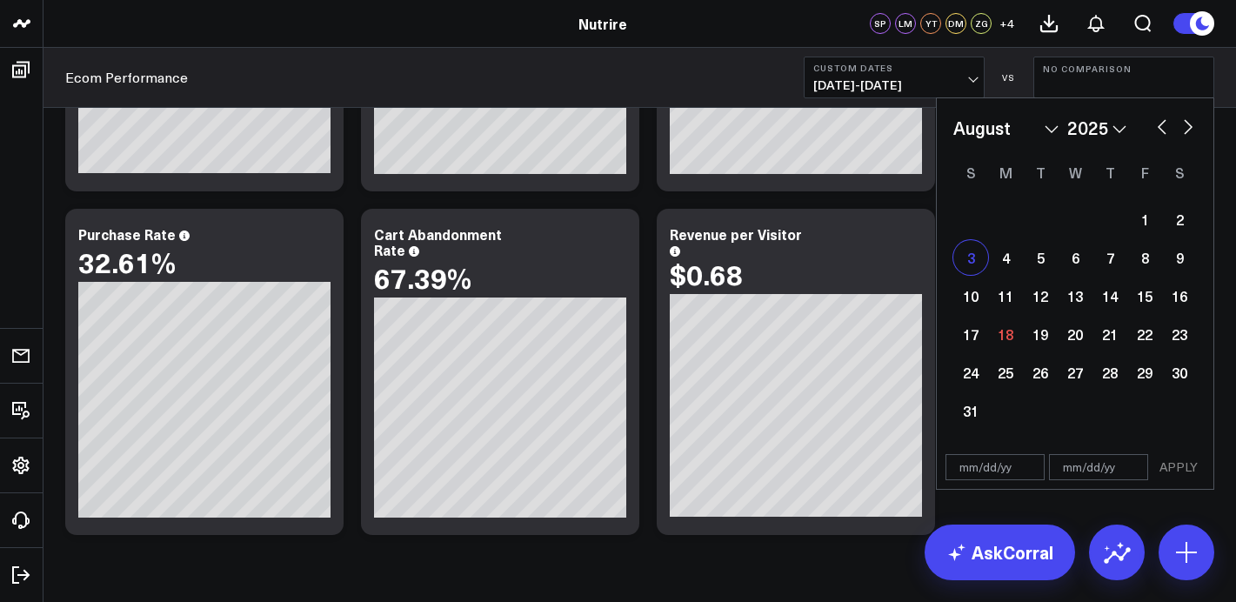
click at [975, 268] on div "3" at bounding box center [970, 257] width 35 height 35
type input "08/03/25"
select select "7"
select select "2025"
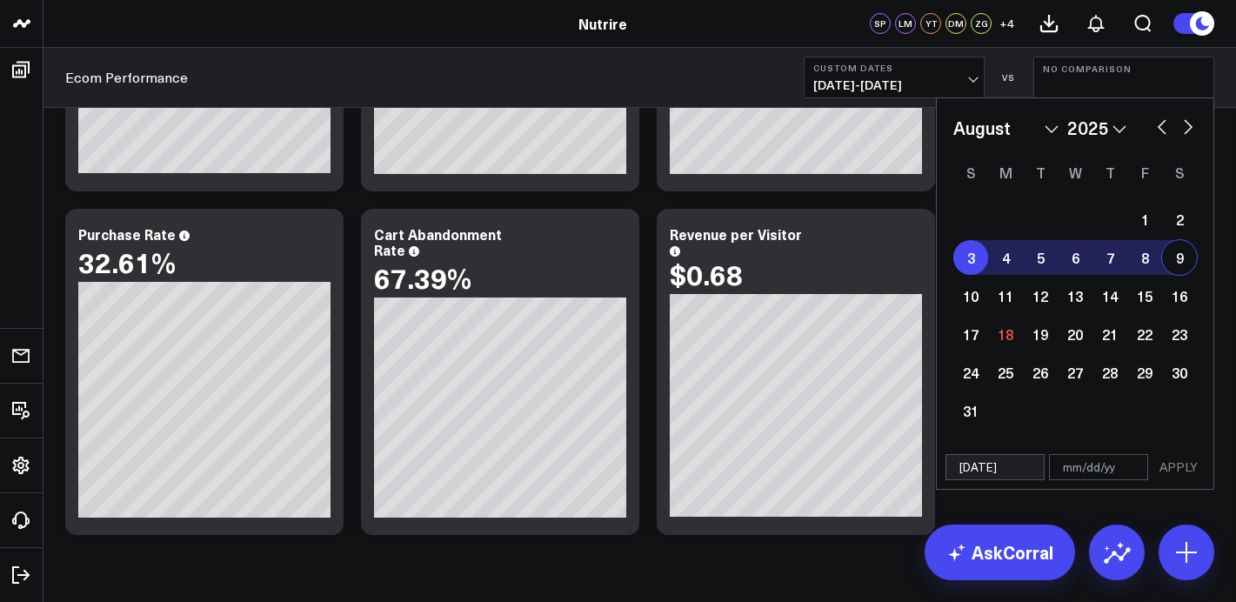
click at [1179, 254] on div "9" at bounding box center [1179, 257] width 35 height 35
type input "08/09/25"
select select "7"
select select "2025"
click at [1173, 464] on button "APPLY" at bounding box center [1178, 467] width 52 height 26
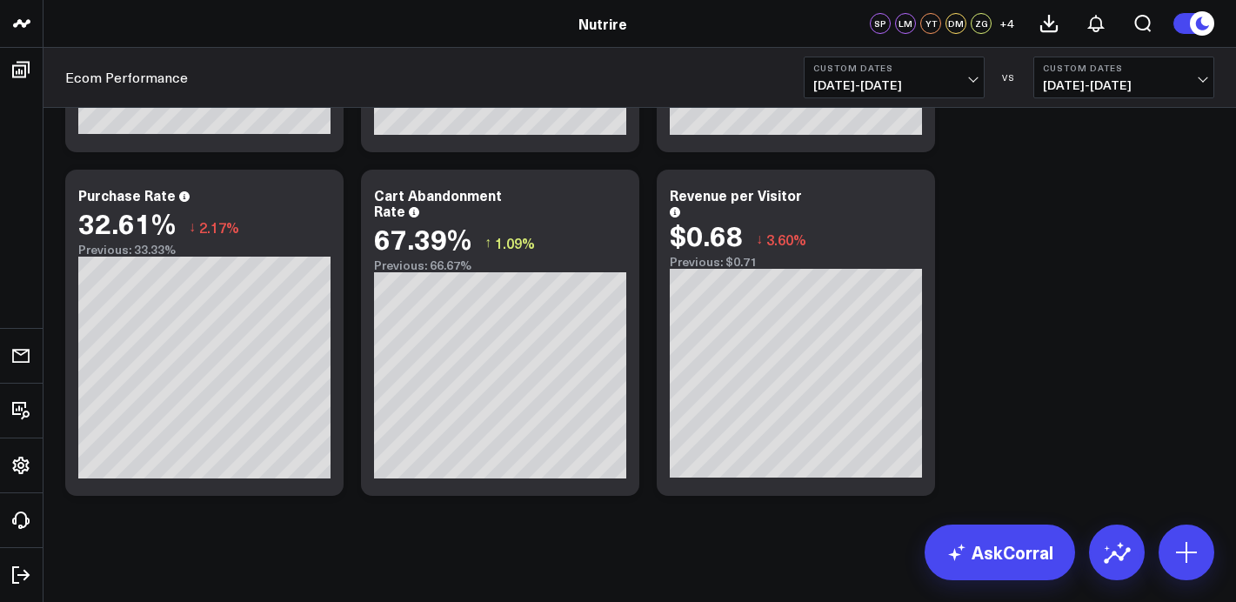
scroll to position [310, 0]
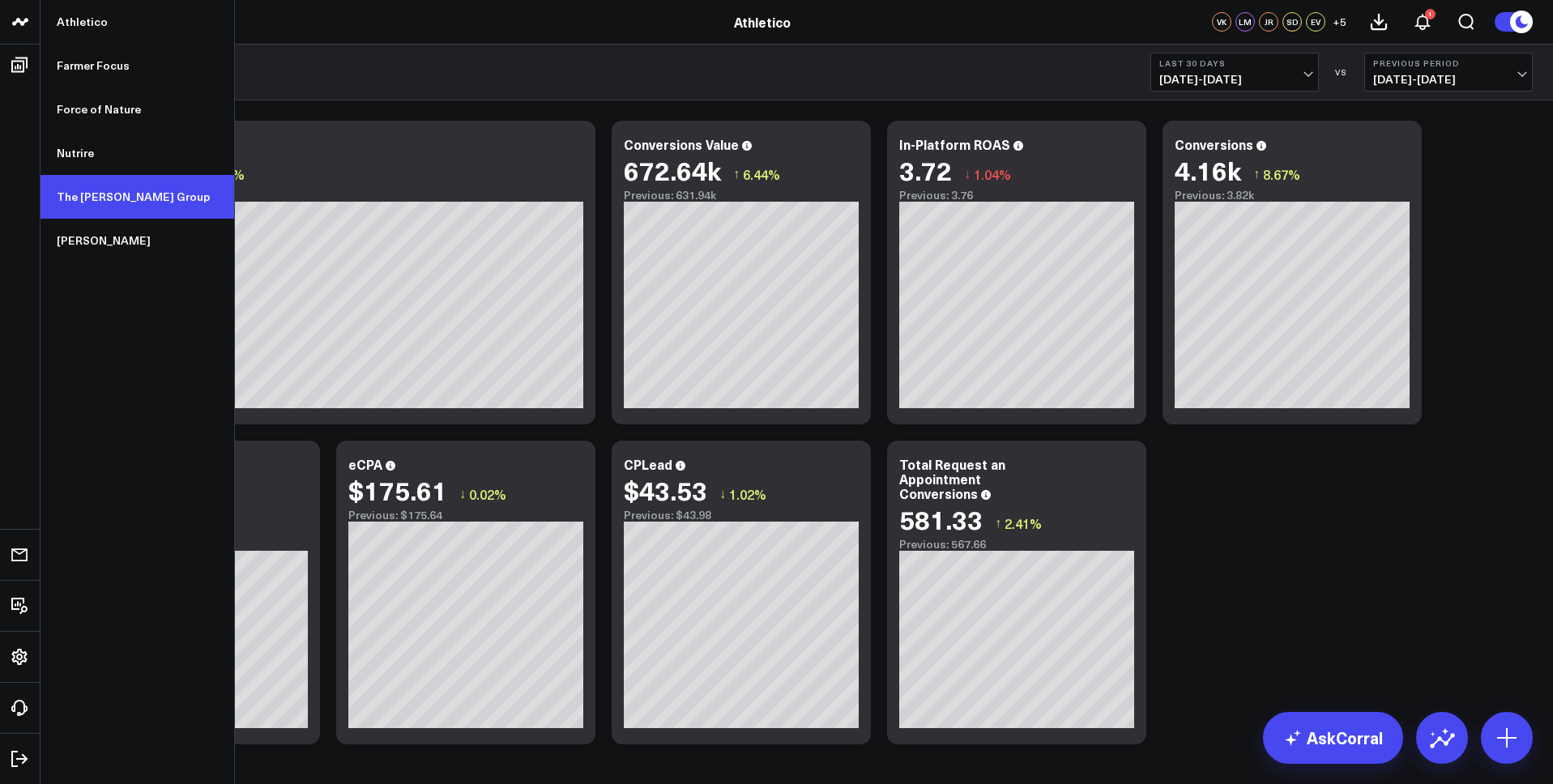
click at [125, 182] on link "The [PERSON_NAME] Group" at bounding box center [137, 196] width 194 height 44
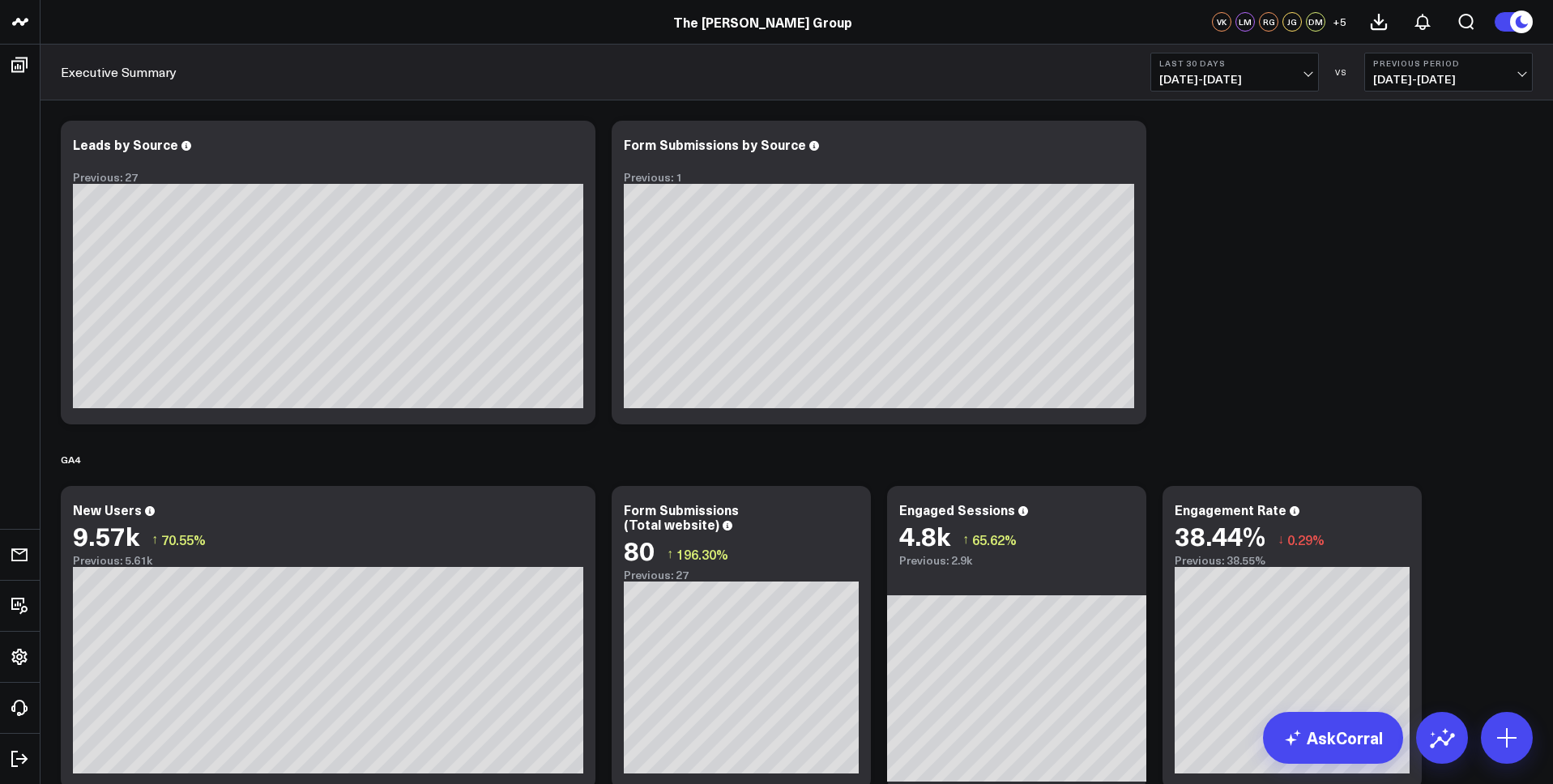
click at [1245, 64] on b "Last 30 Days" at bounding box center [1235, 63] width 151 height 9
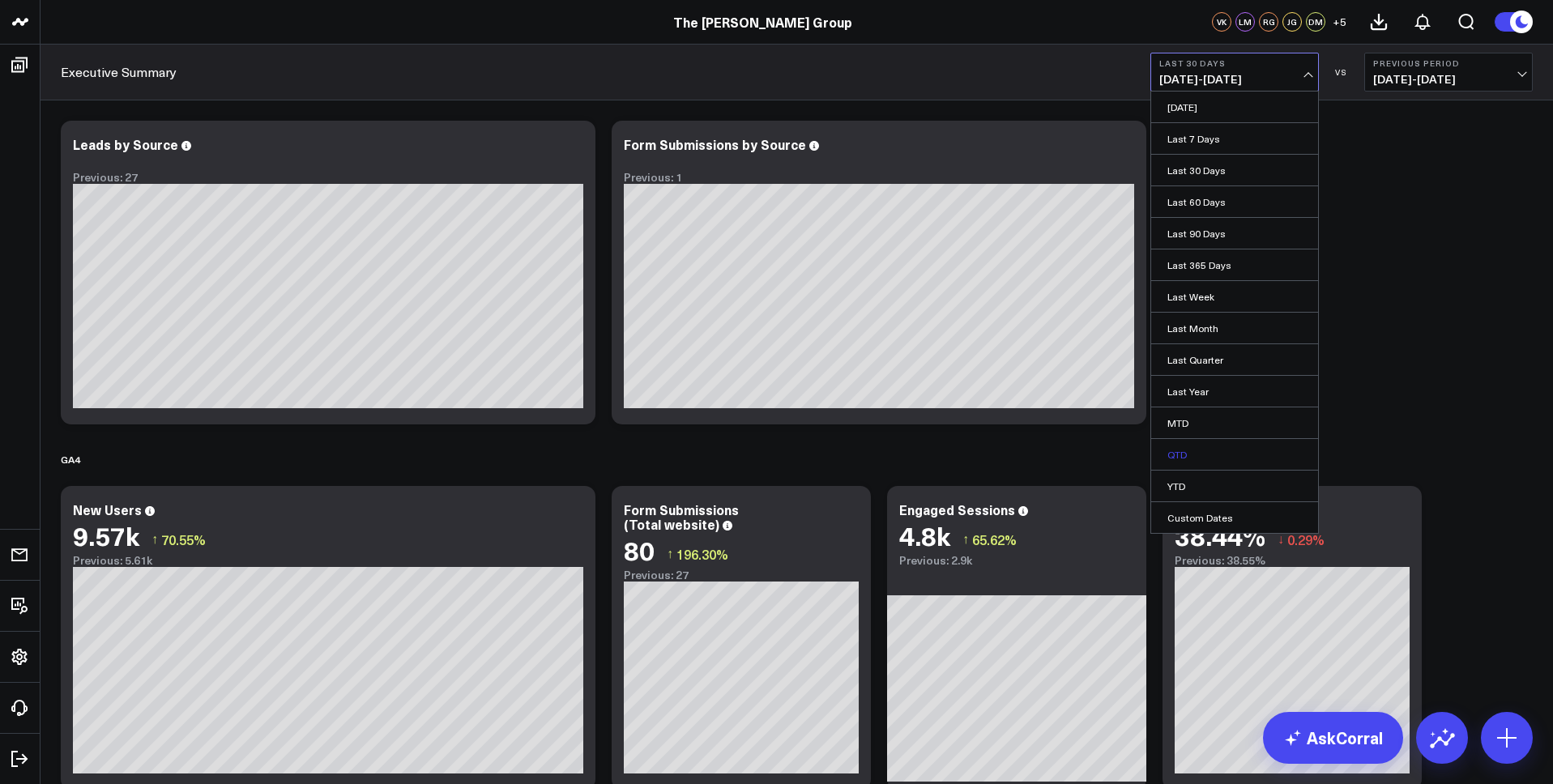
click at [1187, 445] on link "QTD" at bounding box center [1234, 453] width 167 height 31
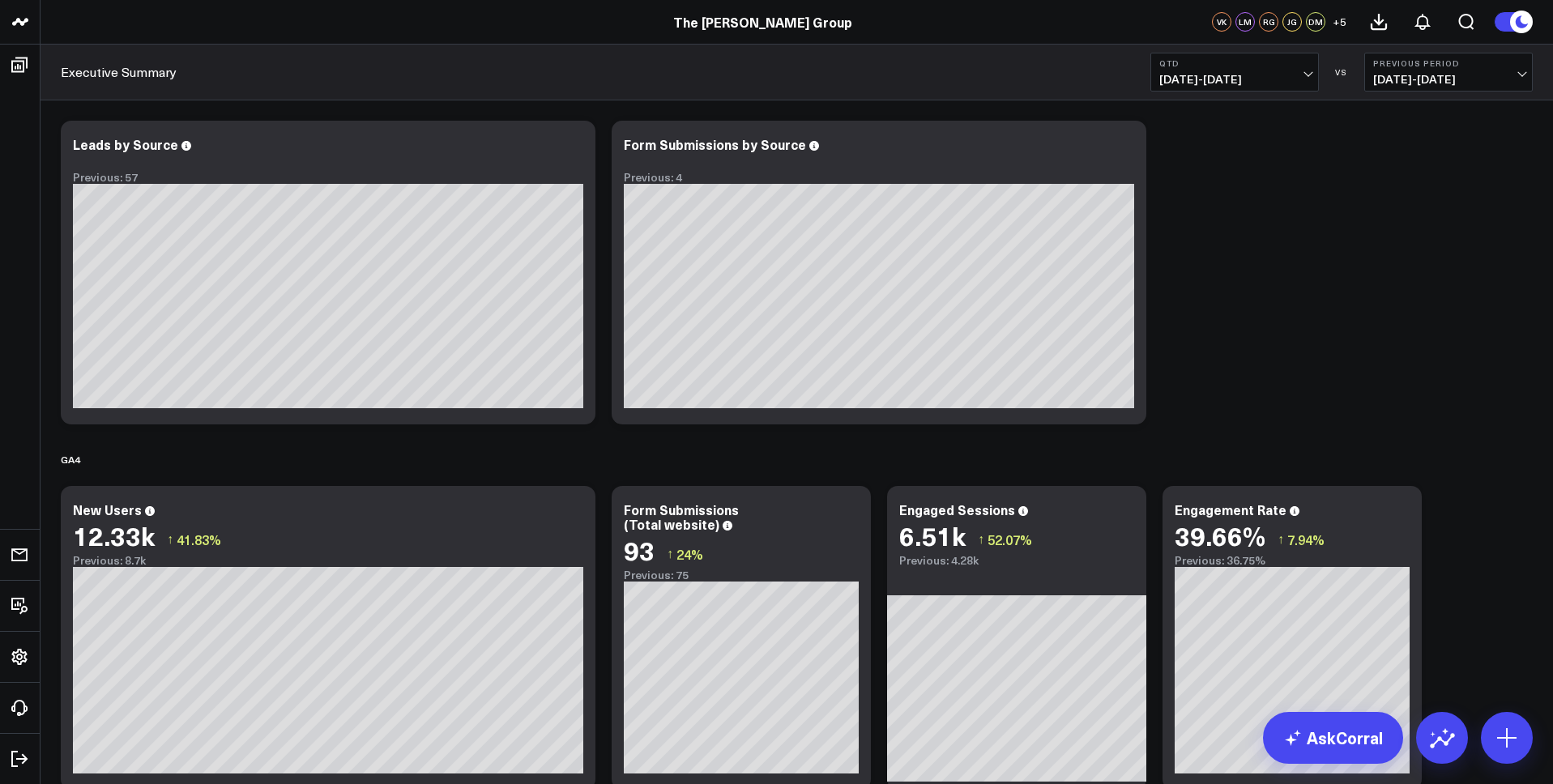
click at [1406, 79] on span "[DATE] - [DATE]" at bounding box center [1449, 79] width 151 height 13
click at [1414, 215] on link "No Comparison" at bounding box center [1448, 201] width 167 height 31
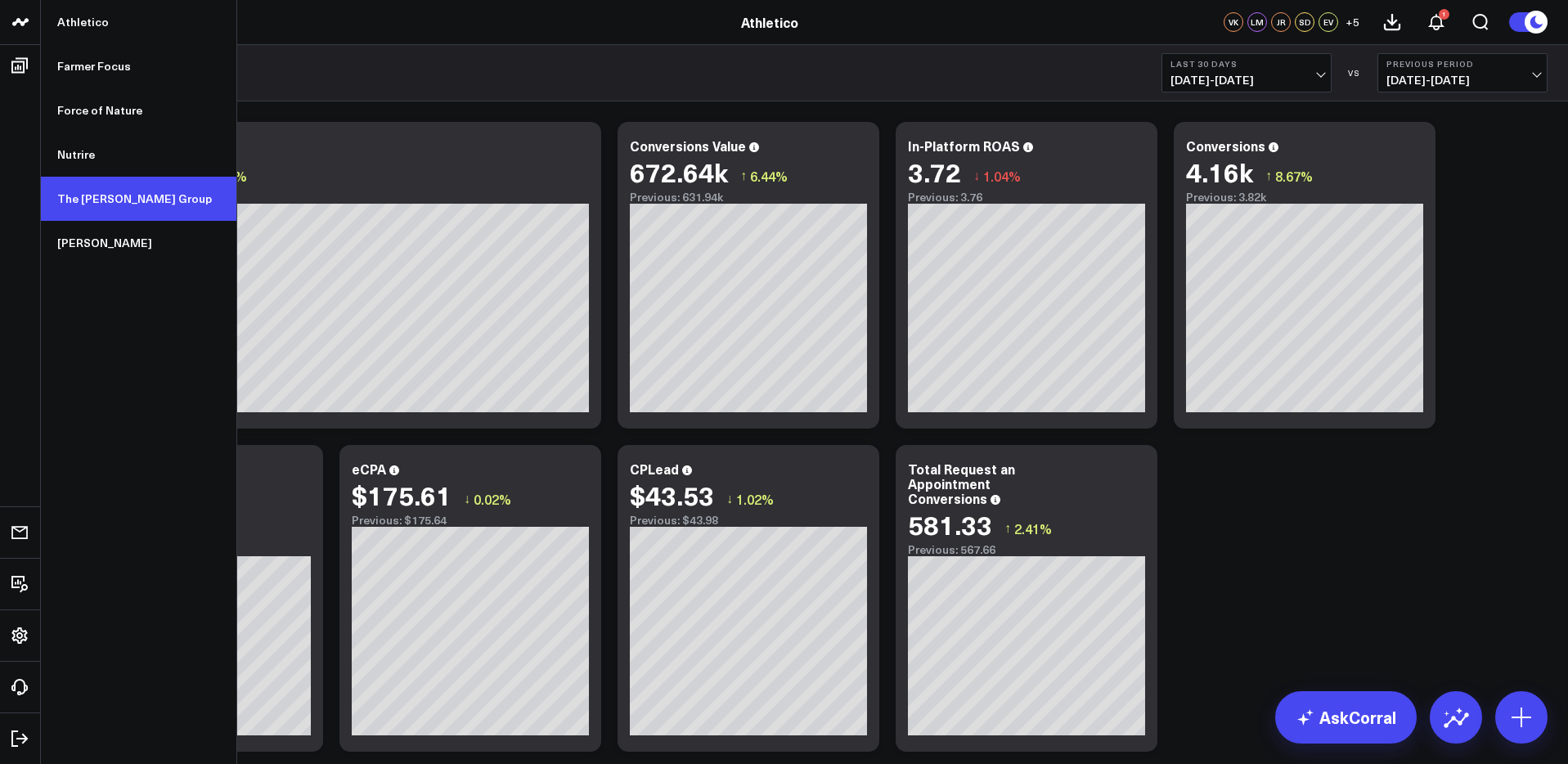
click at [91, 205] on link "The [PERSON_NAME] Group" at bounding box center [138, 199] width 196 height 44
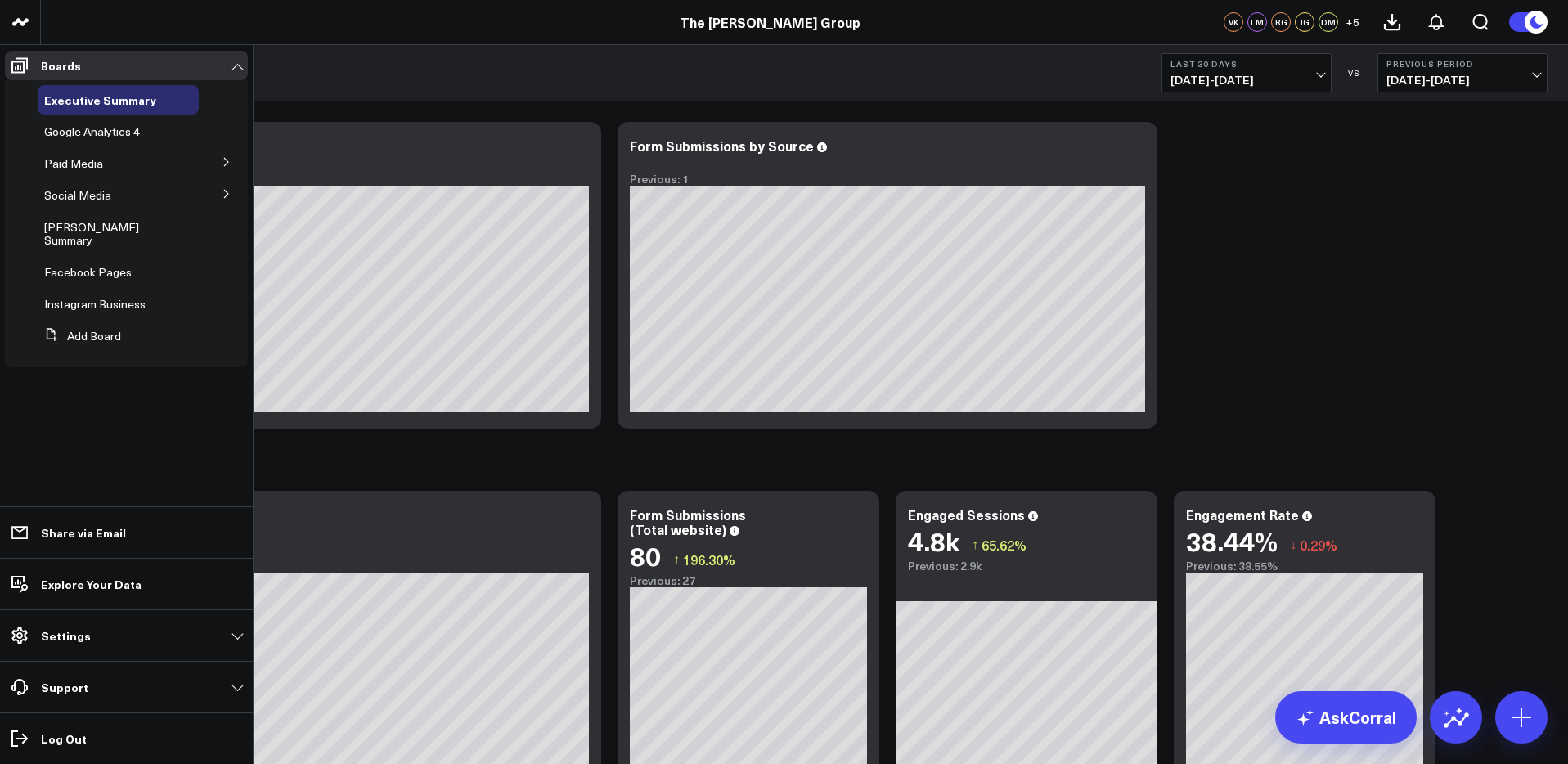
click at [223, 168] on button at bounding box center [226, 161] width 42 height 24
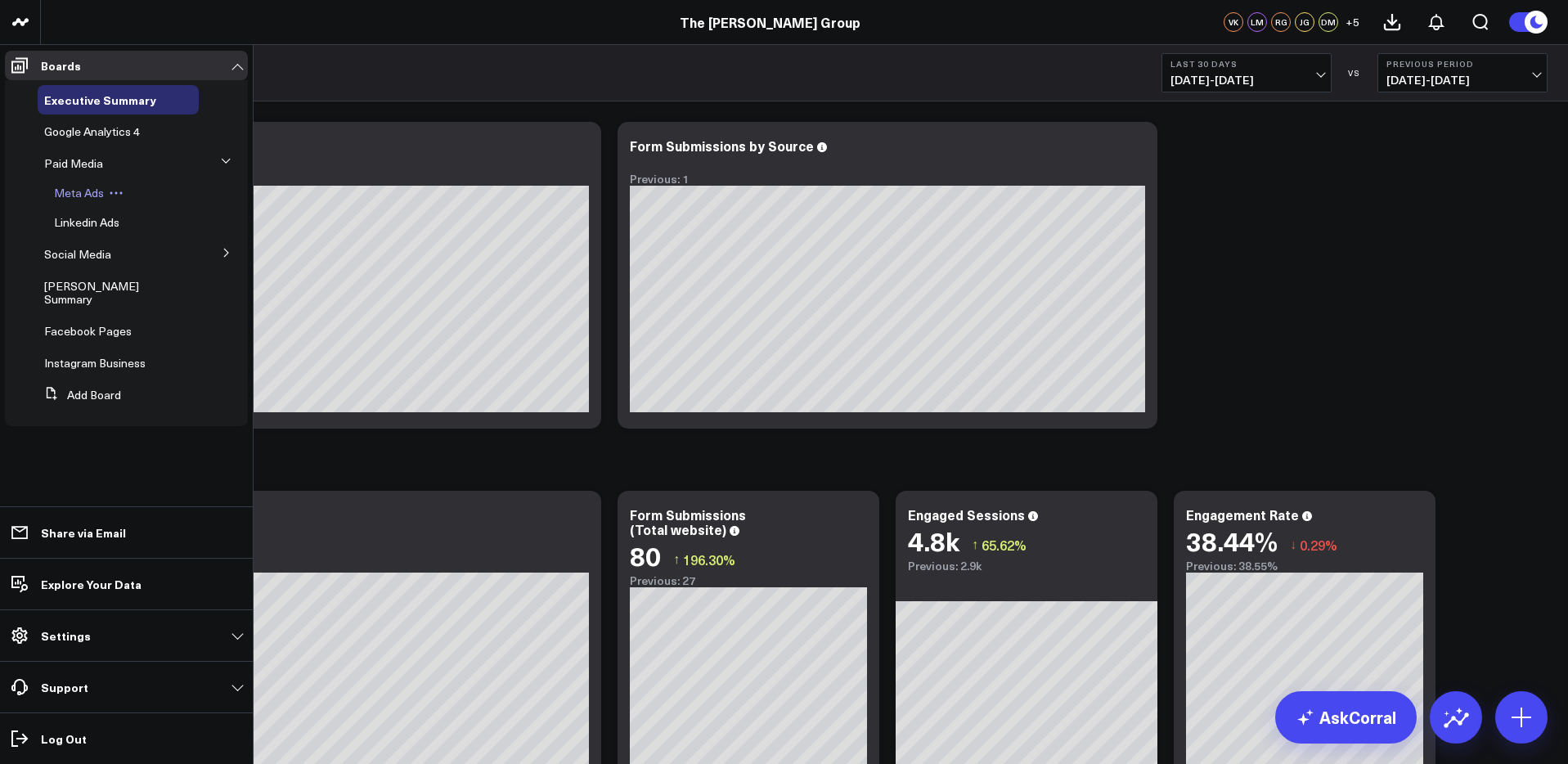
click at [97, 185] on span "Meta Ads" at bounding box center [78, 193] width 50 height 16
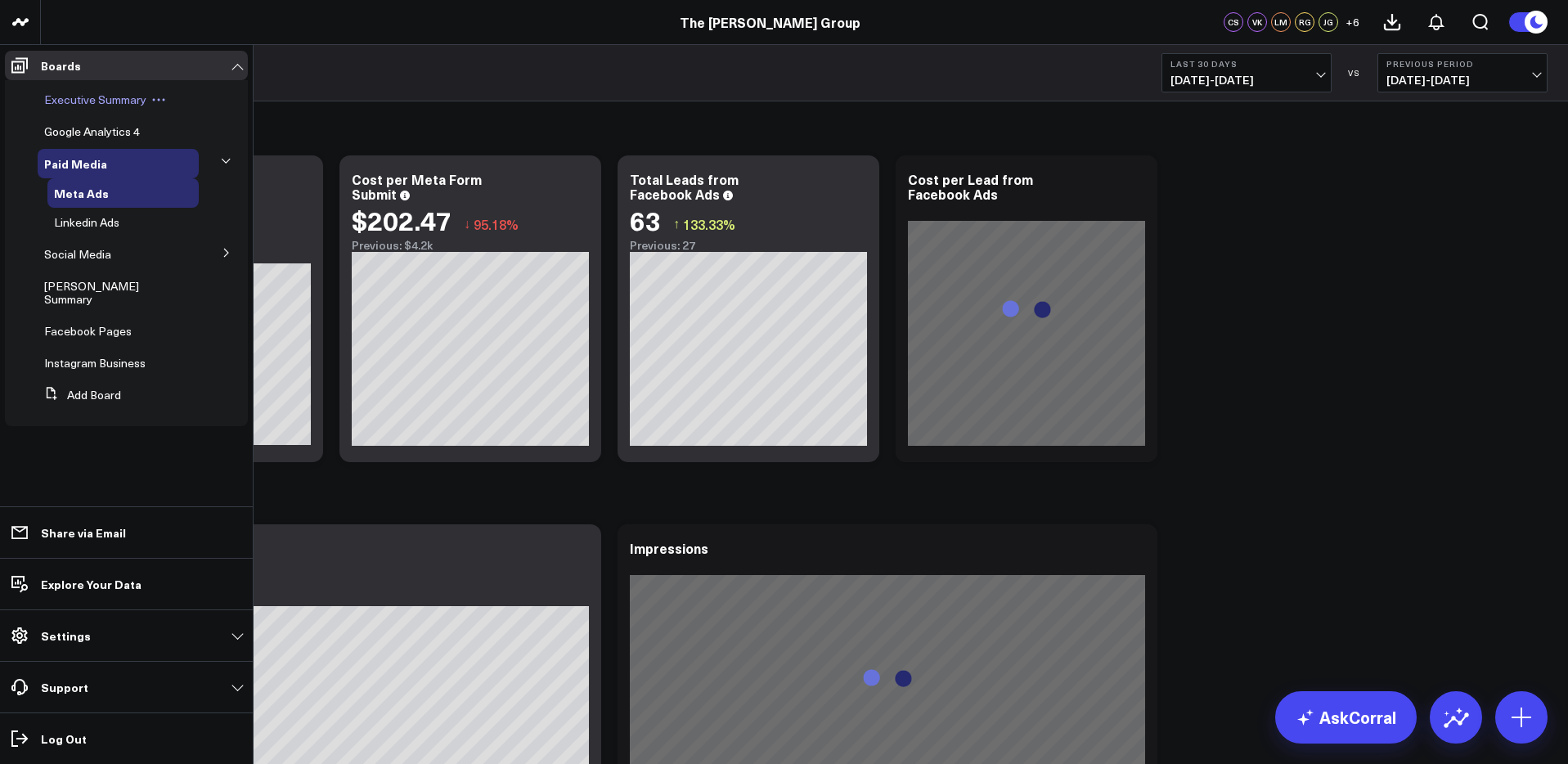
click at [112, 97] on span "Executive Summary" at bounding box center [95, 99] width 103 height 16
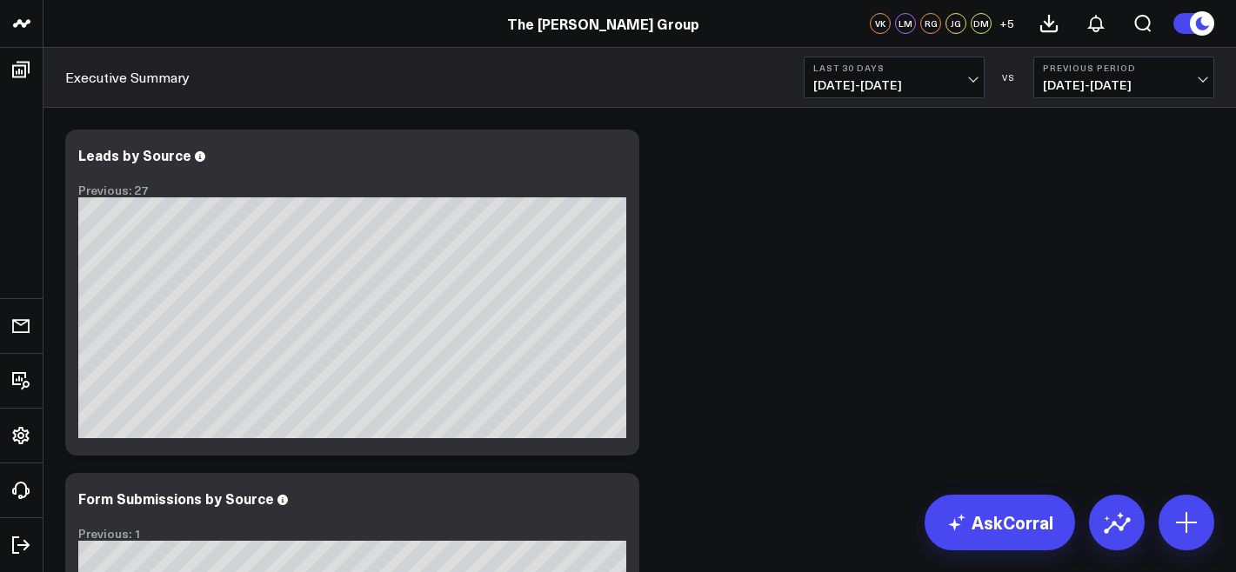
click at [872, 95] on button "Last 30 Days [DATE] - [DATE]" at bounding box center [894, 78] width 181 height 42
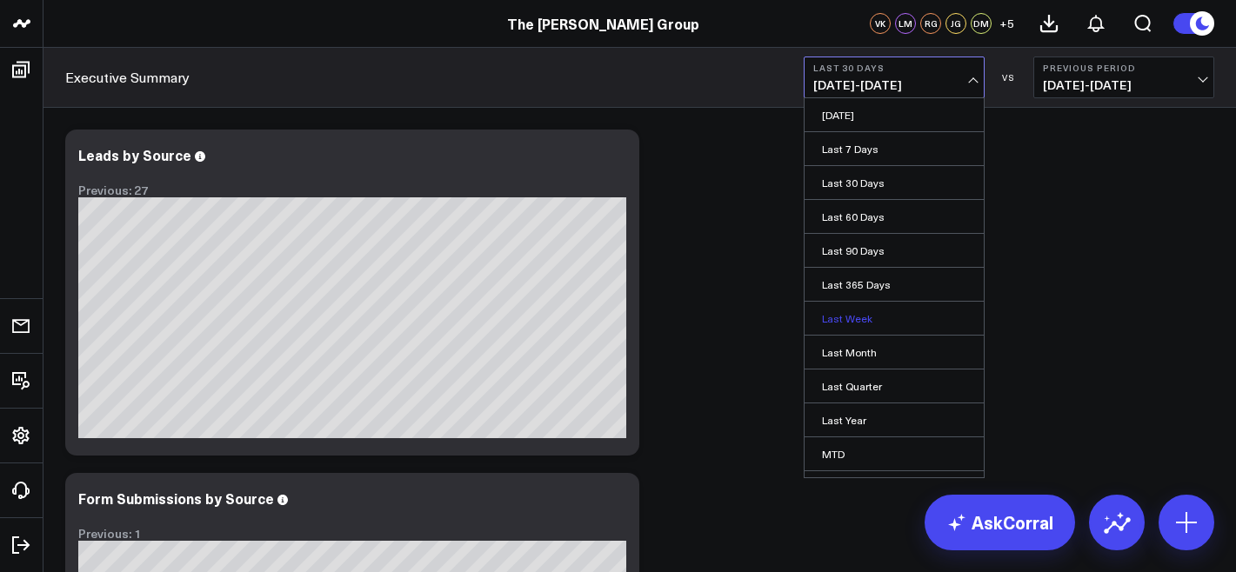
scroll to position [95, 0]
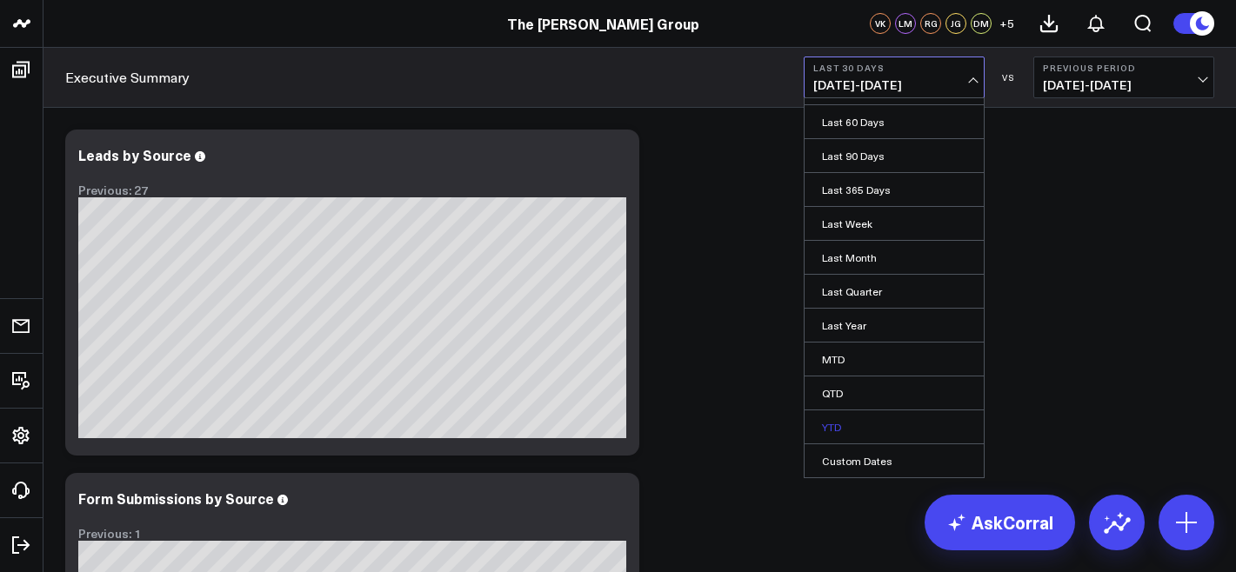
click at [860, 429] on link "YTD" at bounding box center [893, 426] width 179 height 33
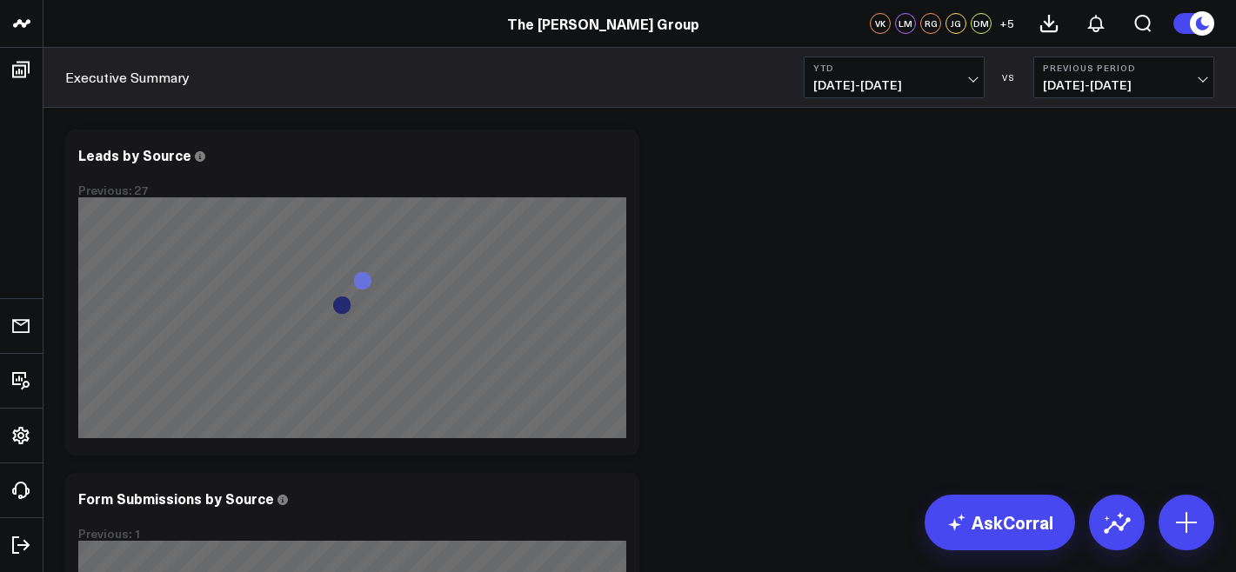
click at [1093, 92] on span "[DATE] - [DATE]" at bounding box center [1124, 85] width 162 height 14
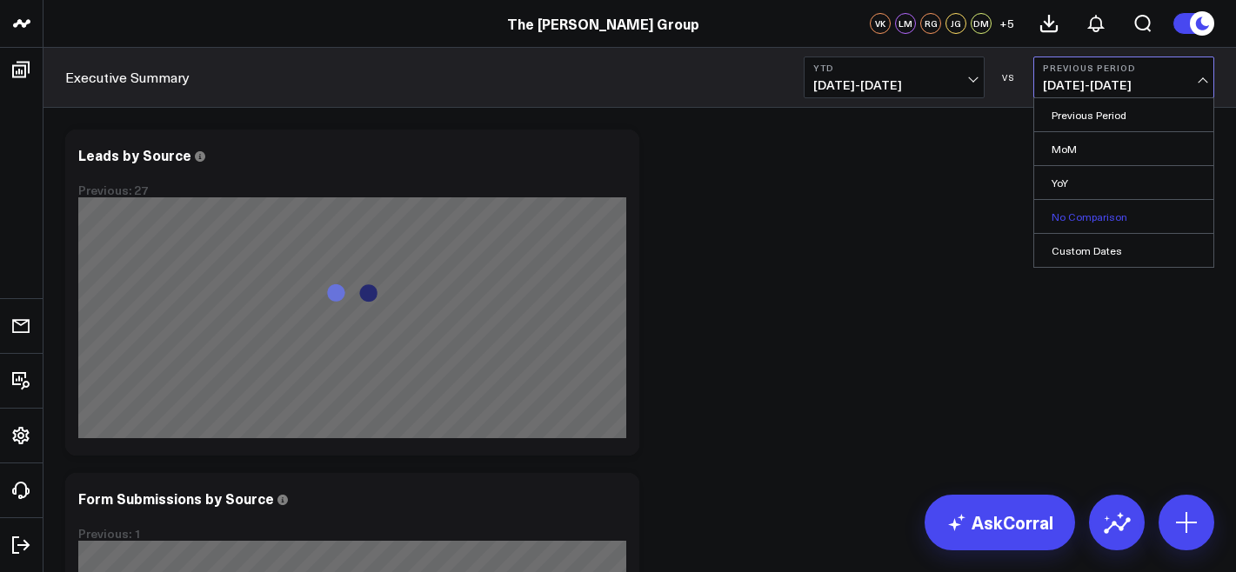
click at [1115, 218] on link "No Comparison" at bounding box center [1123, 216] width 179 height 33
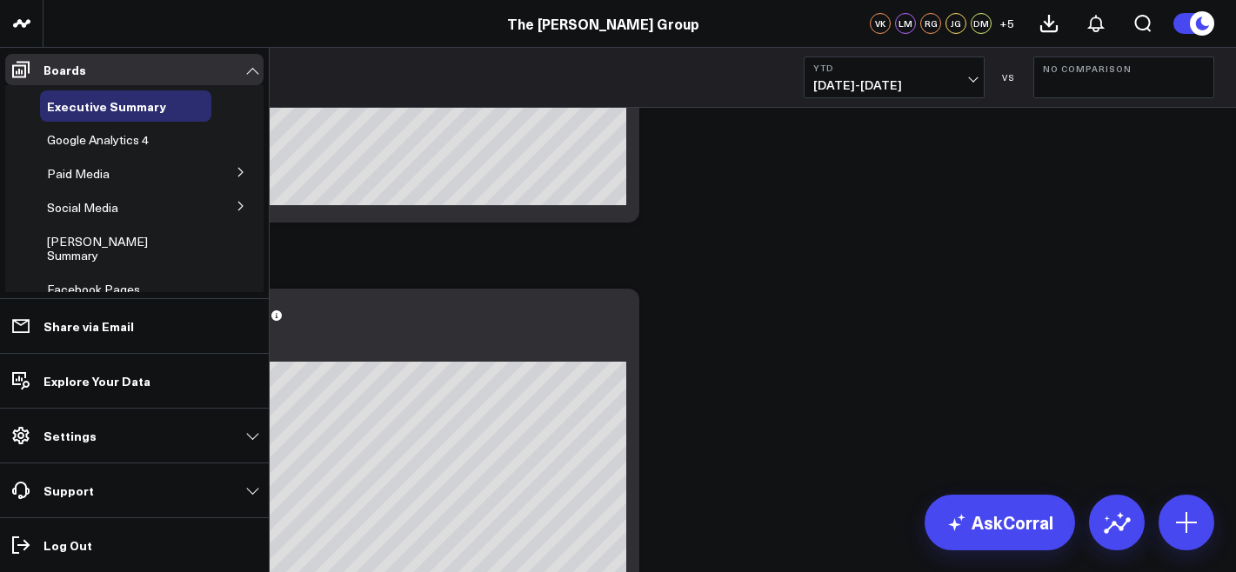
scroll to position [95, 0]
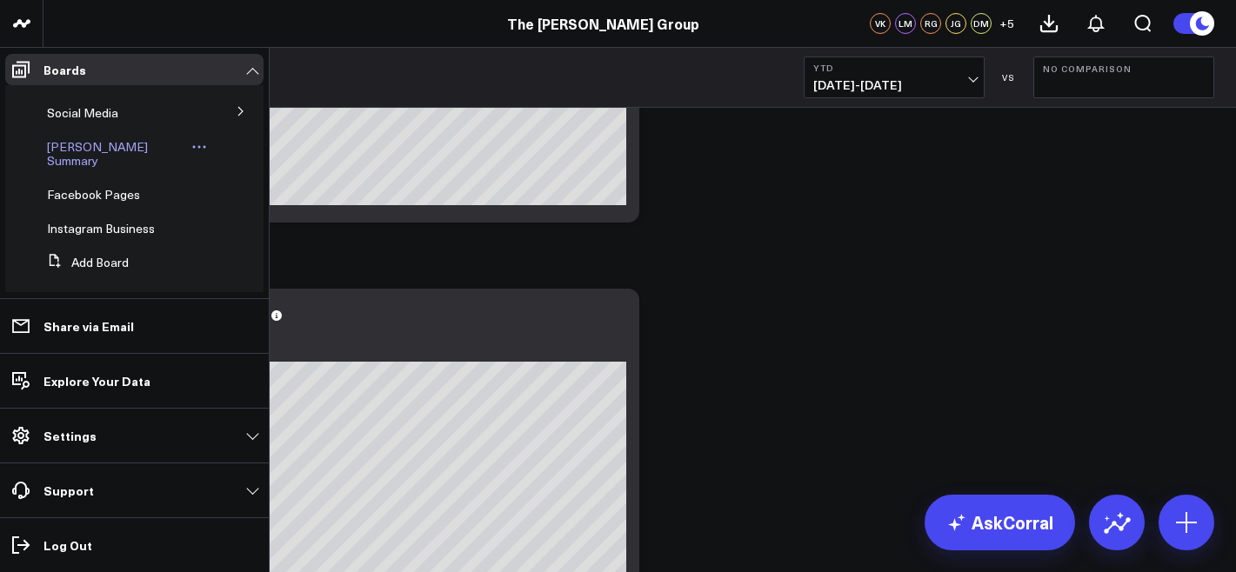
click at [101, 146] on span "[PERSON_NAME] Summary" at bounding box center [97, 153] width 101 height 30
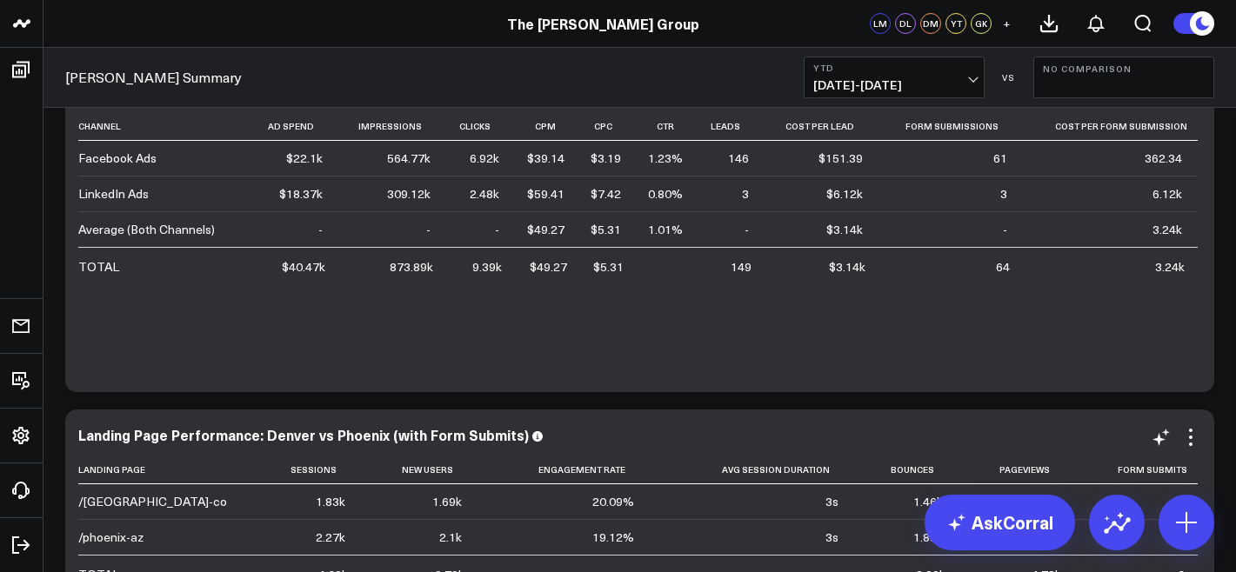
scroll to position [1452, 0]
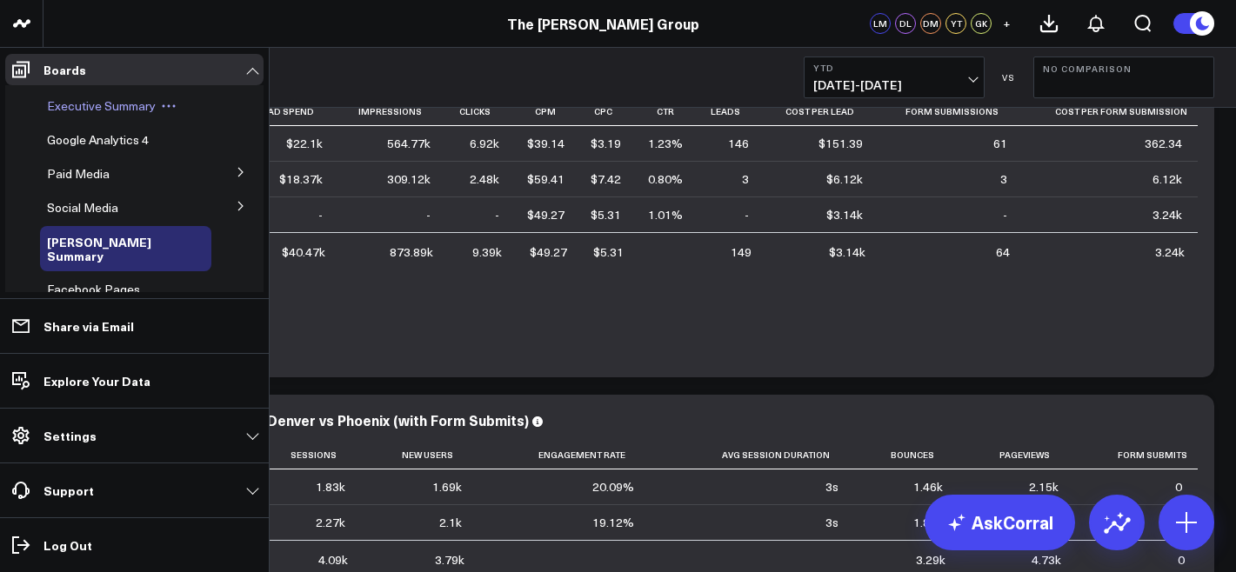
click at [85, 109] on span "Executive Summary" at bounding box center [101, 105] width 109 height 17
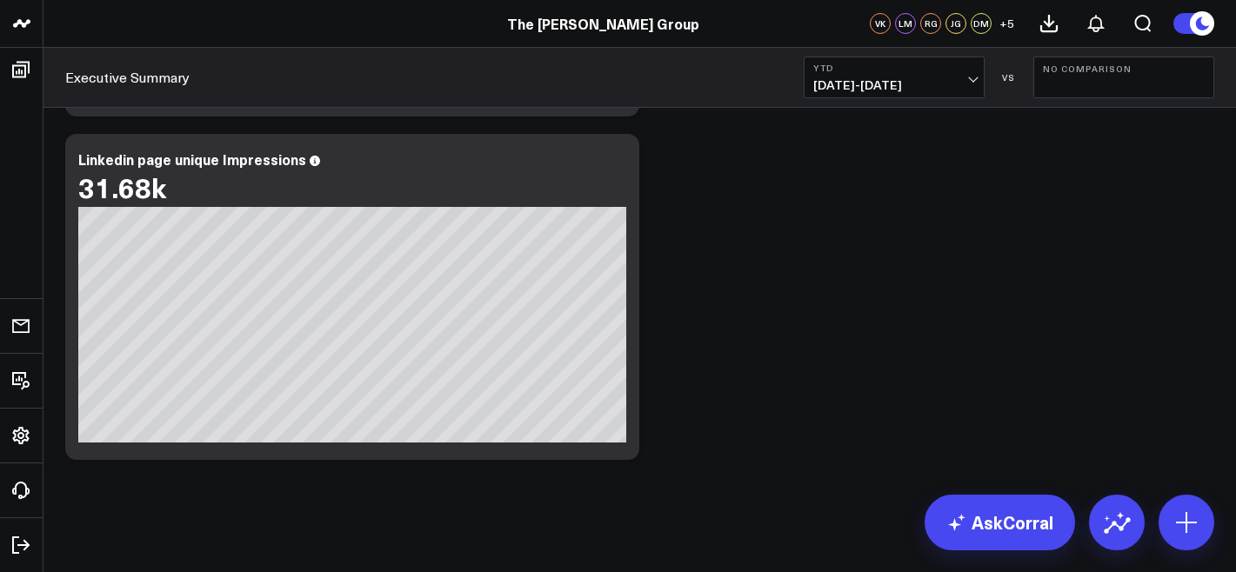
scroll to position [2842, 0]
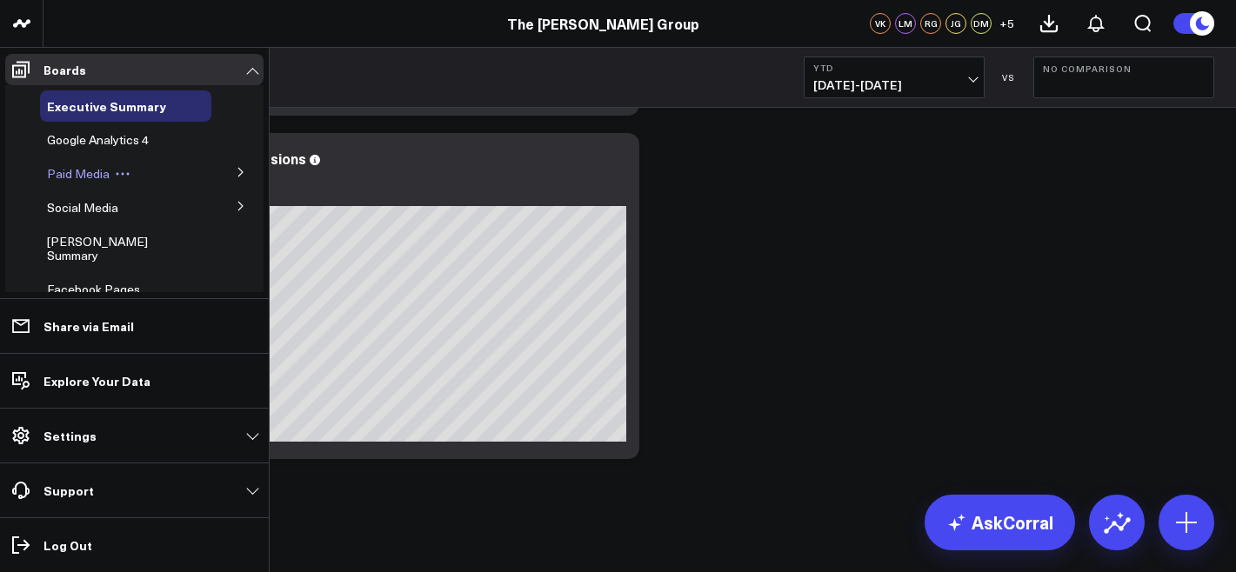
click at [68, 174] on span "Paid Media" at bounding box center [78, 173] width 63 height 17
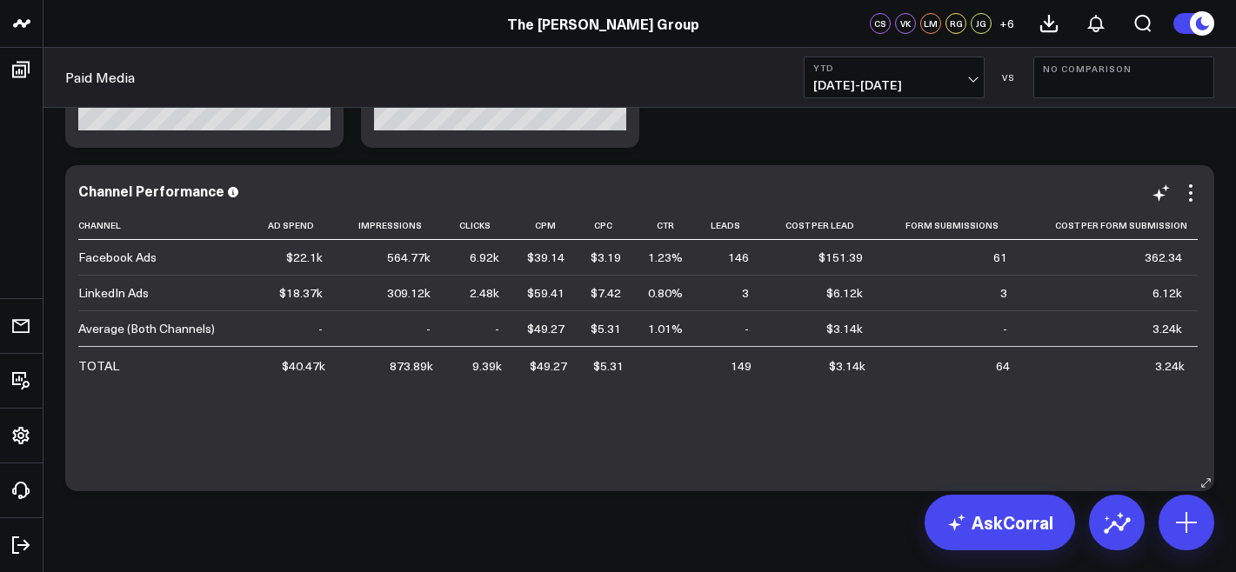
scroll to position [684, 0]
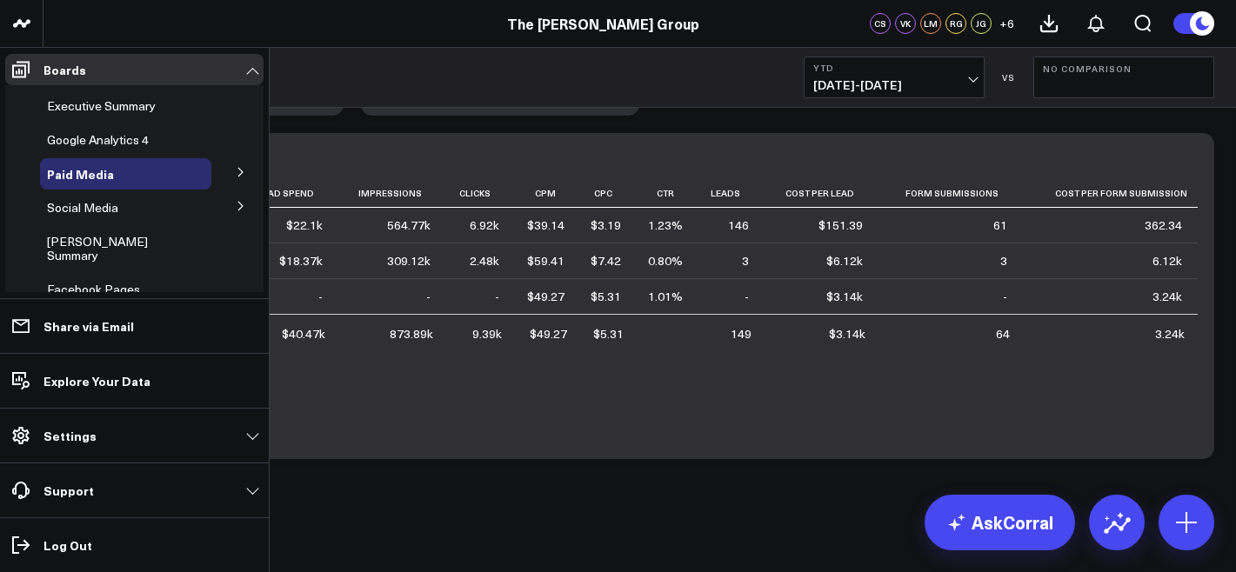
click at [238, 172] on icon at bounding box center [240, 172] width 4 height 9
click at [129, 201] on icon at bounding box center [124, 205] width 16 height 16
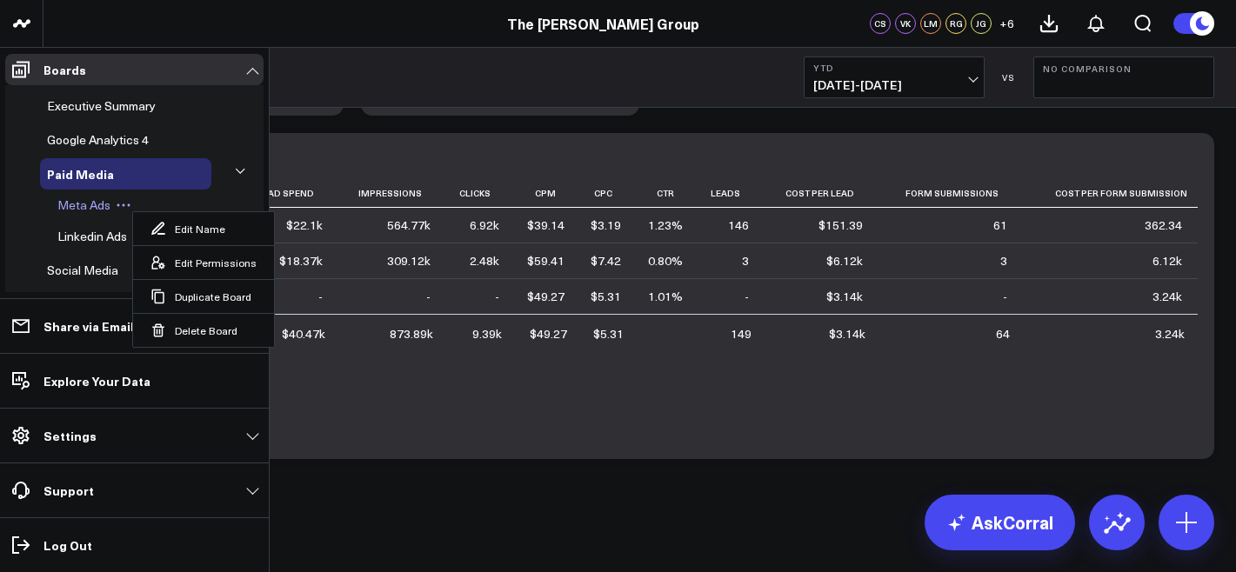
click at [73, 204] on span "Meta Ads" at bounding box center [83, 205] width 53 height 17
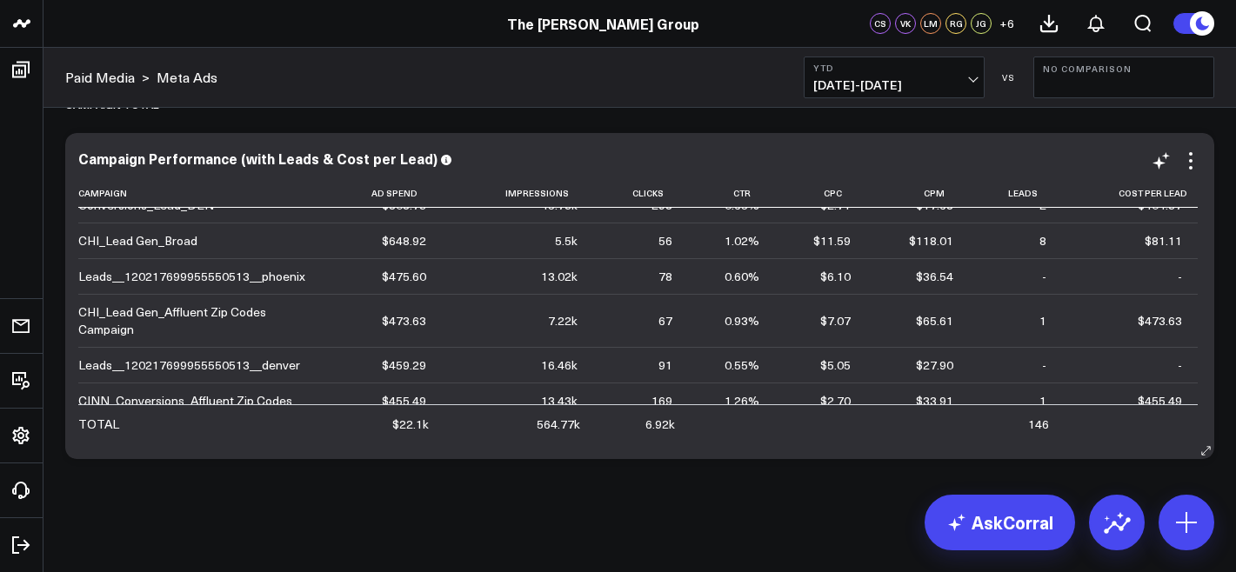
scroll to position [583, 0]
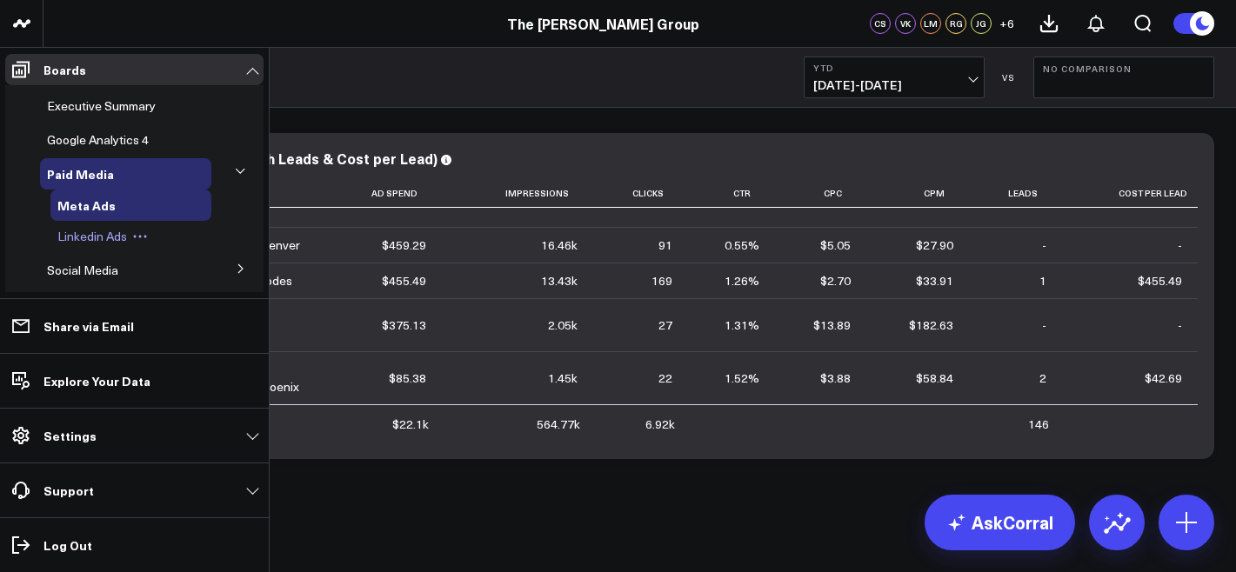
click at [102, 236] on span "Linkedin Ads" at bounding box center [92, 236] width 70 height 17
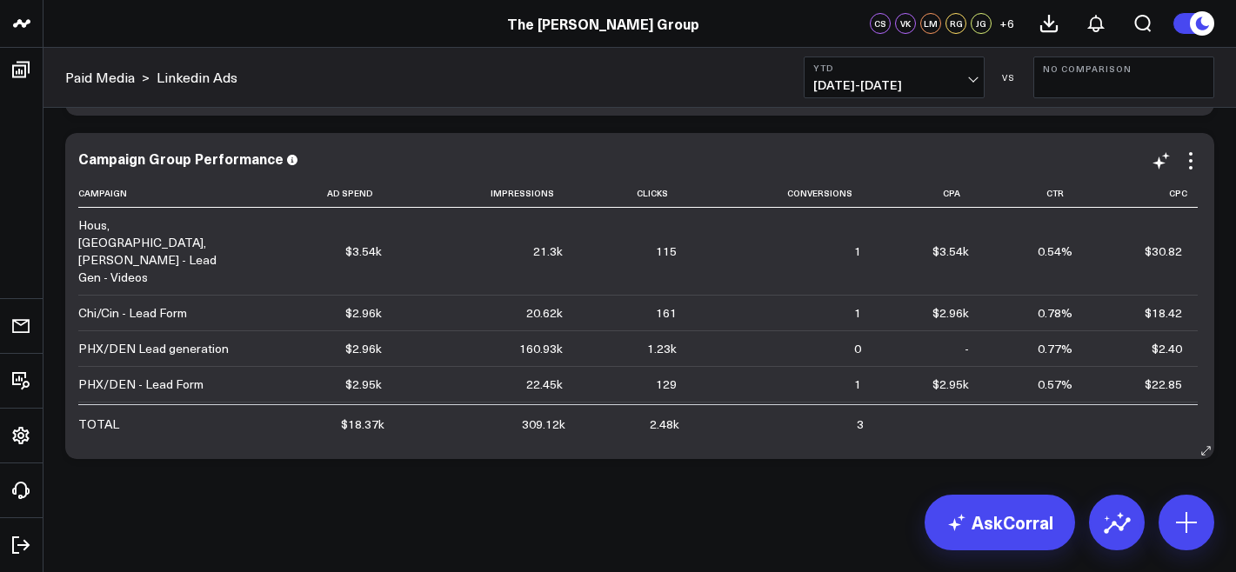
scroll to position [2110, 0]
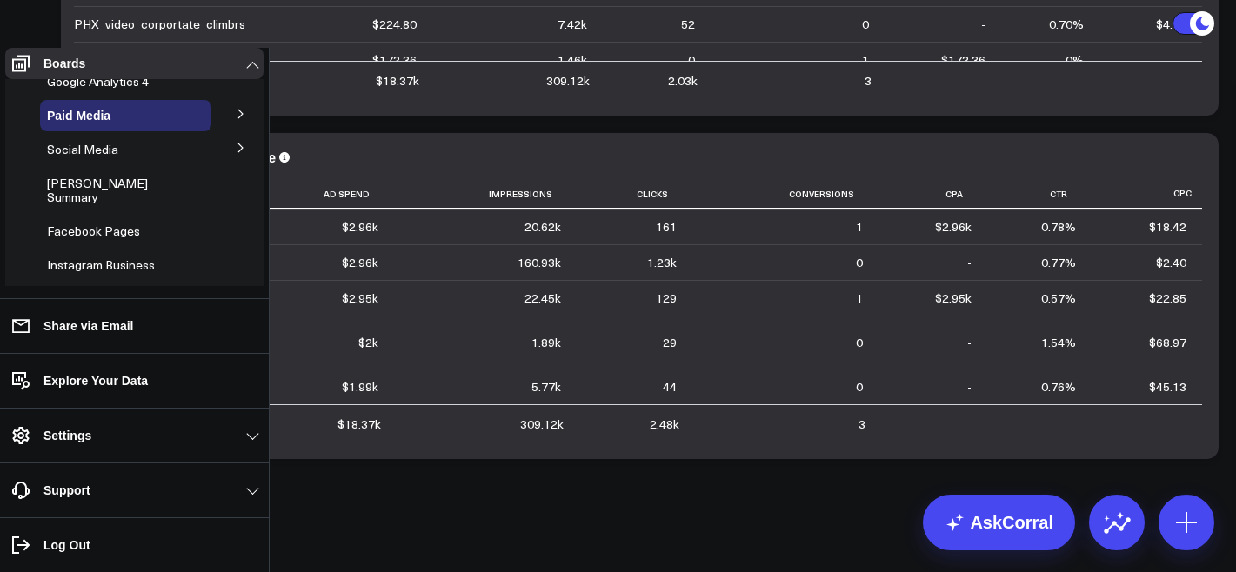
scroll to position [59, 0]
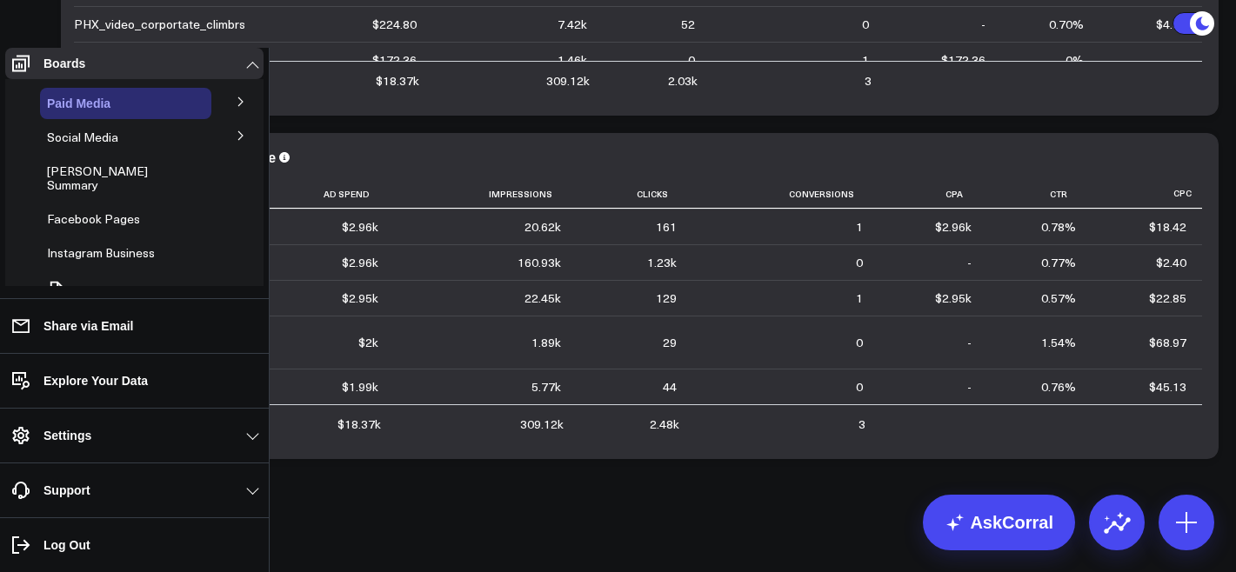
click at [98, 110] on span "Paid Media" at bounding box center [78, 104] width 63 height 14
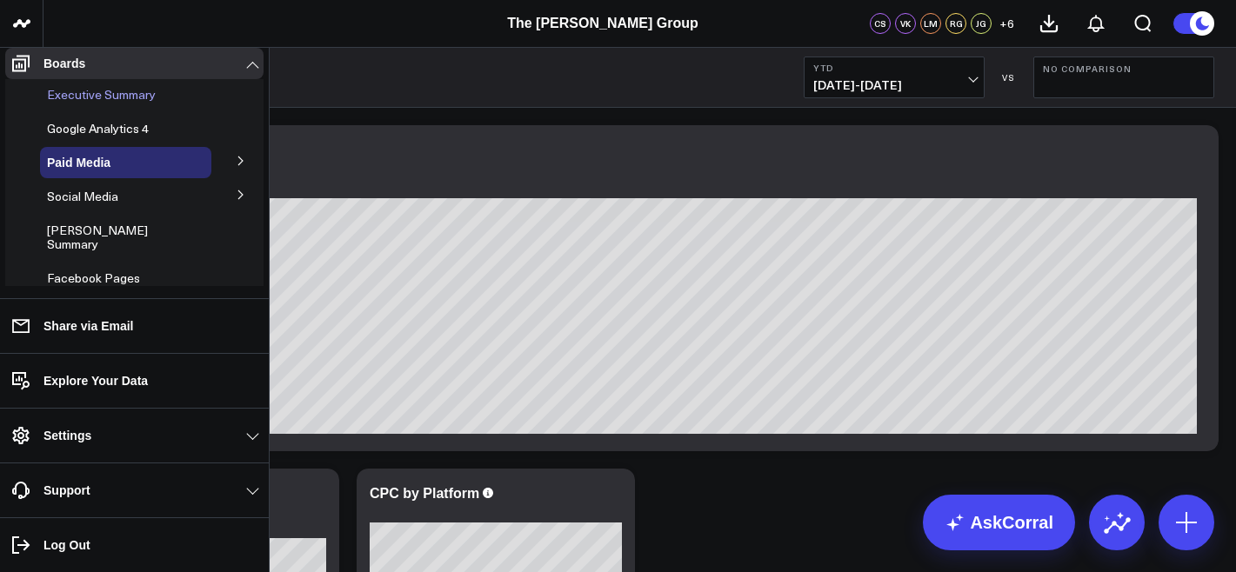
click at [101, 103] on span "Executive Summary" at bounding box center [101, 94] width 109 height 17
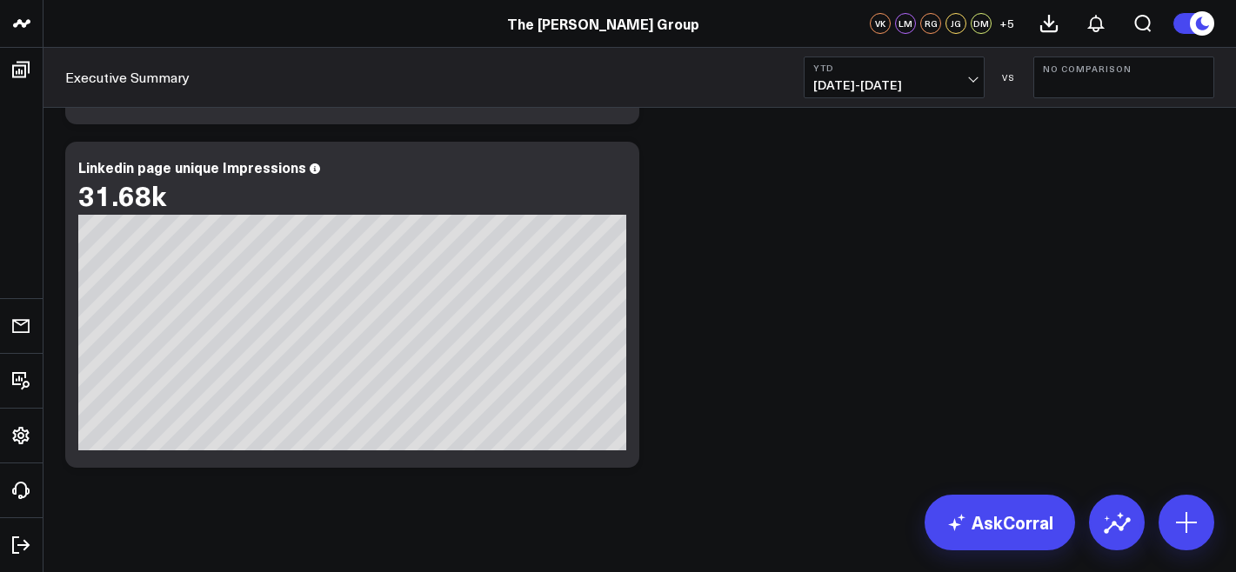
scroll to position [2842, 0]
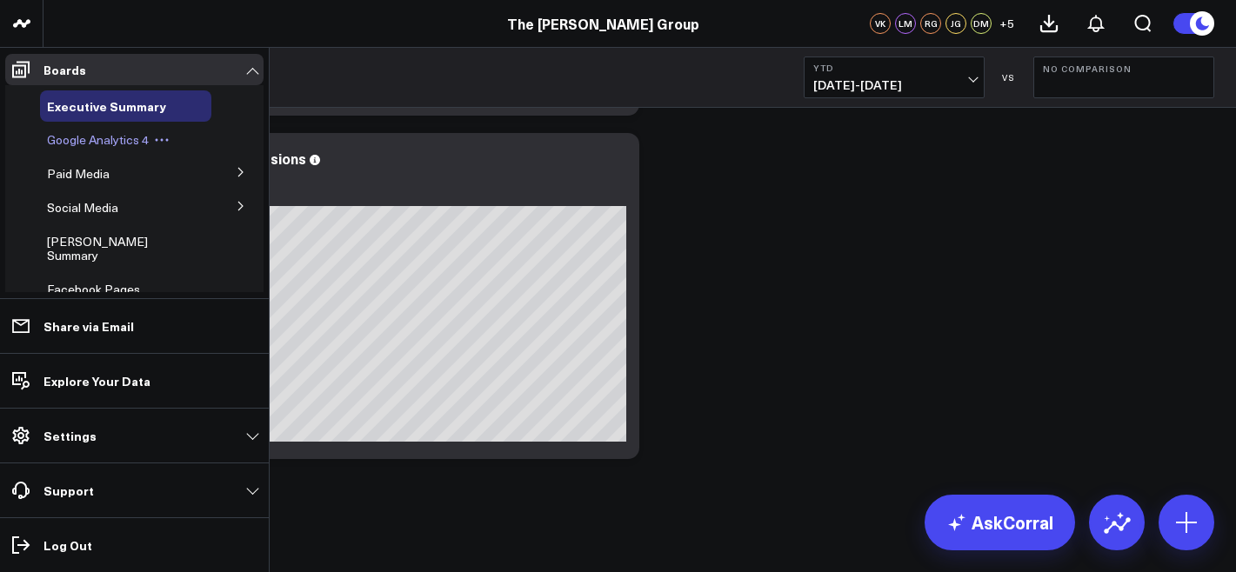
click at [97, 138] on span "Google Analytics 4" at bounding box center [98, 139] width 102 height 17
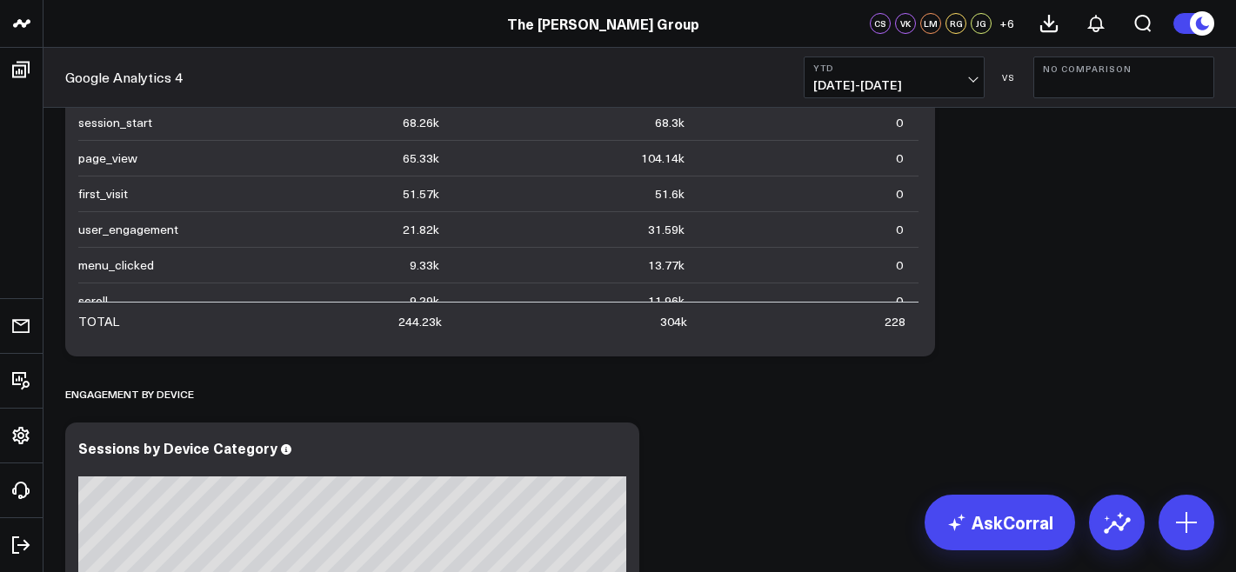
scroll to position [2892, 0]
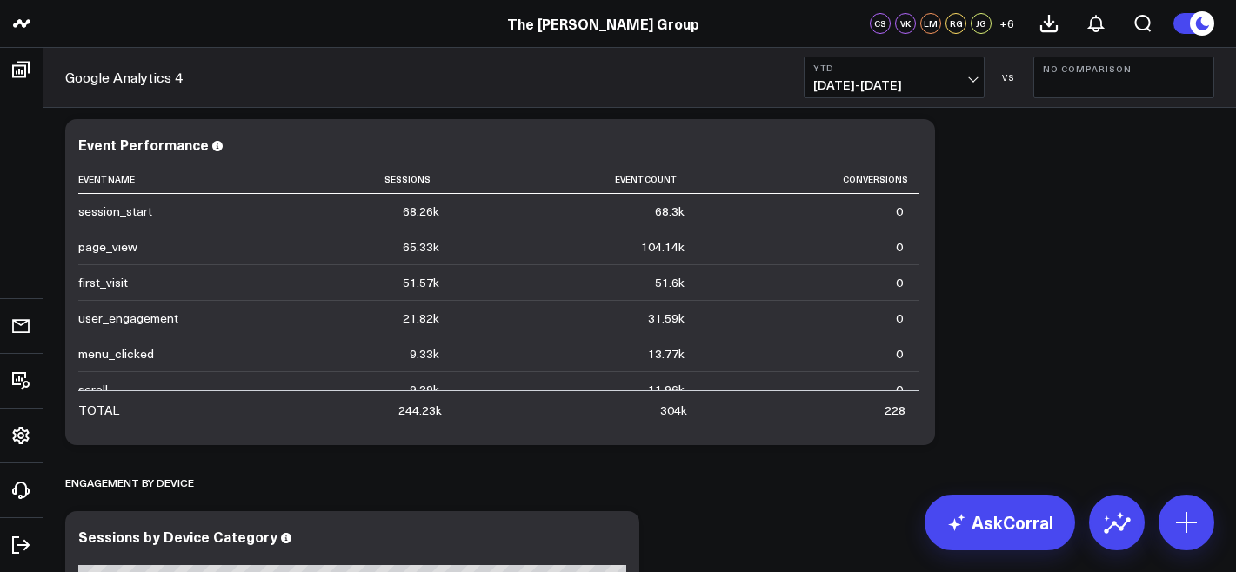
click at [918, 69] on b "YTD" at bounding box center [894, 68] width 162 height 10
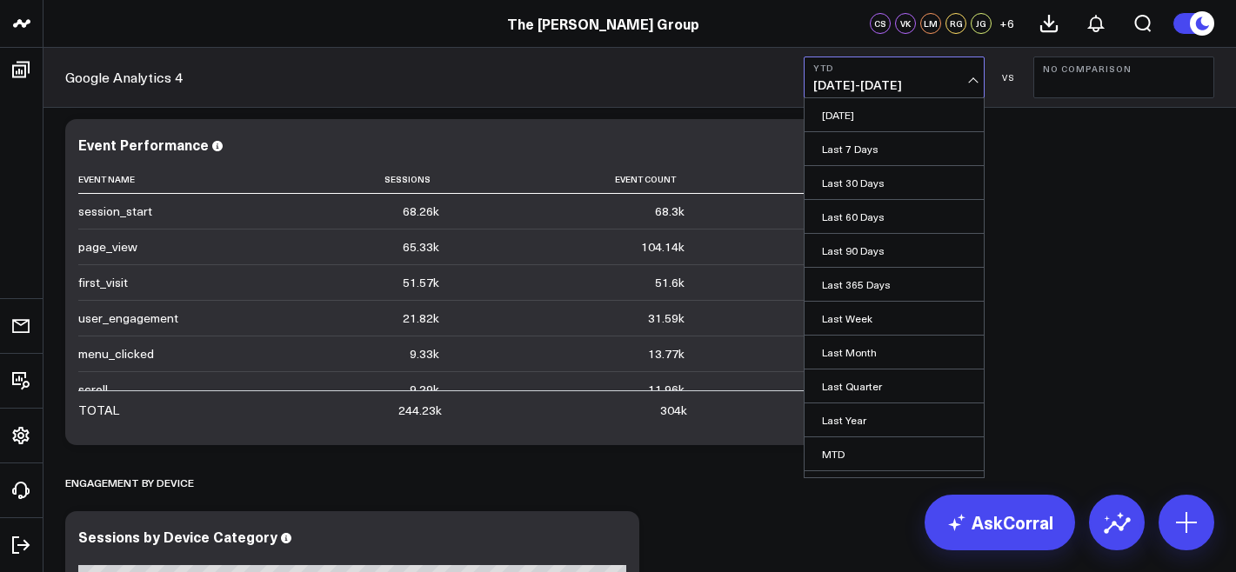
click at [938, 73] on button "YTD 01/01/25 - 08/17/25" at bounding box center [894, 78] width 181 height 42
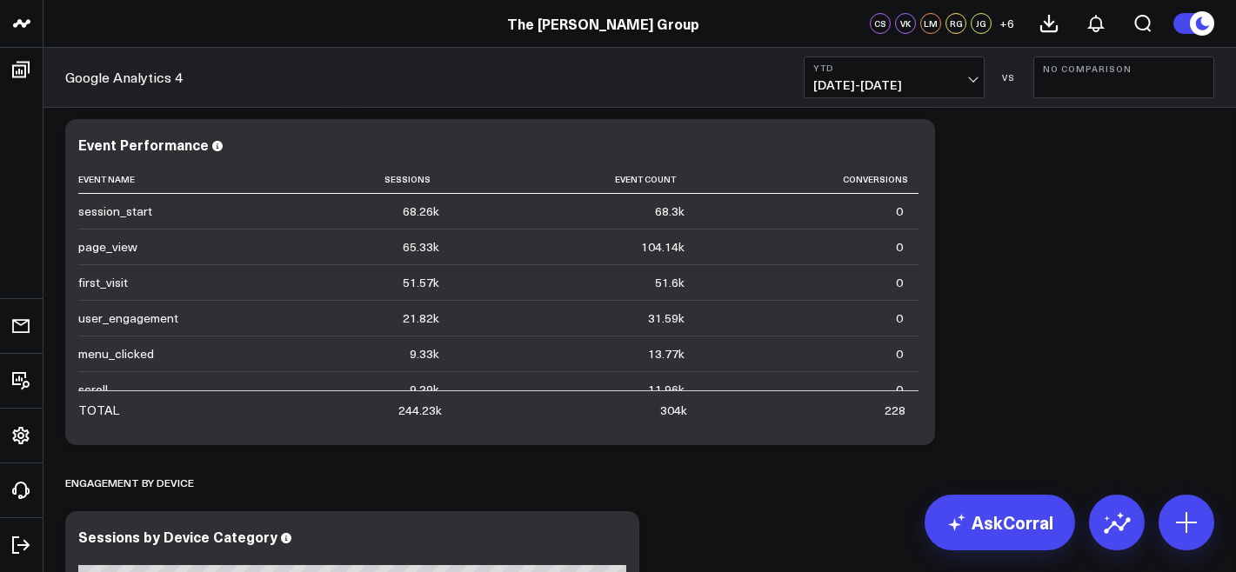
click at [938, 73] on button "YTD 01/01/25 - 08/17/25" at bounding box center [894, 78] width 181 height 42
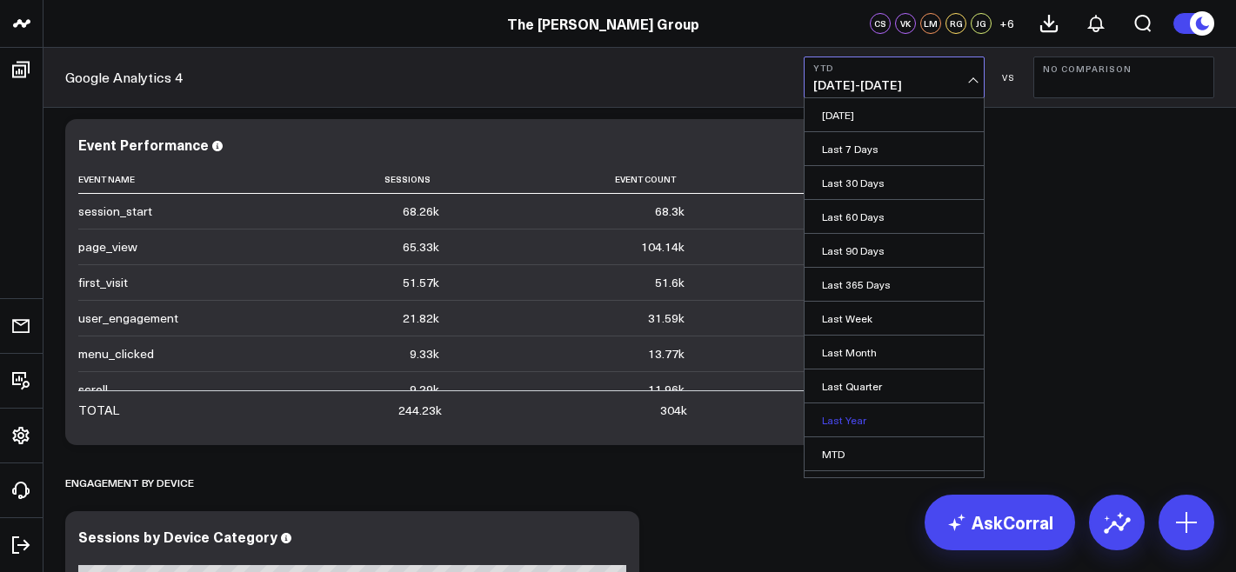
scroll to position [95, 0]
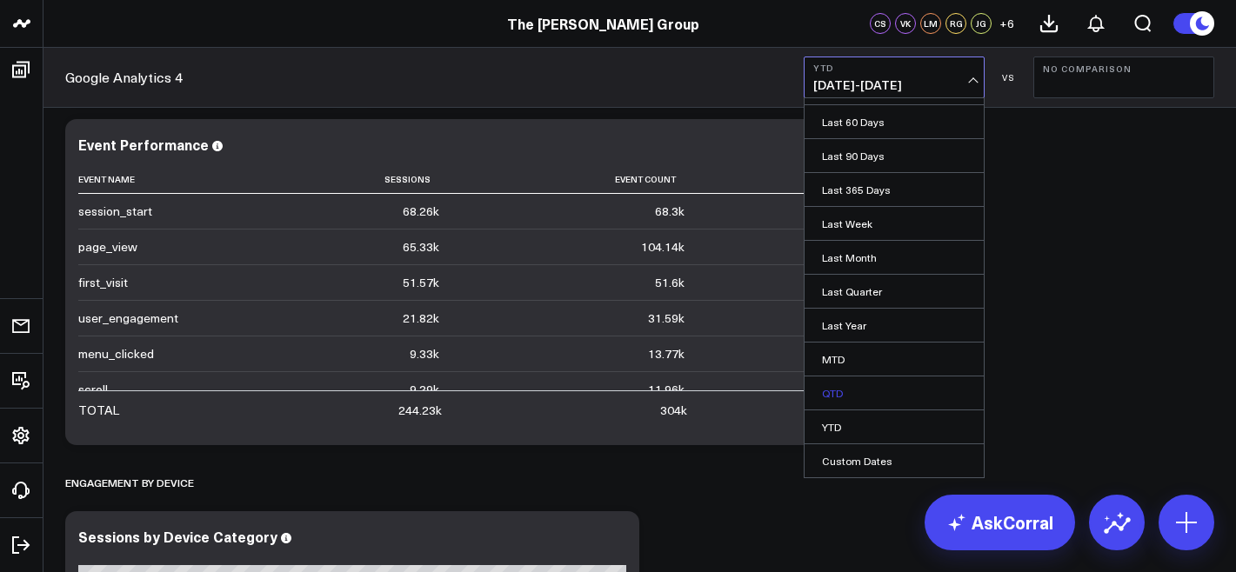
click at [912, 401] on link "QTD" at bounding box center [893, 393] width 179 height 33
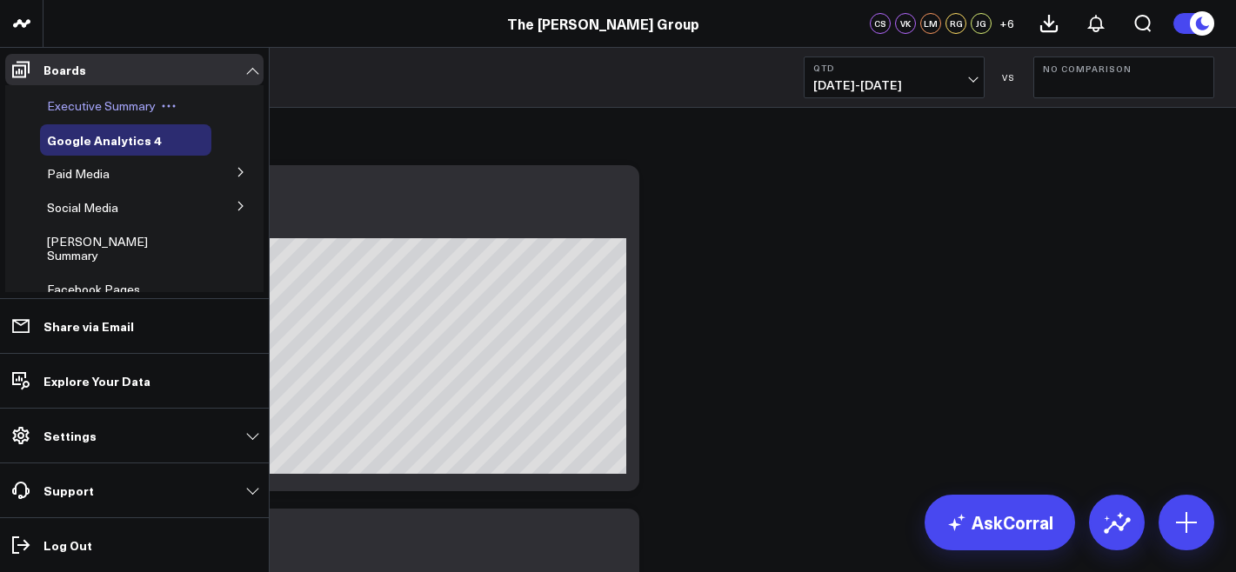
click at [77, 103] on span "Executive Summary" at bounding box center [101, 105] width 109 height 17
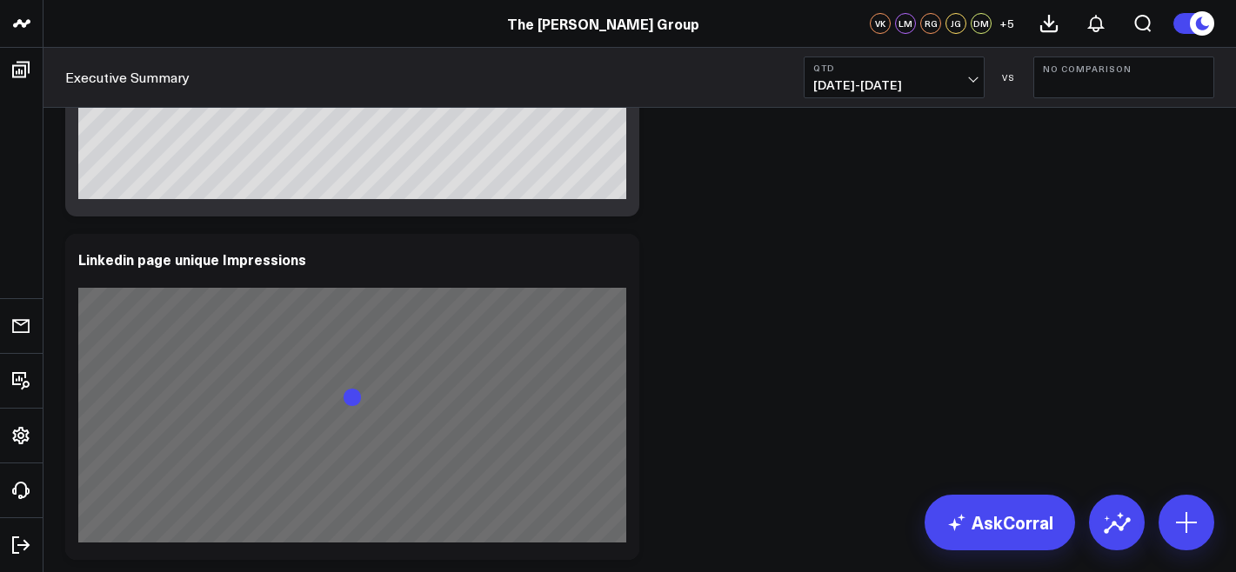
scroll to position [2842, 0]
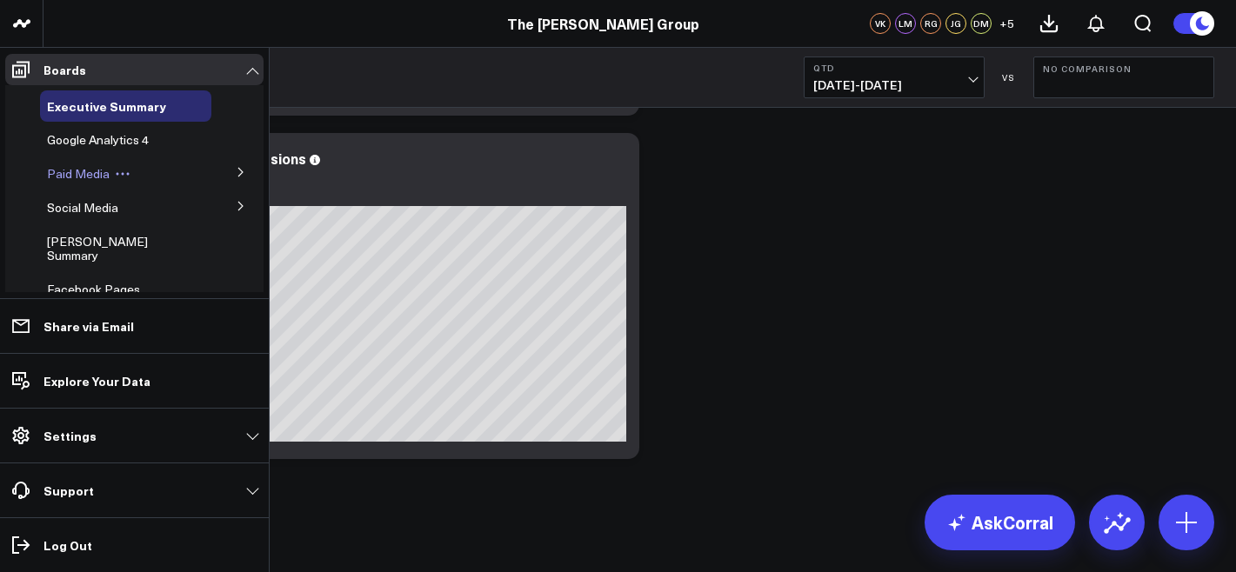
click at [97, 182] on span "Paid Media" at bounding box center [78, 173] width 63 height 17
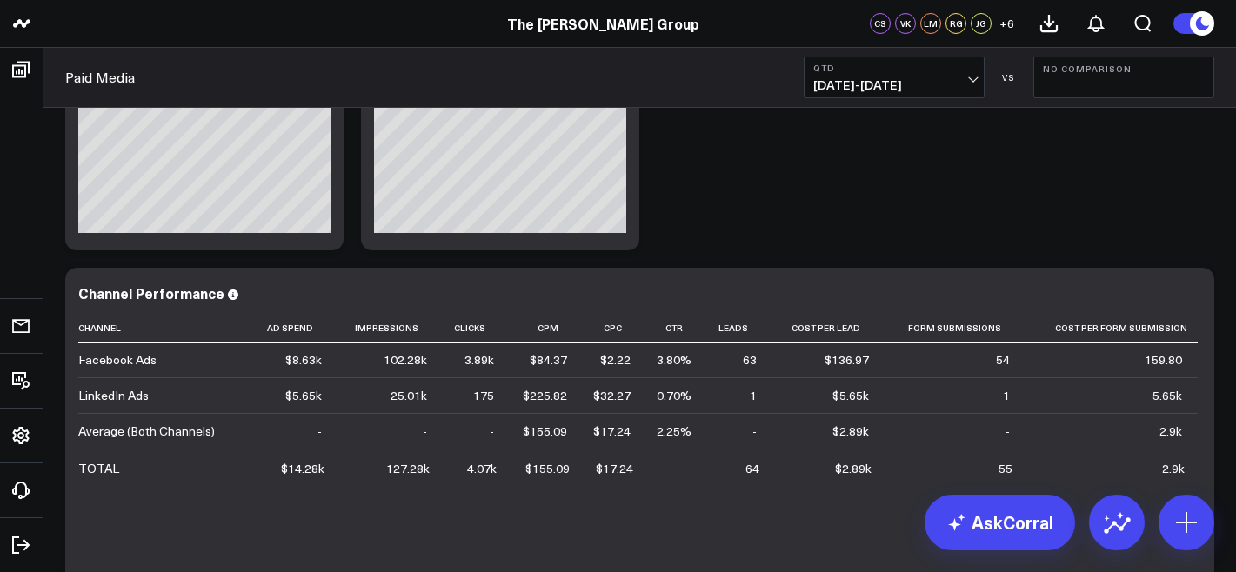
scroll to position [449, 0]
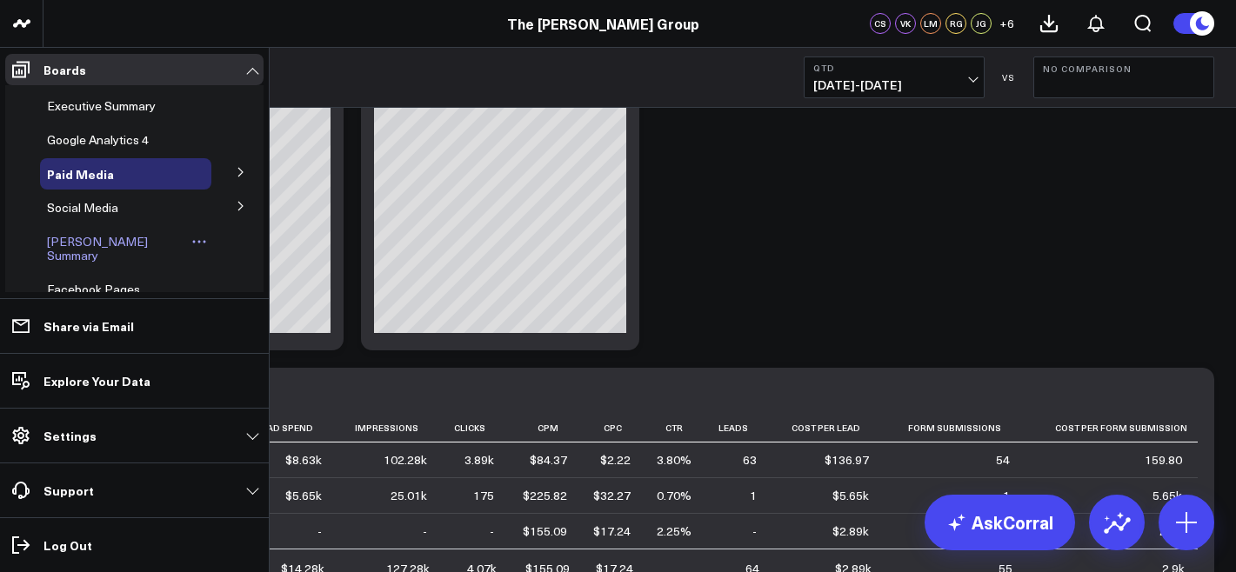
click at [114, 246] on span "[PERSON_NAME] Summary" at bounding box center [97, 248] width 101 height 30
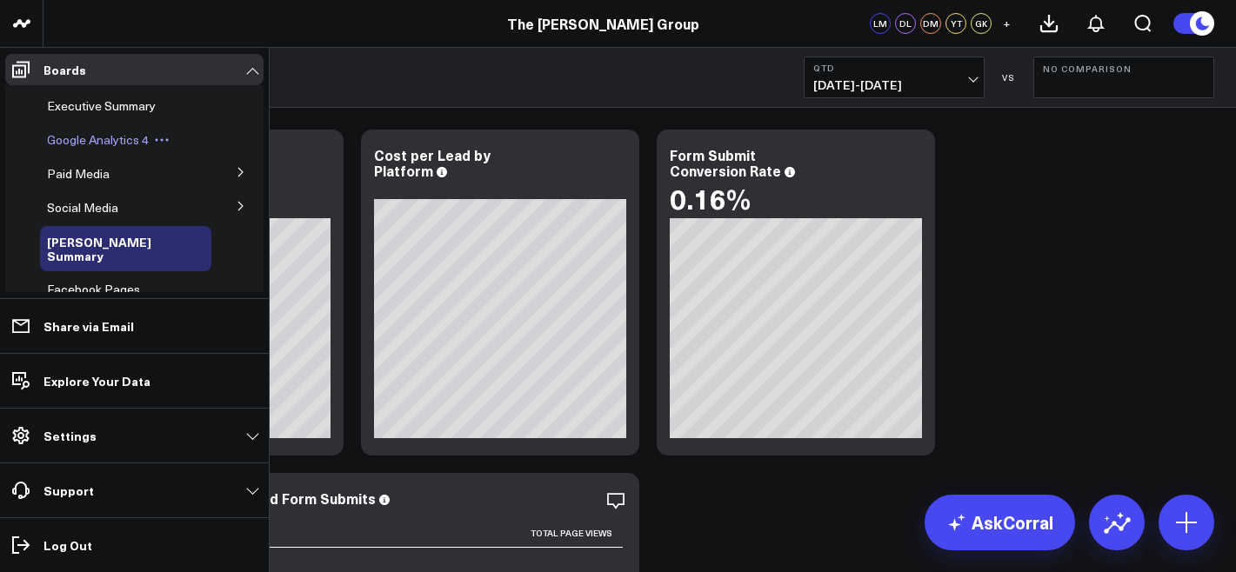
click at [103, 135] on span "Google Analytics 4" at bounding box center [98, 139] width 102 height 17
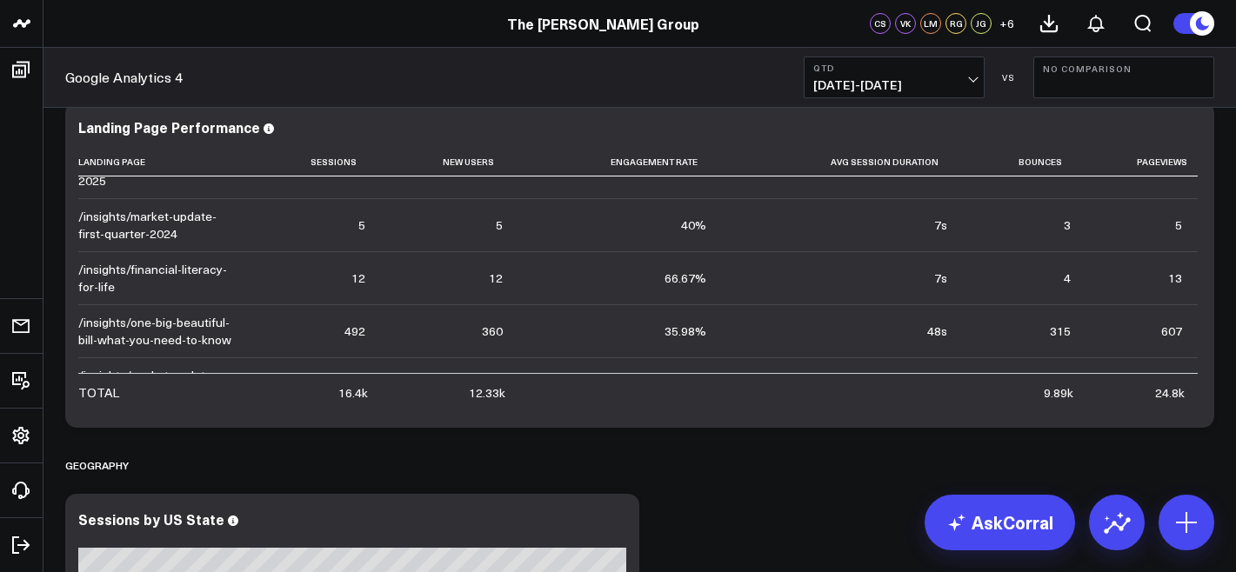
scroll to position [4442, 0]
